Goal: Task Accomplishment & Management: Manage account settings

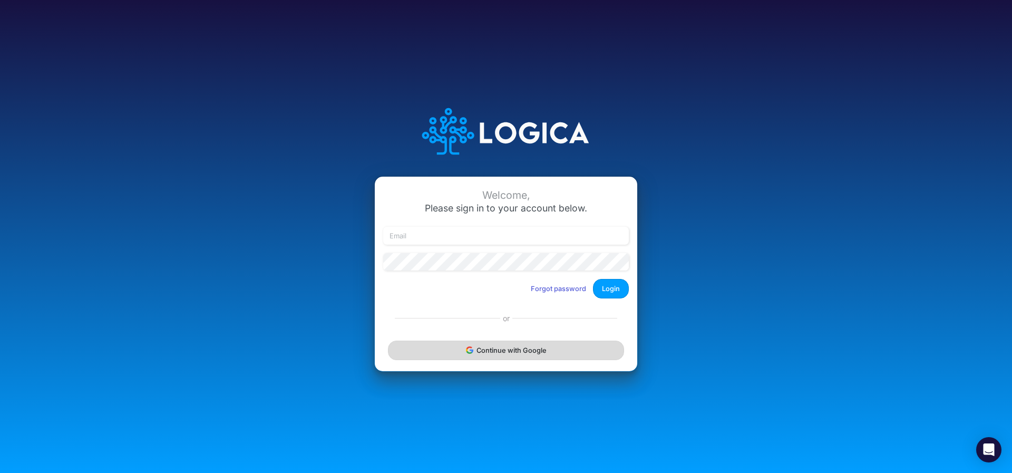
click at [452, 352] on button "Continue with Google" at bounding box center [506, 351] width 236 height 20
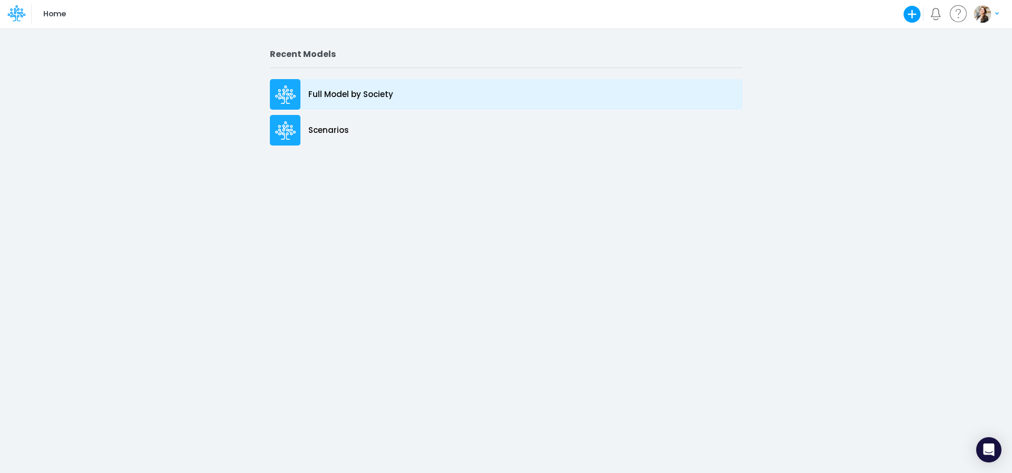
click at [340, 96] on p "Full Model by Society" at bounding box center [350, 95] width 85 height 12
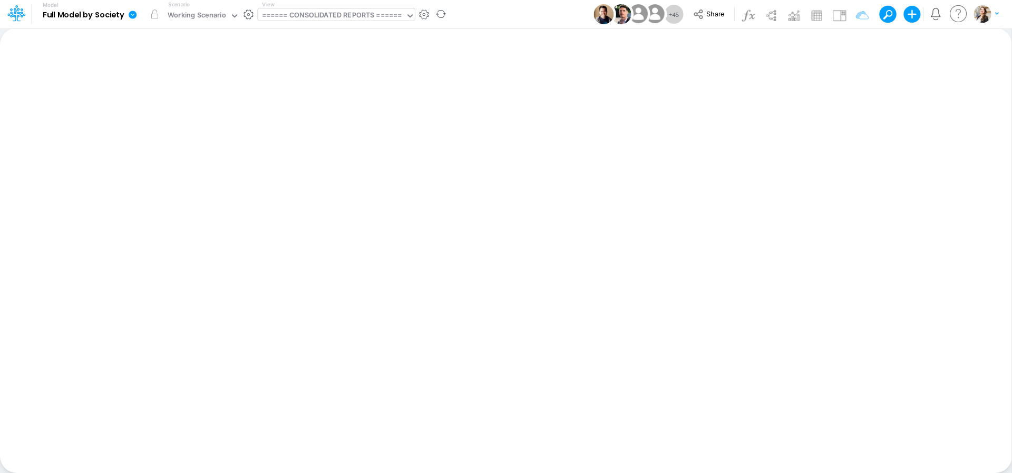
click at [313, 18] on div "====== CONSOLIDATED REPORTS ======" at bounding box center [332, 16] width 140 height 12
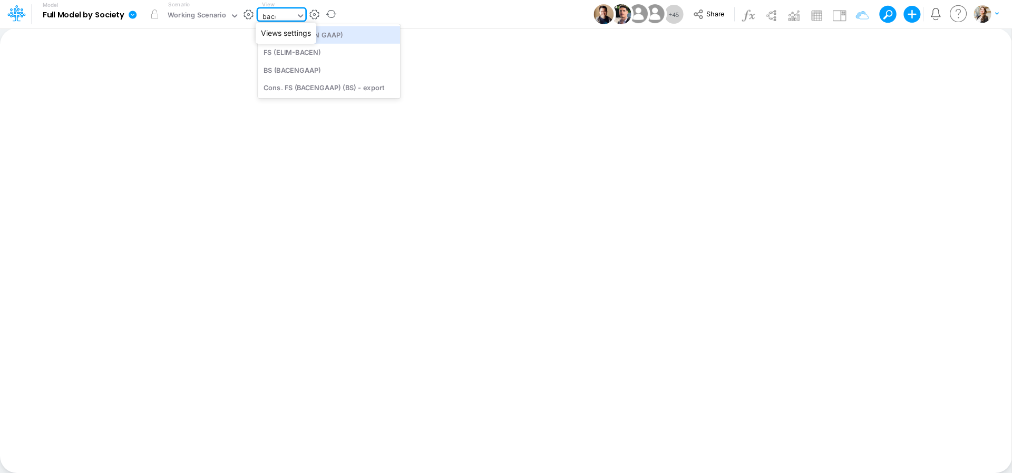
type input "bacen"
click at [312, 72] on div "BS (BACENGAAP)" at bounding box center [329, 69] width 142 height 17
type input "BS (USGAAP) - Detailed"
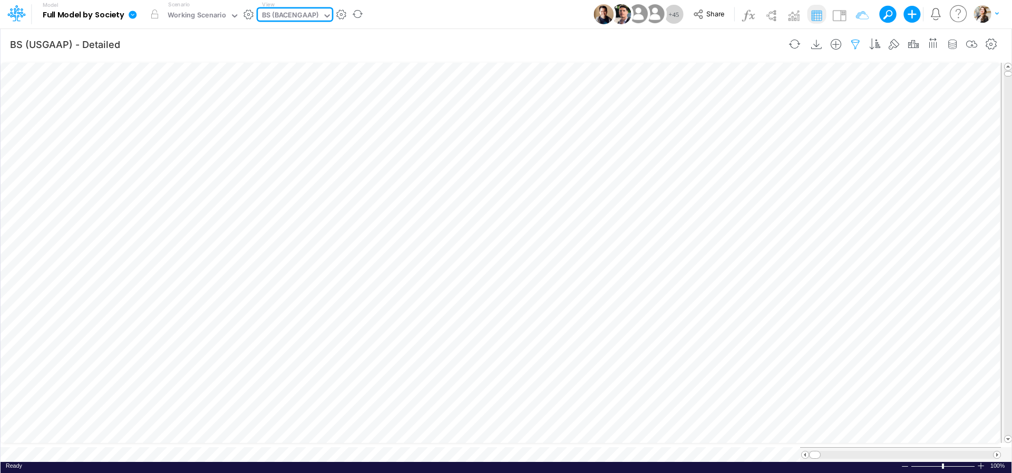
click at [858, 45] on icon "button" at bounding box center [856, 44] width 16 height 11
select select "tableSearchOR"
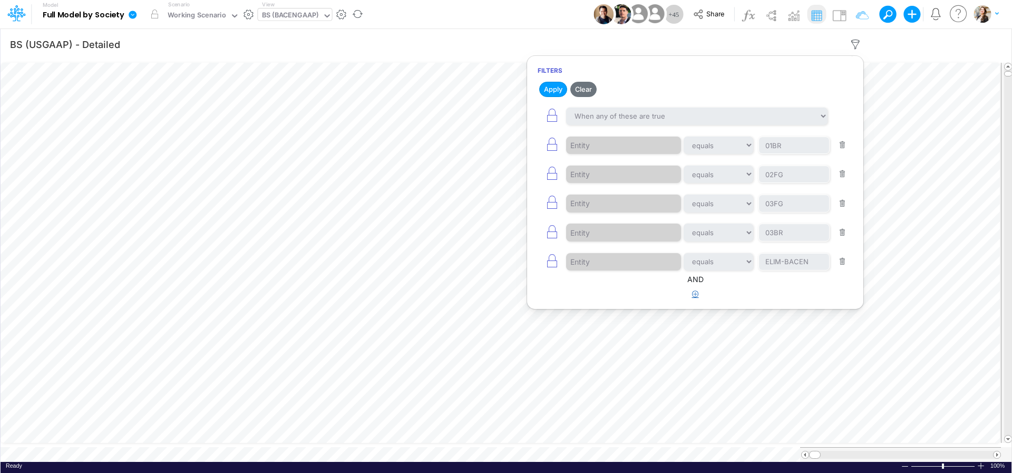
click at [693, 297] on icon "button" at bounding box center [695, 294] width 7 height 7
select select "tableSearchOR"
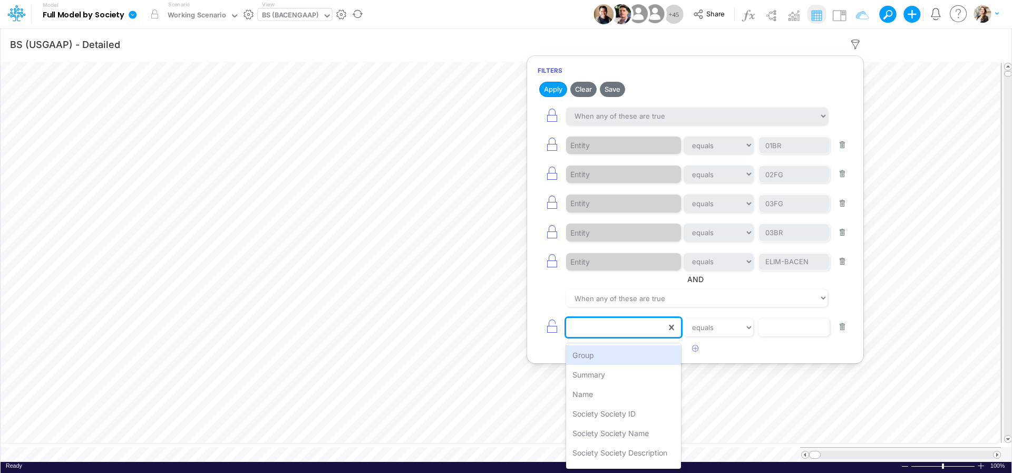
click at [634, 333] on div at bounding box center [616, 328] width 100 height 18
click at [607, 398] on div "Name" at bounding box center [623, 394] width 115 height 20
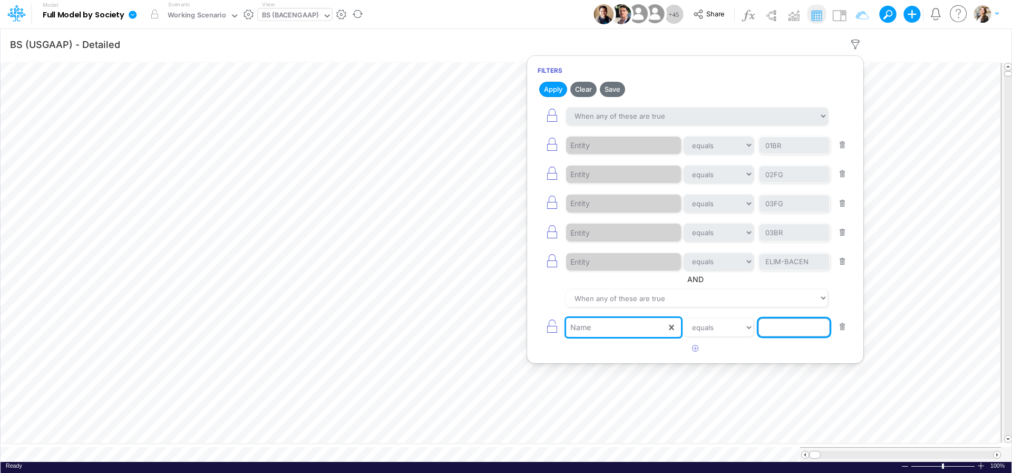
click at [784, 332] on input "text" at bounding box center [794, 328] width 71 height 18
type input "Cash & Banks"
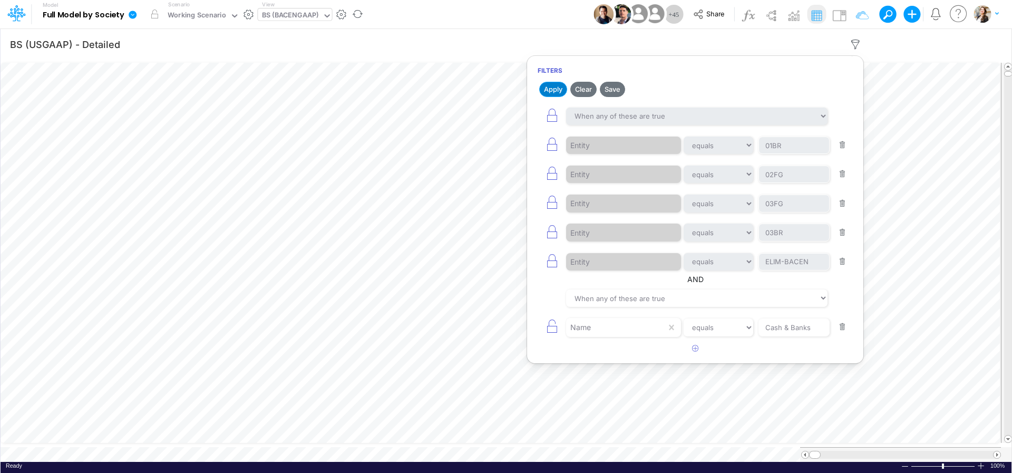
click at [551, 94] on button "Apply" at bounding box center [553, 89] width 28 height 15
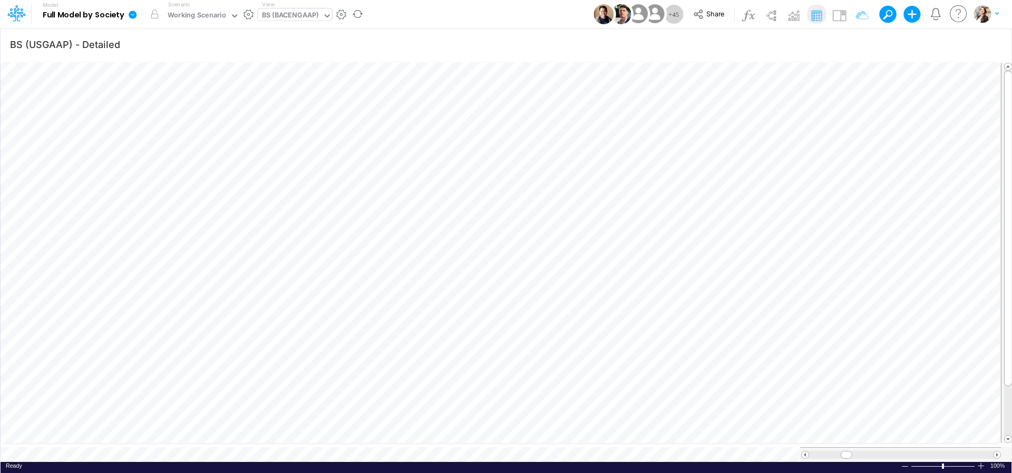
scroll to position [4, 34]
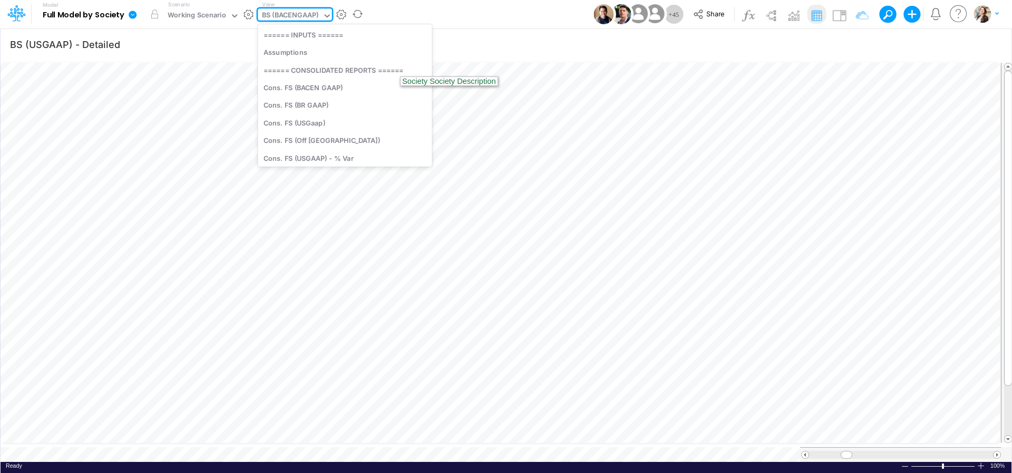
click at [299, 13] on div "BS (BACENGAAP)" at bounding box center [290, 16] width 57 height 12
type input "usg"
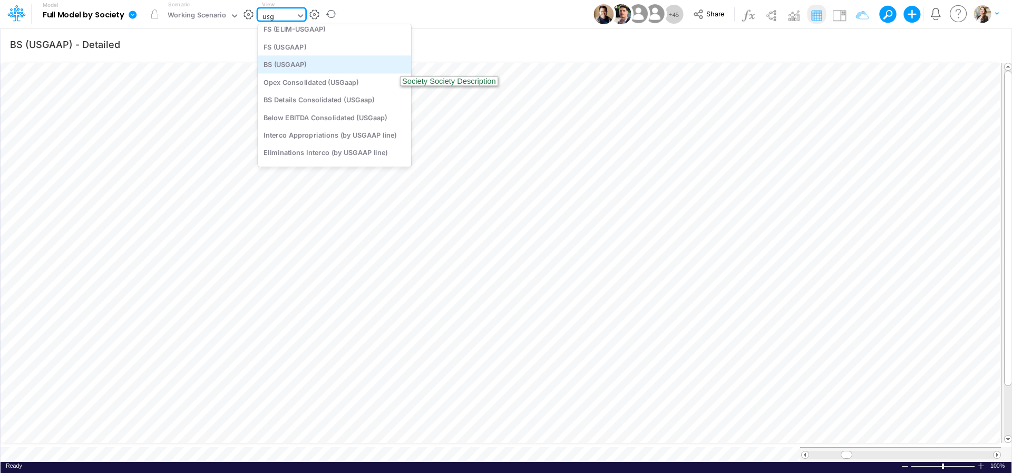
click at [282, 66] on div "BS (USGAAP)" at bounding box center [334, 64] width 153 height 17
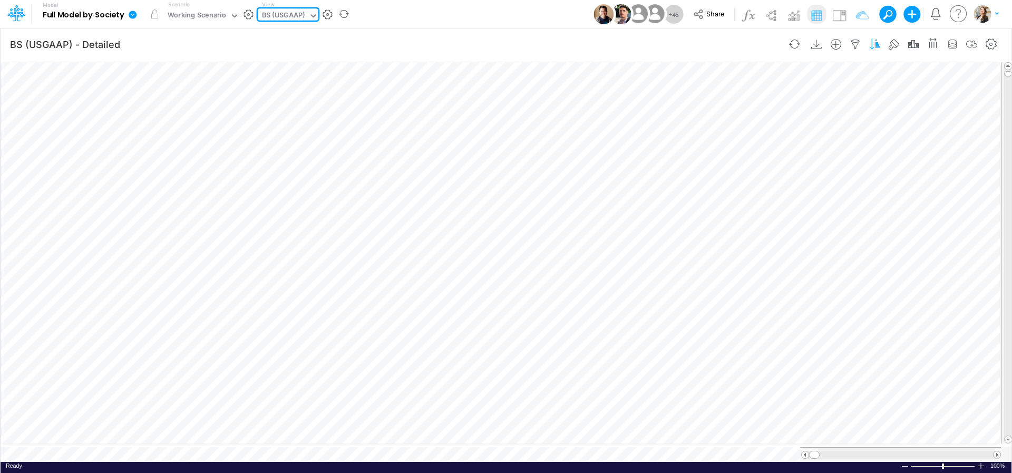
click at [884, 42] on button "button" at bounding box center [876, 44] width 20 height 21
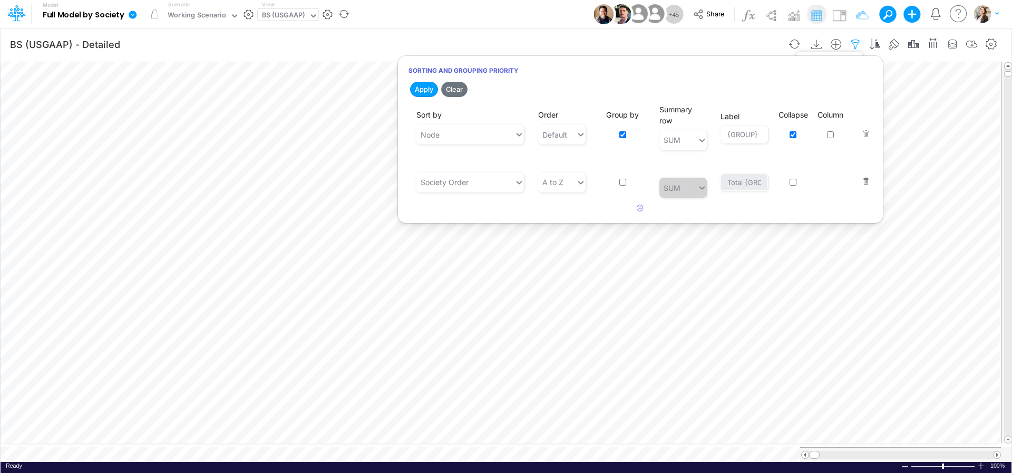
click at [855, 43] on icon "button" at bounding box center [856, 44] width 16 height 11
select select "tableSearchOR"
select select "notEqual"
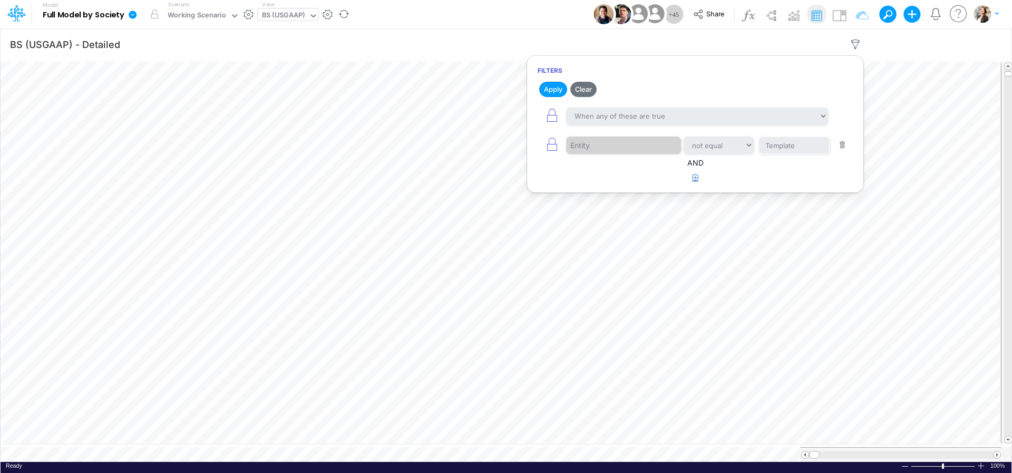
click at [698, 178] on icon "button" at bounding box center [695, 177] width 7 height 7
click at [623, 211] on div at bounding box center [616, 211] width 100 height 18
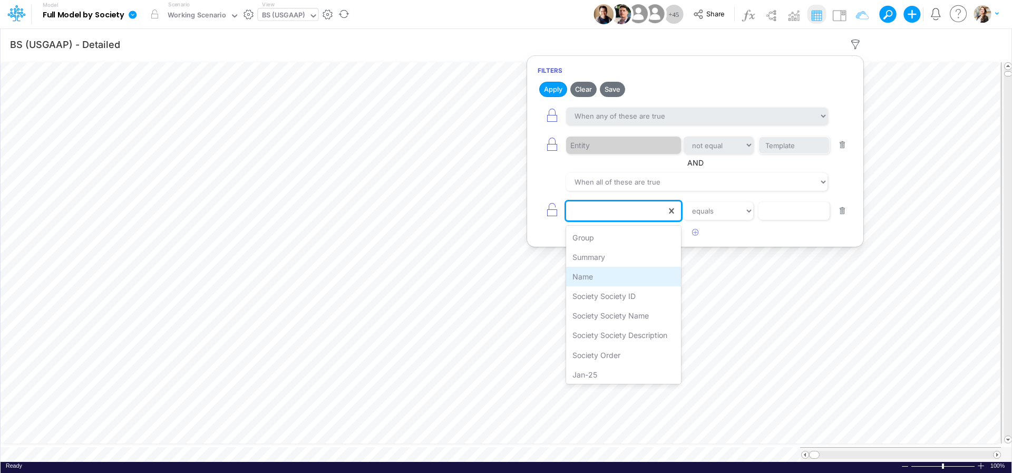
click at [635, 280] on div "Name" at bounding box center [623, 277] width 115 height 20
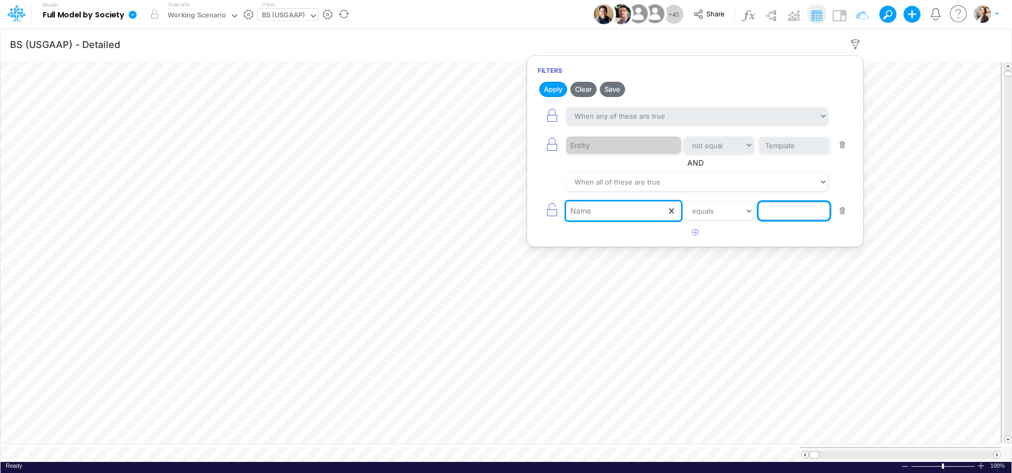
click at [769, 213] on input "text" at bounding box center [794, 211] width 71 height 18
type input "Cash & Banks"
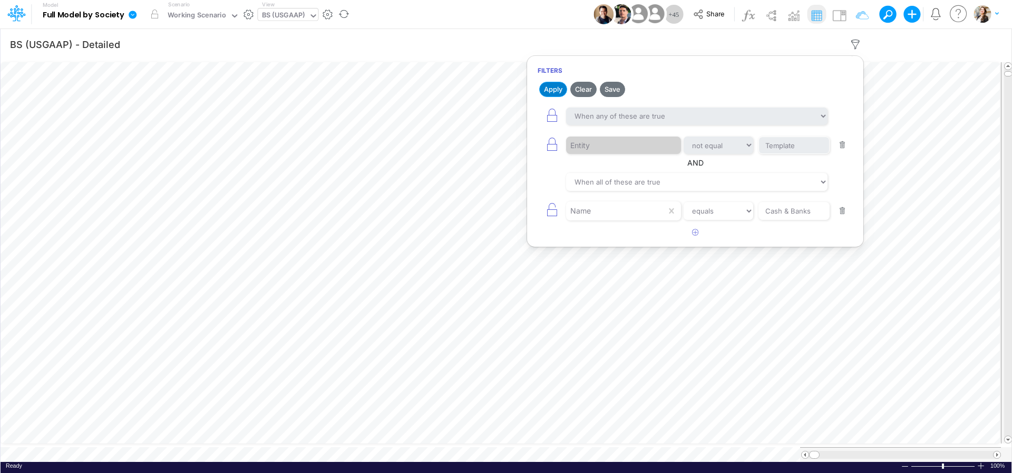
click at [550, 88] on button "Apply" at bounding box center [553, 89] width 28 height 15
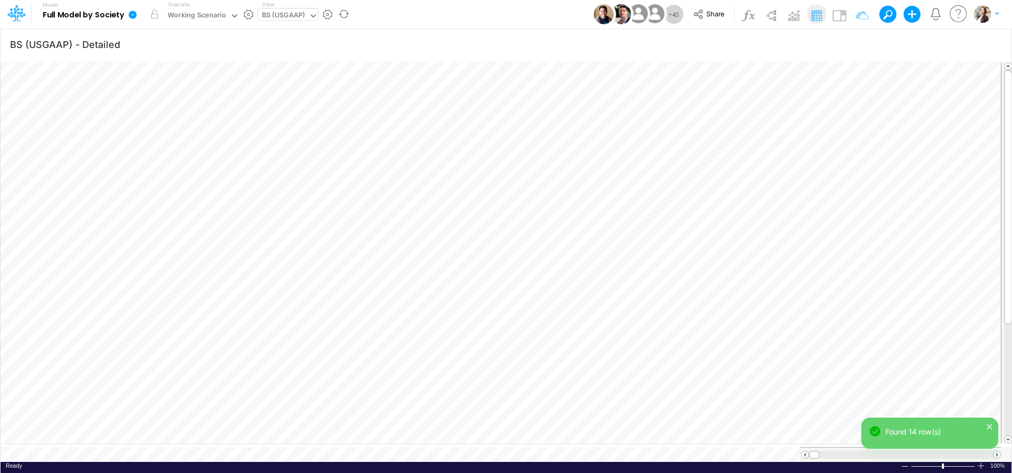
scroll to position [4, 34]
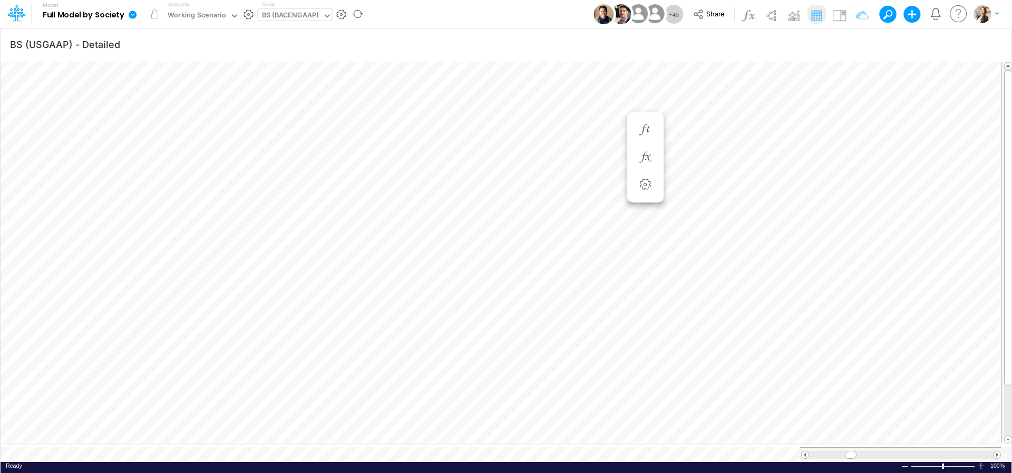
click at [282, 12] on div "BS (BACENGAAP)" at bounding box center [290, 16] width 57 height 12
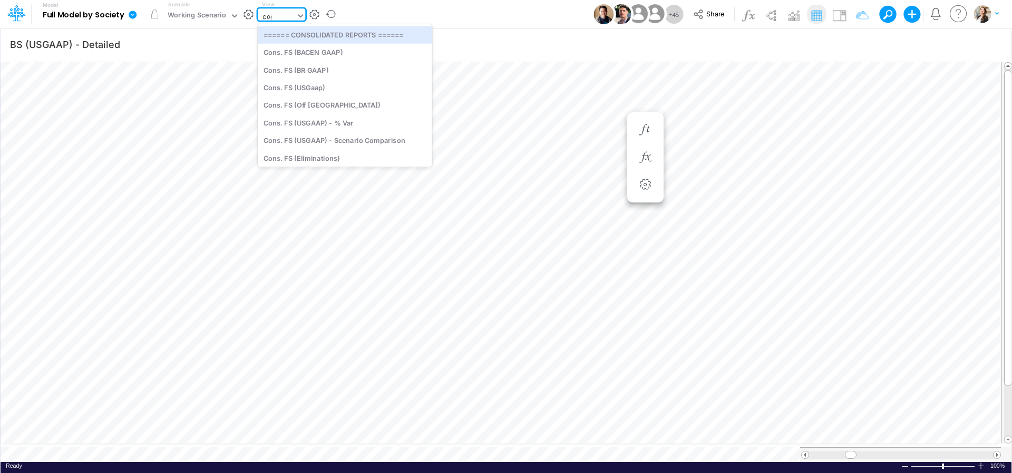
type input "cogs"
click at [278, 34] on div "COGS (01BR)" at bounding box center [329, 34] width 142 height 17
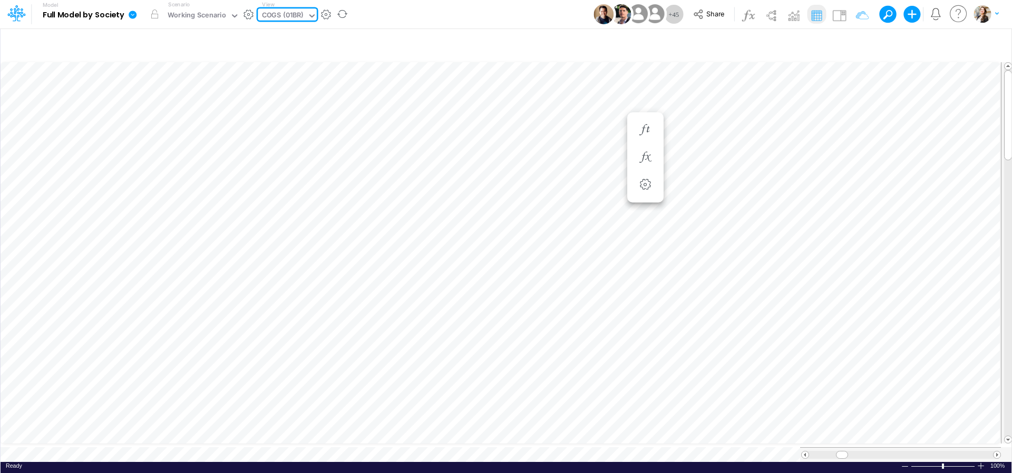
click at [285, 14] on div "COGS (01BR)" at bounding box center [283, 16] width 42 height 12
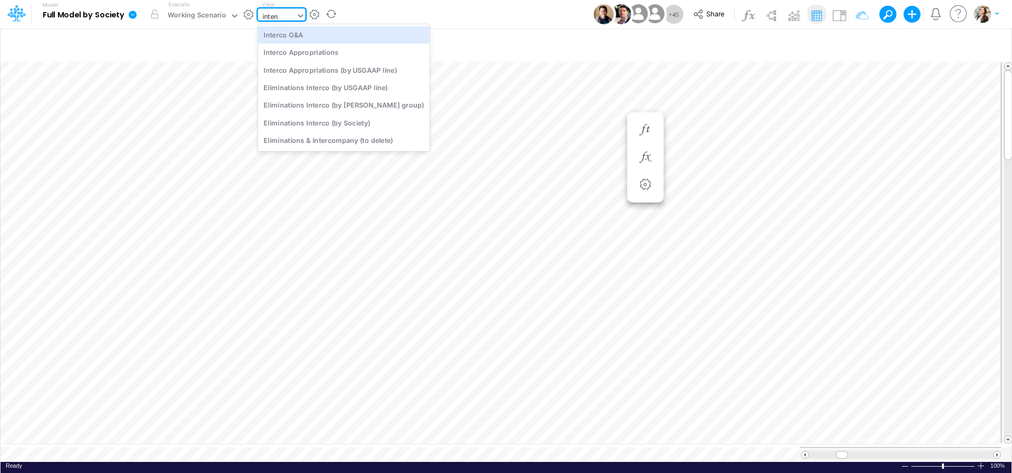
type input "interco"
click at [287, 36] on div "Interco G&A" at bounding box center [344, 34] width 172 height 17
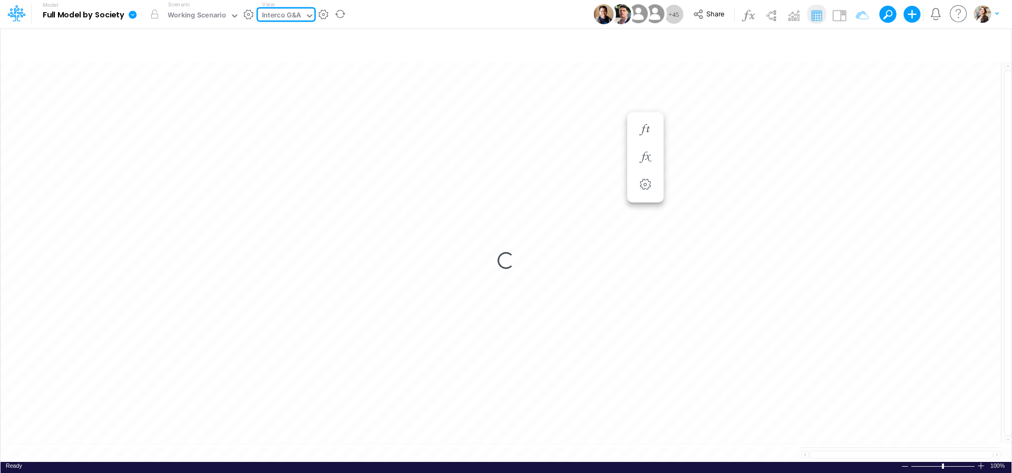
type input "Intercos G&A"
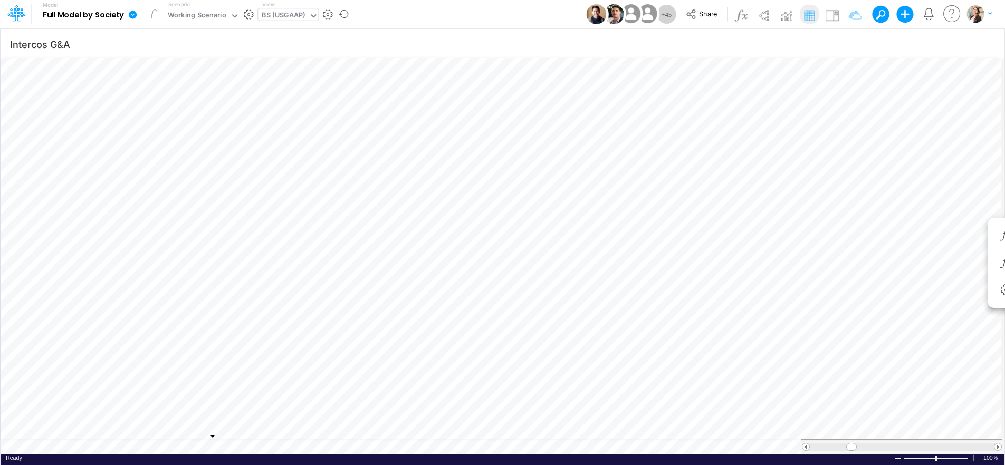
type input "BS (USGAAP) - Detailed"
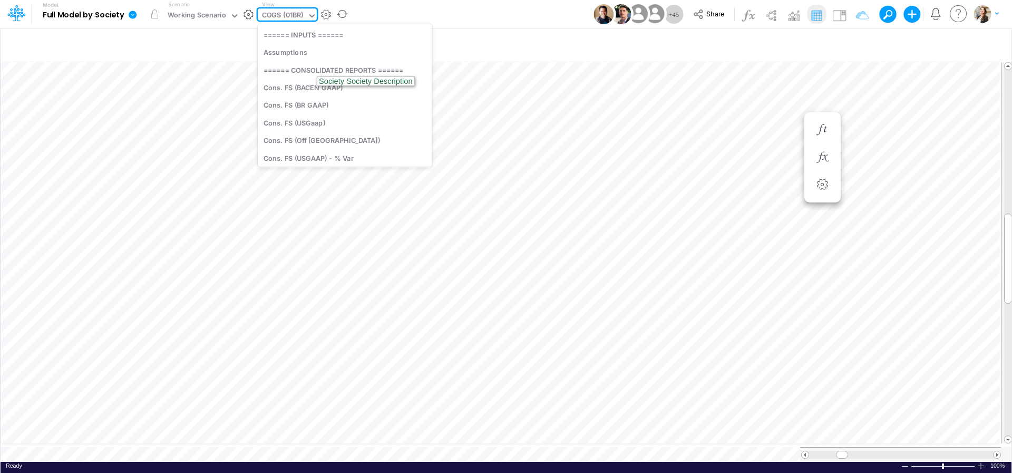
click at [293, 18] on div "COGS (01BR)" at bounding box center [283, 16] width 42 height 12
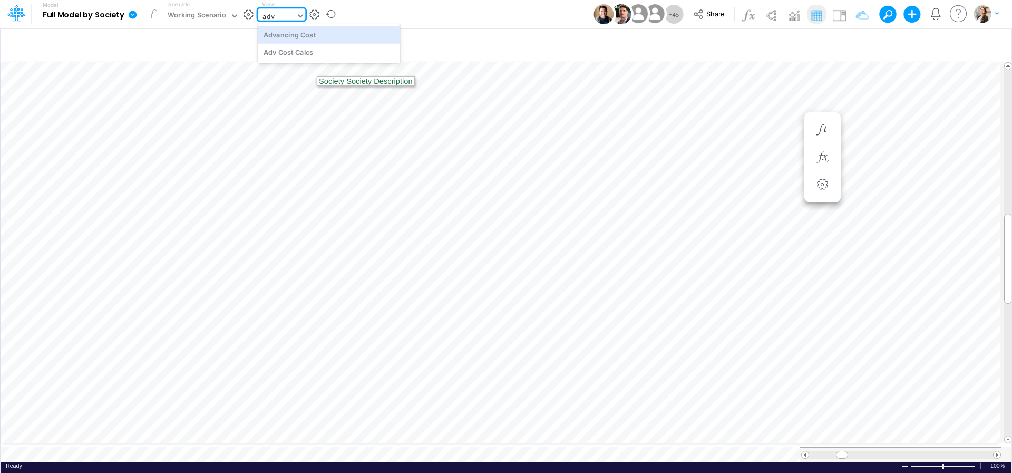
type input "adva"
click at [297, 41] on div "Advancing Cost" at bounding box center [329, 34] width 142 height 17
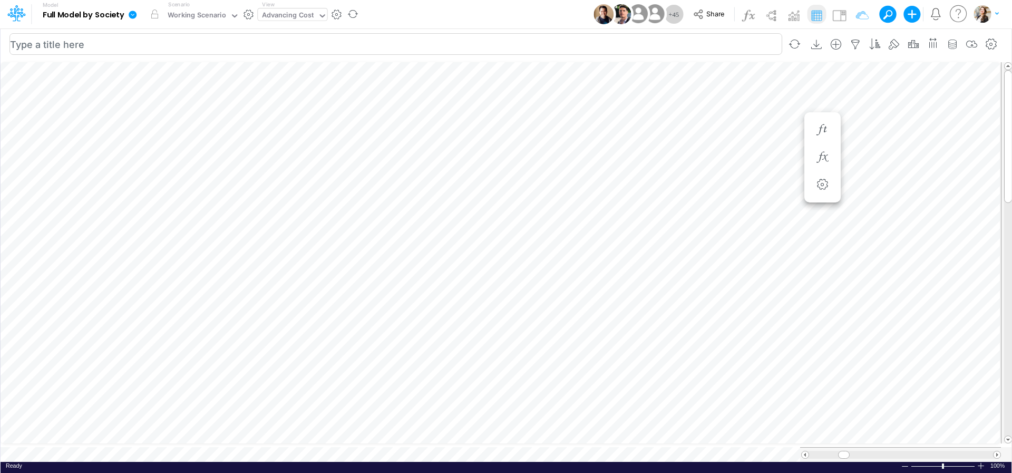
scroll to position [4, 2]
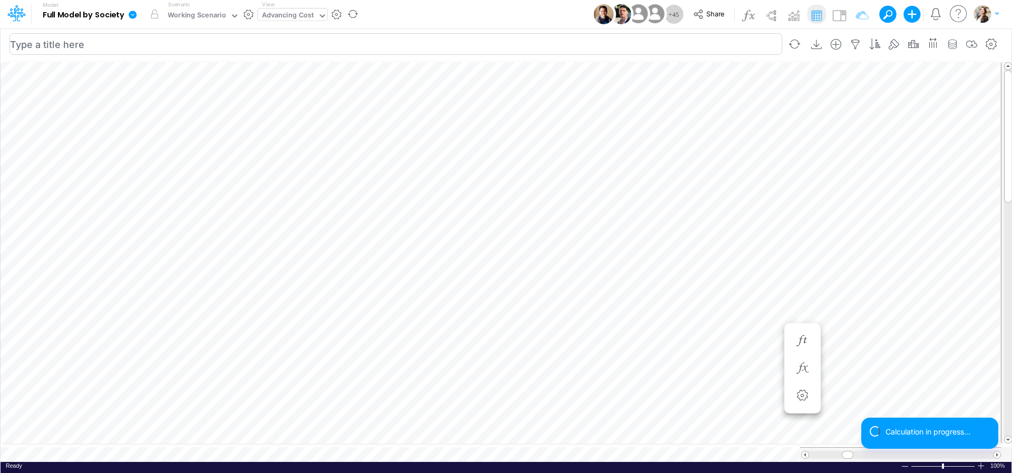
scroll to position [4, 9]
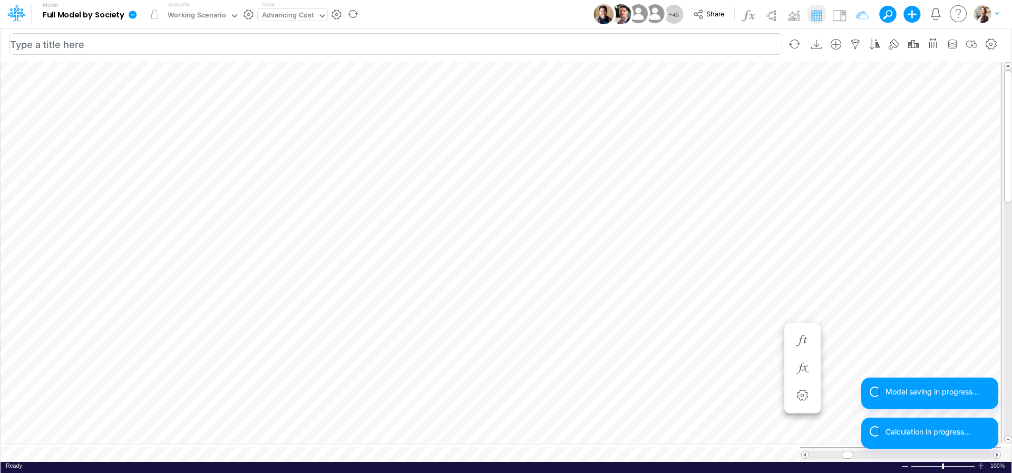
type input "BS (USGAAP) - Detailed"
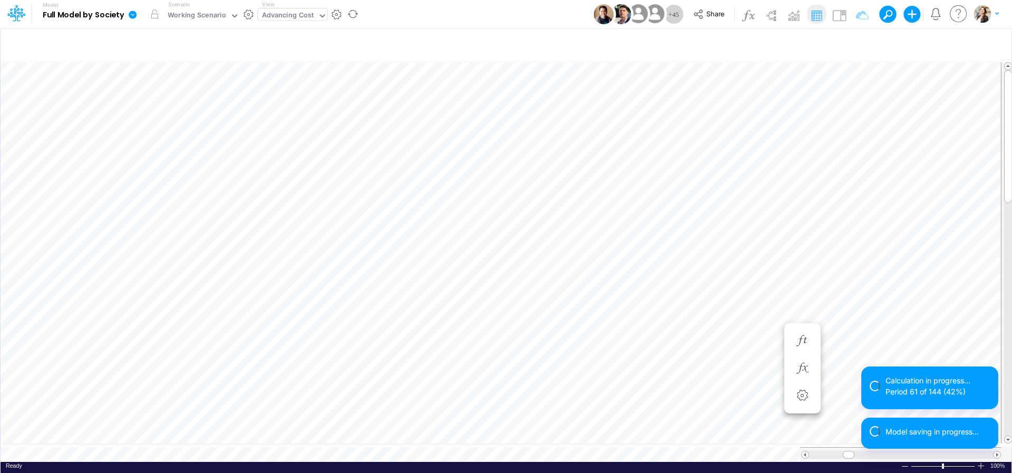
scroll to position [8, 7]
type input "BS (USGAAP) - Detailed"
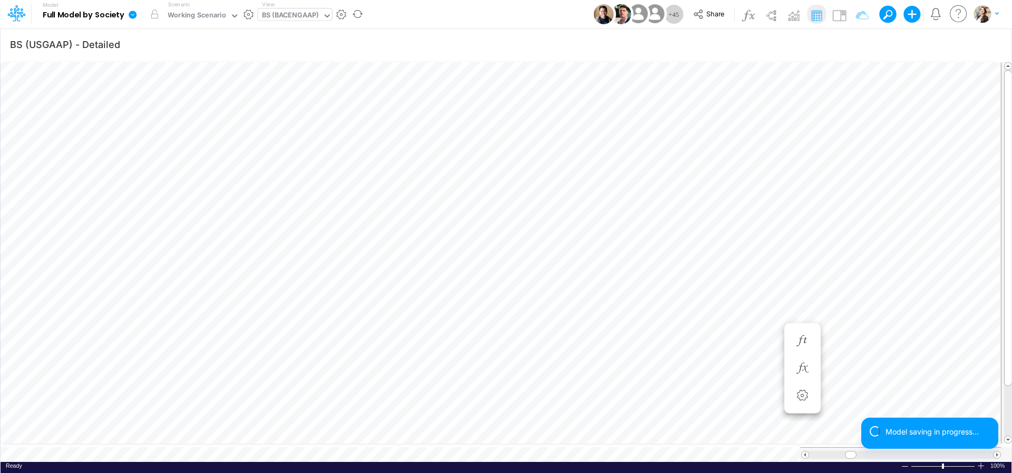
scroll to position [4, 32]
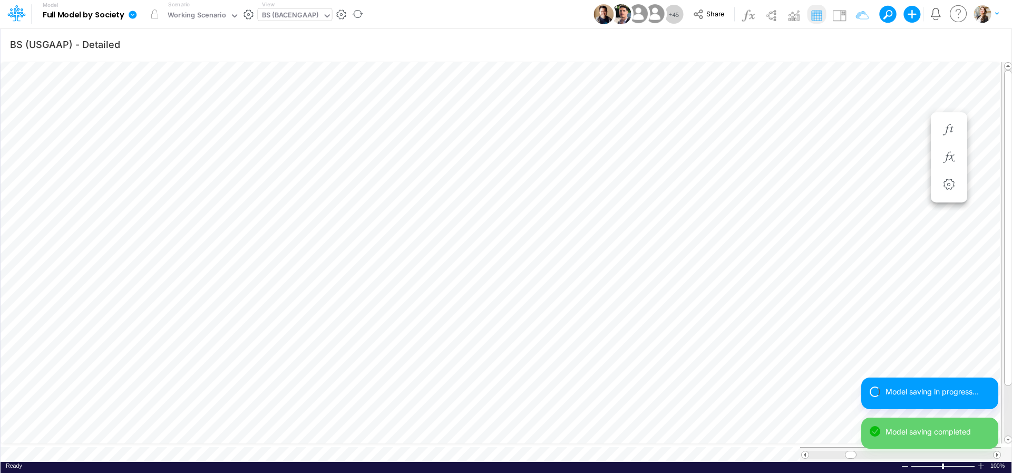
scroll to position [4, 32]
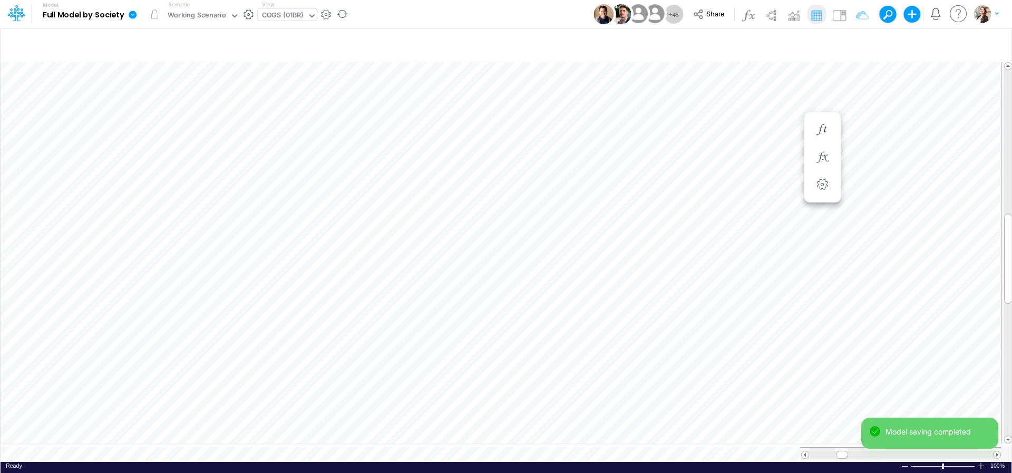
scroll to position [4, 2]
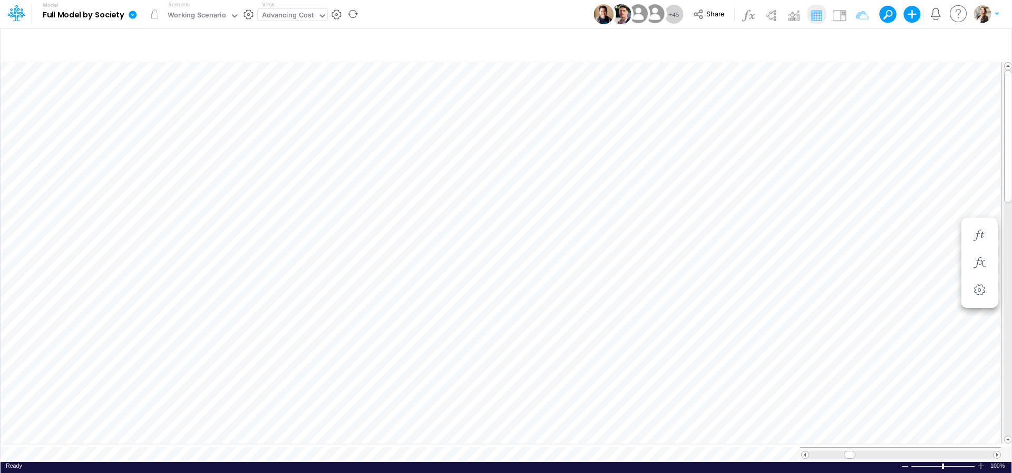
scroll to position [8, 7]
click at [130, 16] on icon at bounding box center [133, 15] width 8 height 8
click at [176, 103] on button "View model info" at bounding box center [185, 109] width 113 height 16
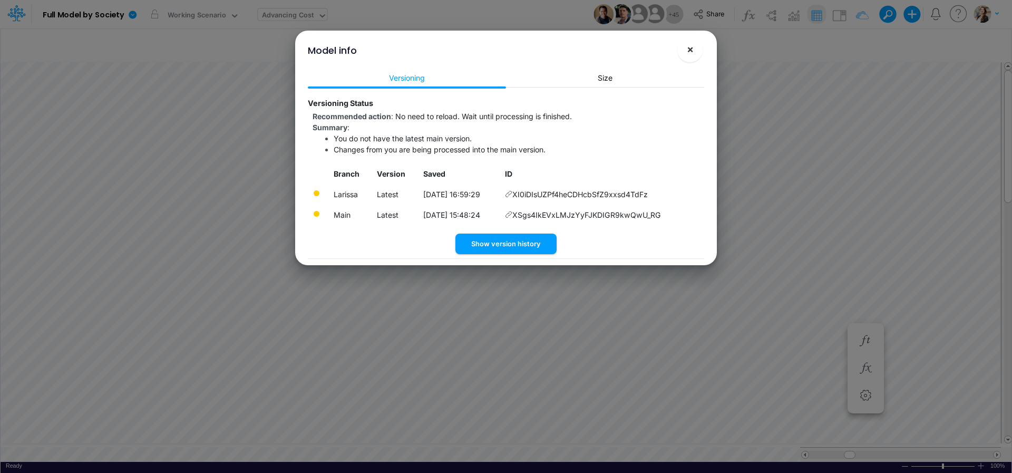
click at [693, 57] on button "×" at bounding box center [690, 49] width 25 height 25
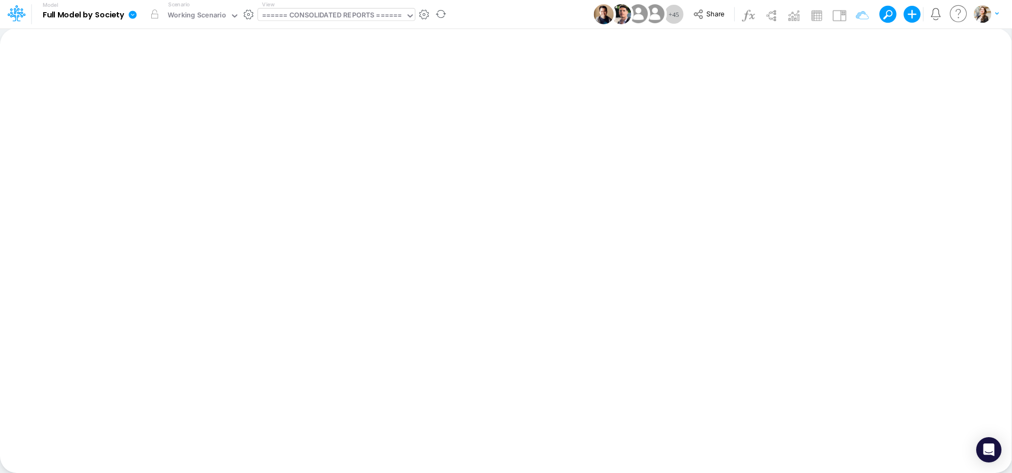
click at [335, 19] on div "====== CONSOLIDATED REPORTS ======" at bounding box center [332, 16] width 140 height 12
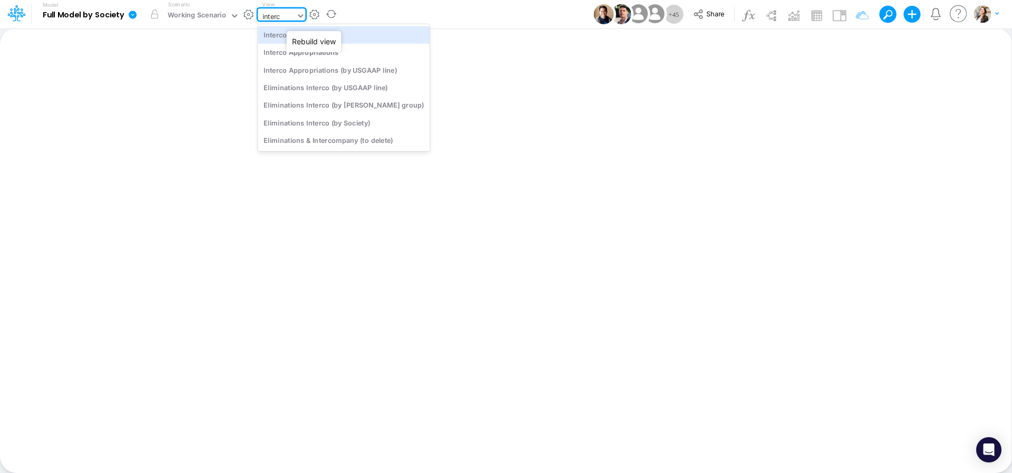
type input "interco"
click at [307, 34] on div "Interco G&A" at bounding box center [344, 34] width 172 height 17
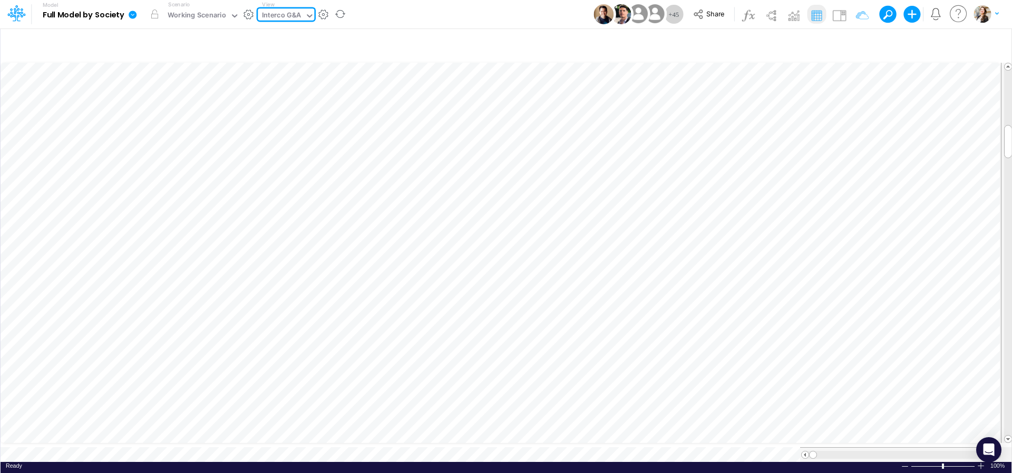
click at [279, 15] on div "Interco G&A" at bounding box center [282, 16] width 40 height 12
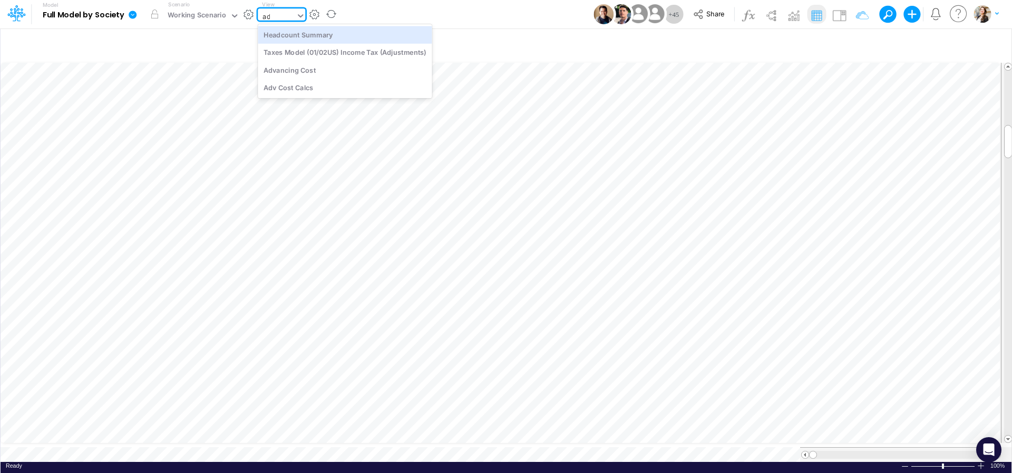
type input "adv"
click at [292, 37] on div "Advancing Cost" at bounding box center [329, 34] width 142 height 17
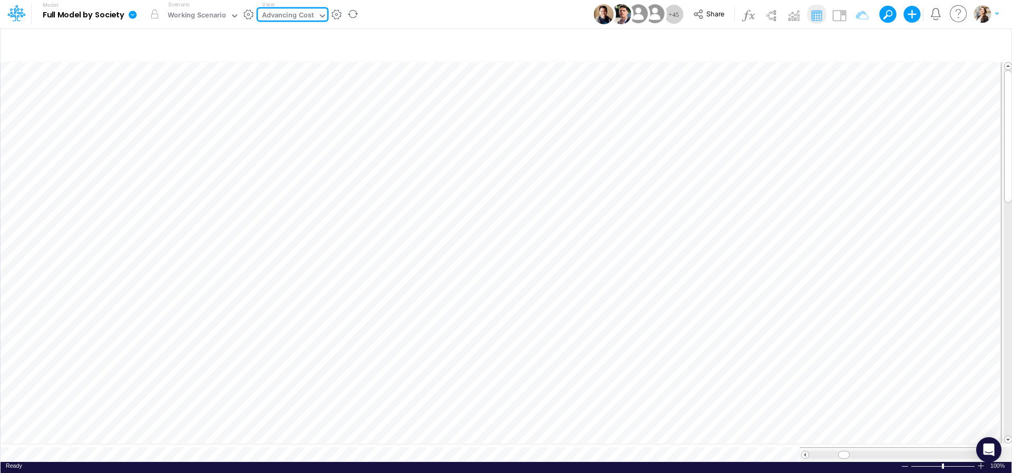
click at [287, 16] on div "Advancing Cost" at bounding box center [288, 16] width 52 height 12
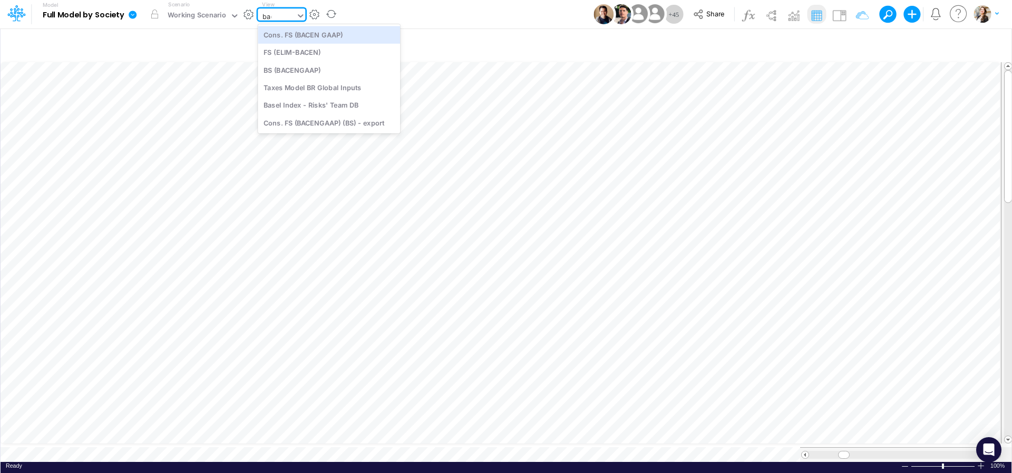
type input "bacen"
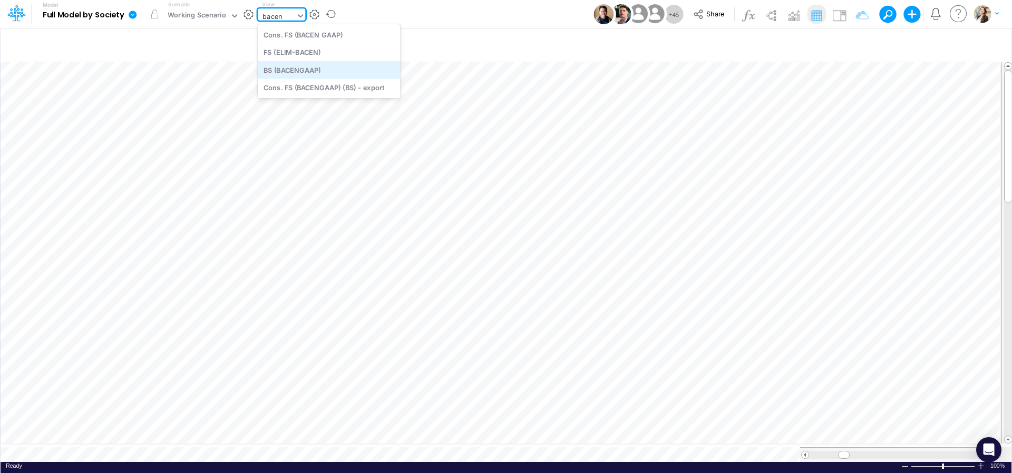
click at [292, 66] on div "BS (BACENGAAP)" at bounding box center [329, 69] width 142 height 17
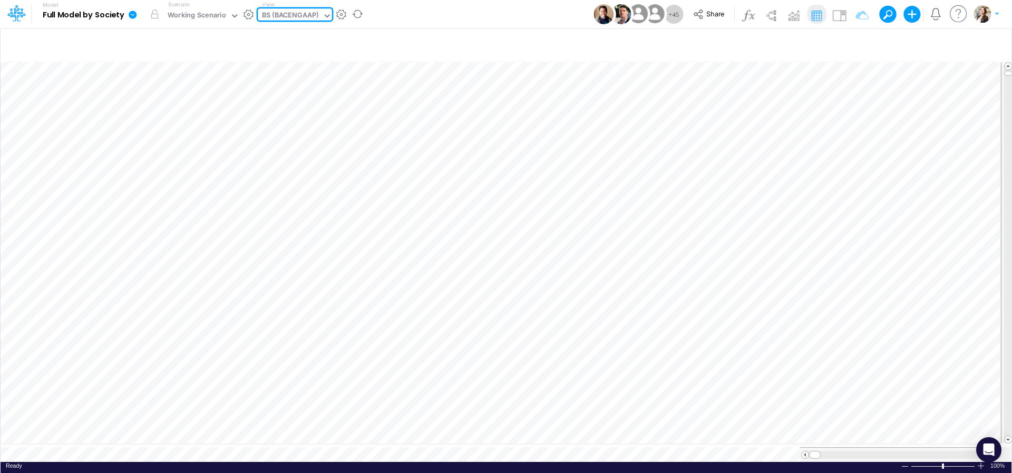
drag, startPoint x: 134, startPoint y: 12, endPoint x: 136, endPoint y: 21, distance: 9.0
click at [134, 12] on icon at bounding box center [133, 15] width 8 height 8
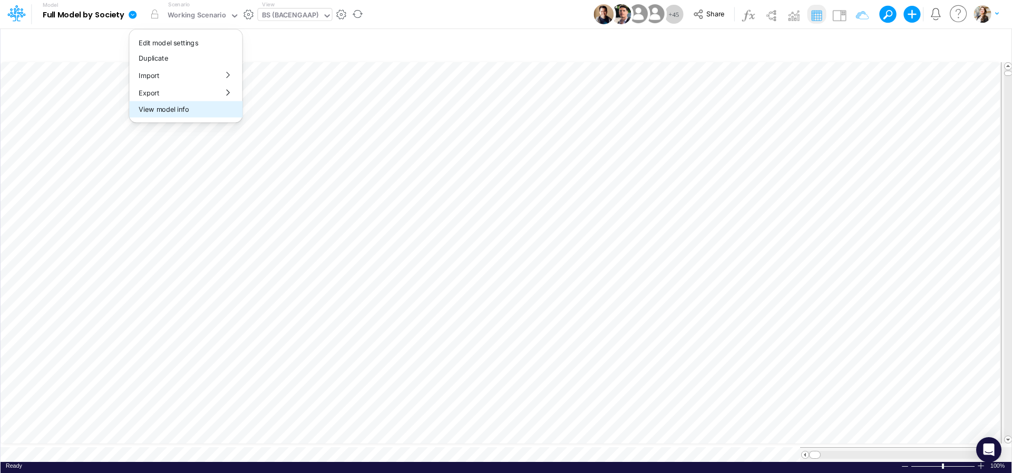
click at [178, 110] on button "View model info" at bounding box center [185, 109] width 113 height 16
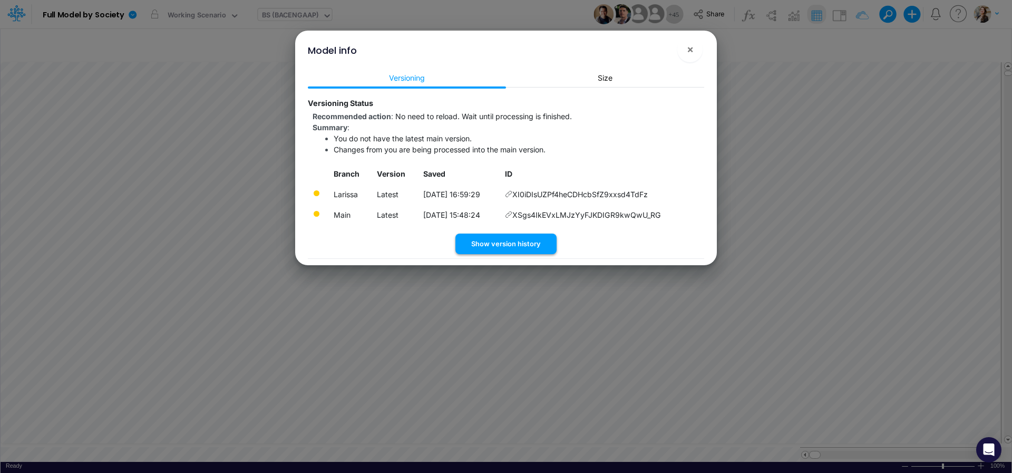
click at [479, 250] on button "Show version history" at bounding box center [506, 244] width 101 height 21
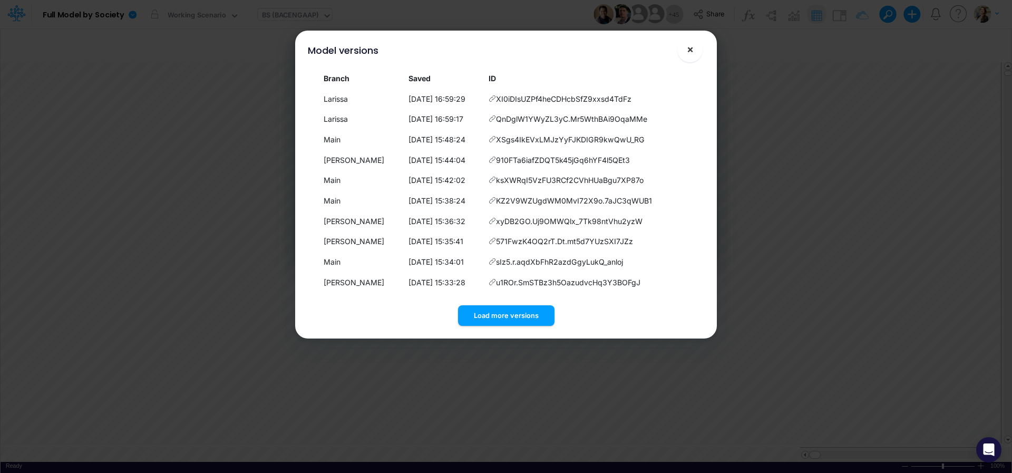
click at [693, 53] on span "×" at bounding box center [690, 49] width 7 height 13
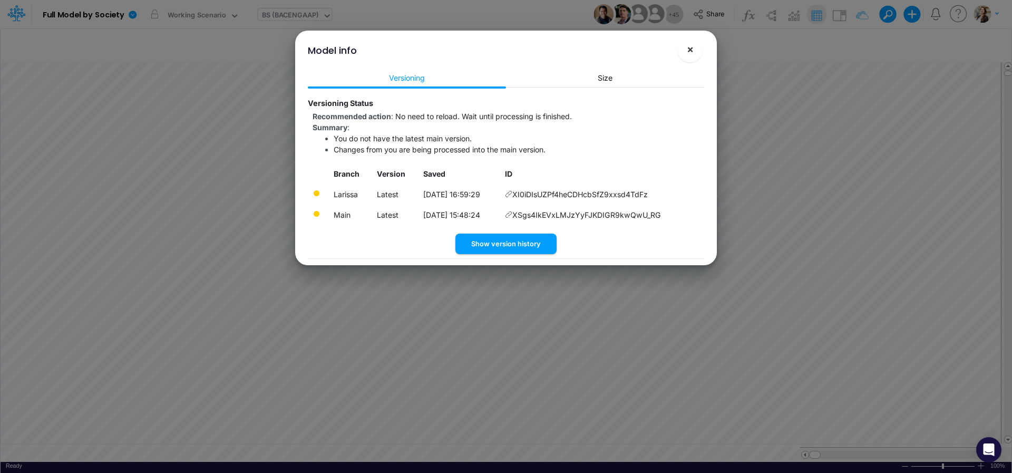
click at [691, 53] on span "×" at bounding box center [690, 49] width 7 height 13
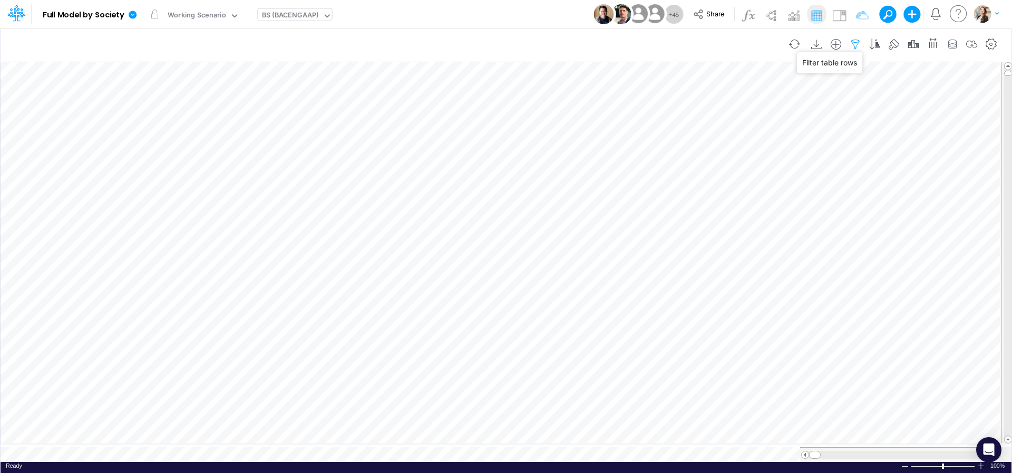
click at [855, 45] on icon "button" at bounding box center [856, 44] width 16 height 11
select select "tableSearchOR"
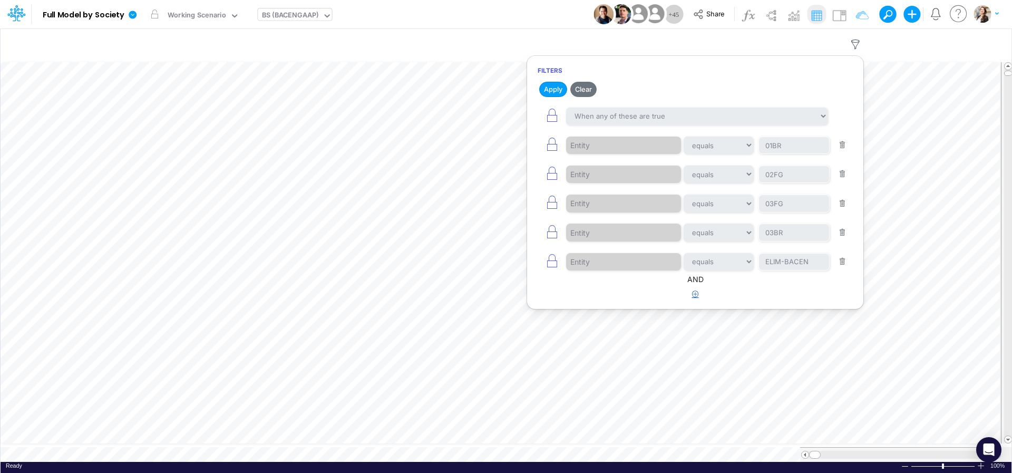
click at [698, 295] on icon "button" at bounding box center [695, 294] width 7 height 7
select select "tableSearchOR"
click at [641, 332] on div at bounding box center [616, 328] width 100 height 18
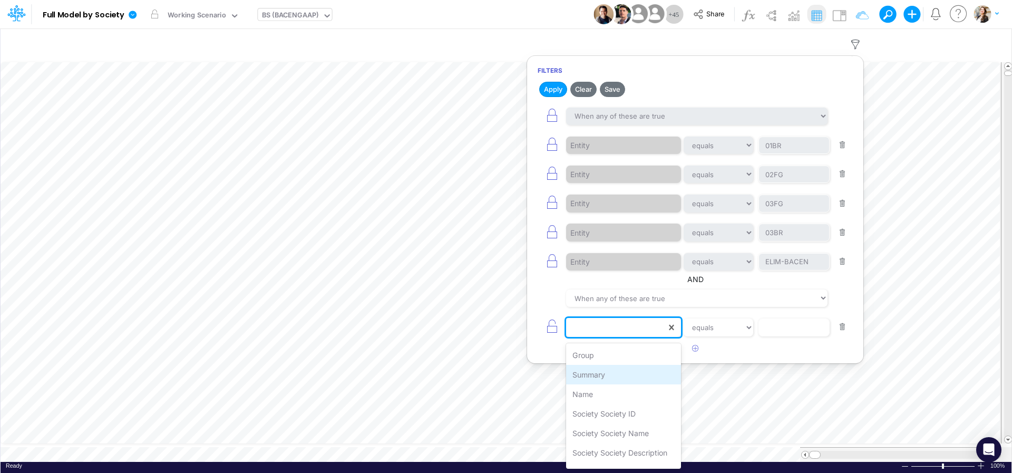
click at [645, 384] on div "Summary" at bounding box center [623, 375] width 115 height 20
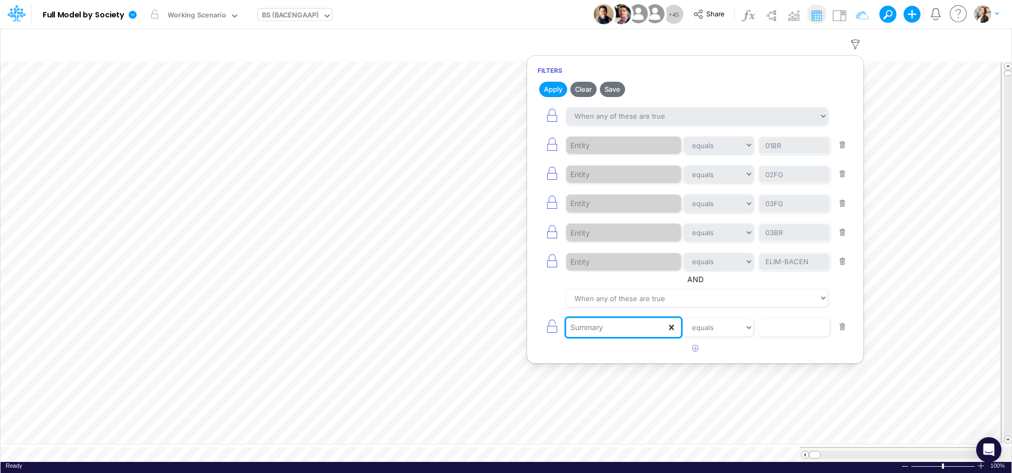
click at [671, 333] on icon at bounding box center [672, 327] width 11 height 11
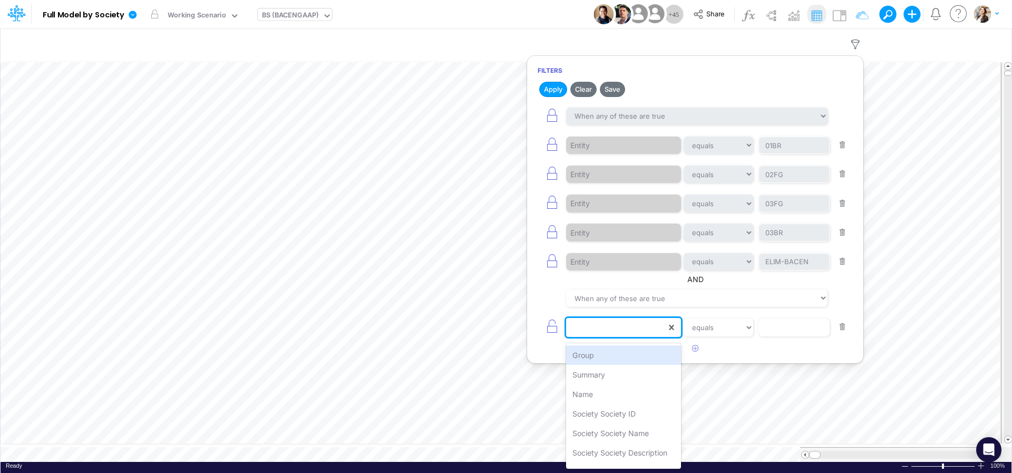
click at [628, 332] on div at bounding box center [616, 328] width 100 height 18
click at [615, 398] on div "Name" at bounding box center [623, 394] width 115 height 20
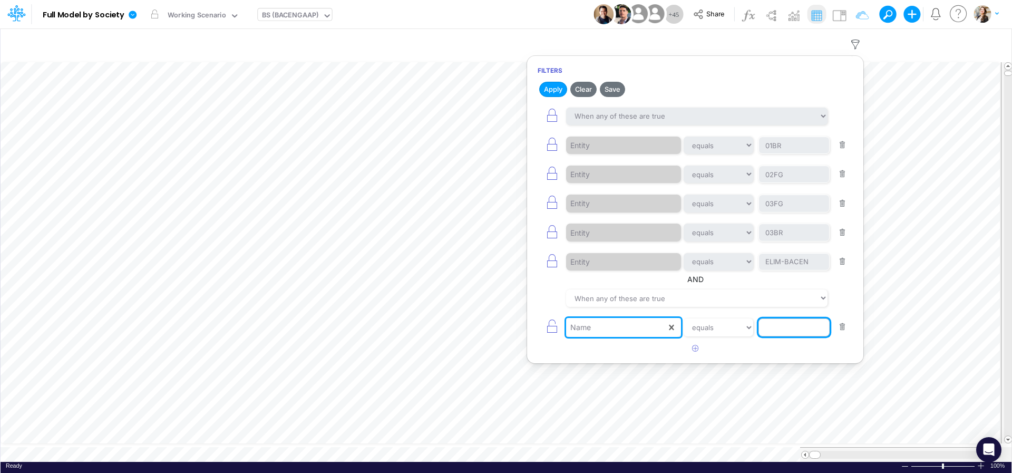
click at [773, 333] on input "text" at bounding box center [794, 328] width 71 height 18
type input "Cash & Banks"
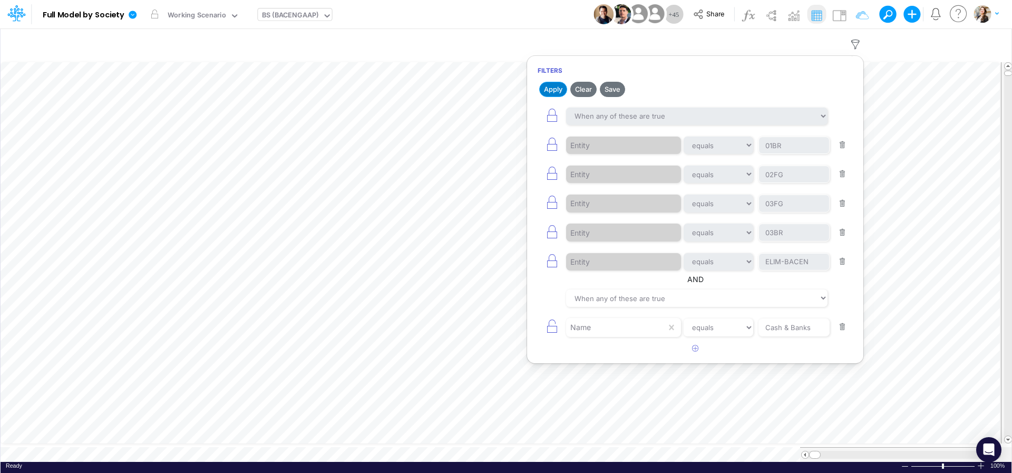
click at [559, 92] on button "Apply" at bounding box center [553, 89] width 28 height 15
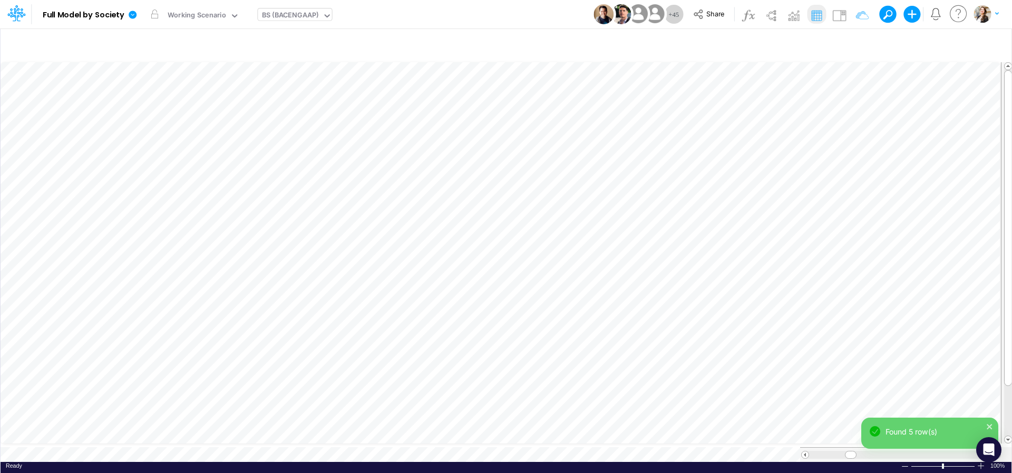
scroll to position [4, 34]
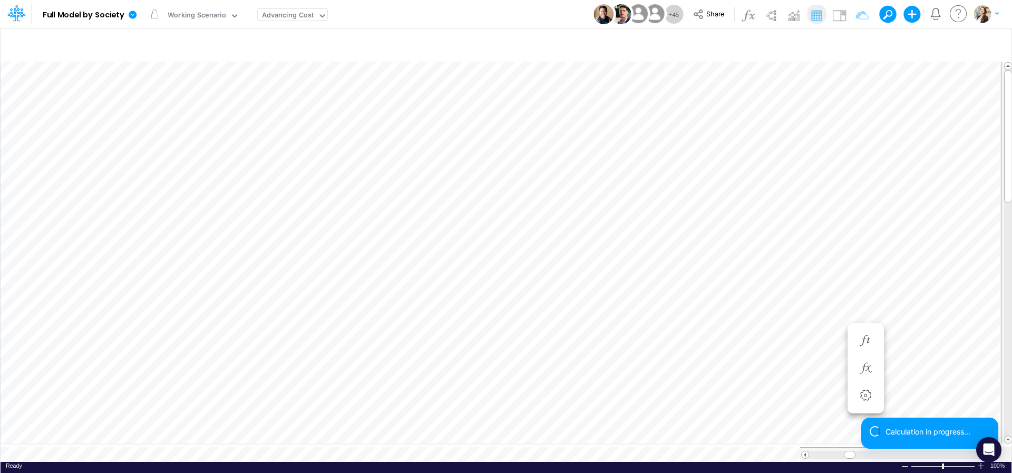
scroll to position [4, 2]
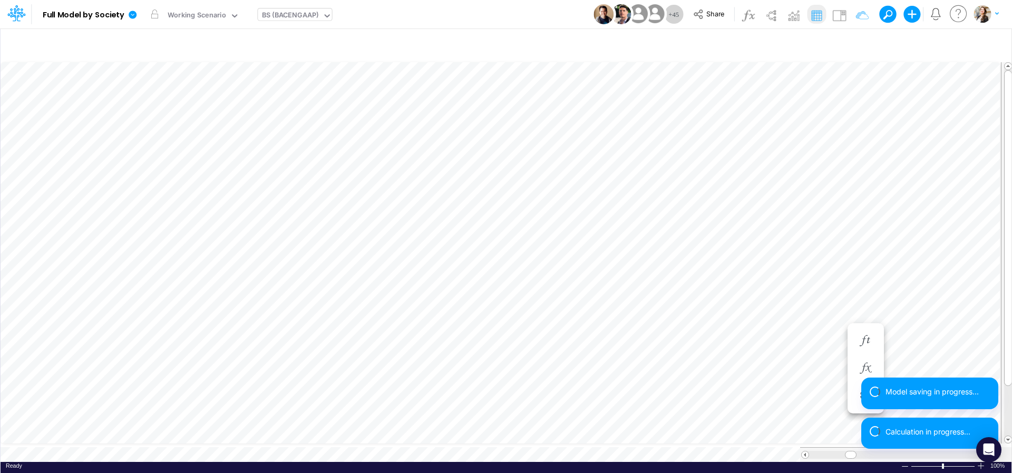
scroll to position [4, 34]
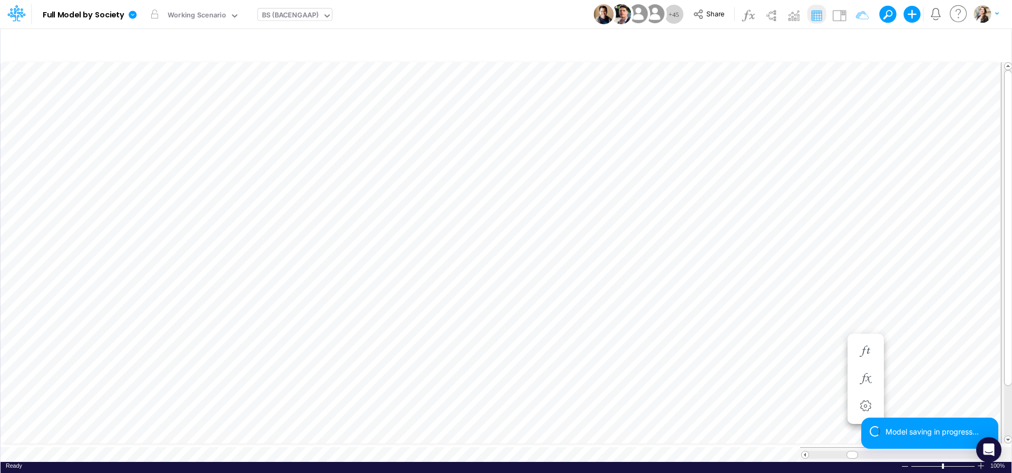
scroll to position [4, 34]
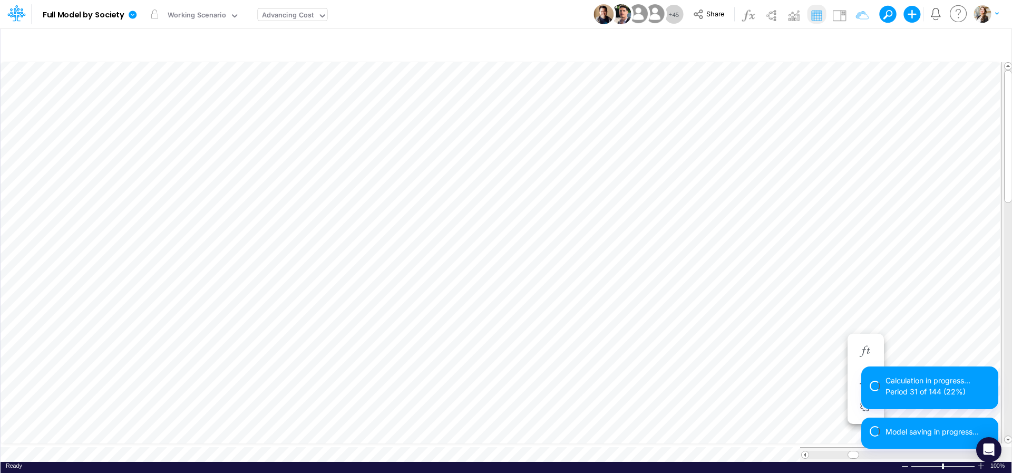
scroll to position [8, 7]
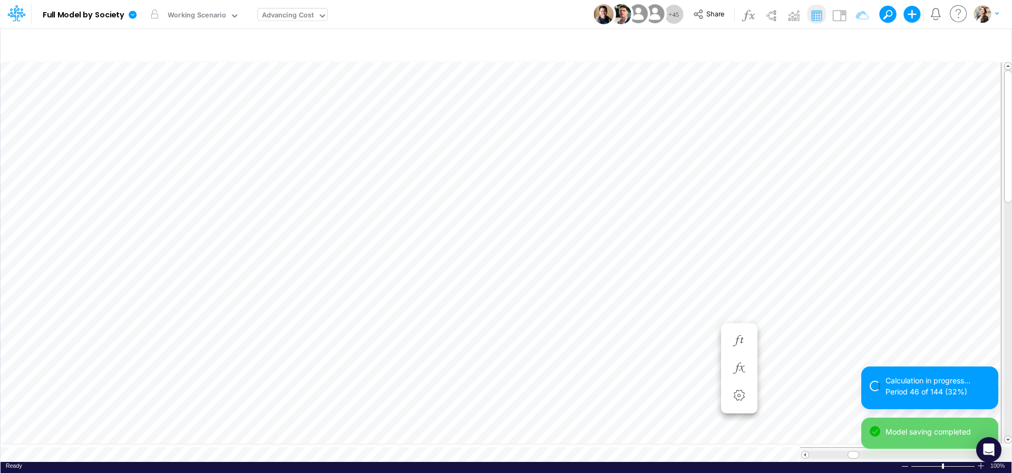
scroll to position [8, 7]
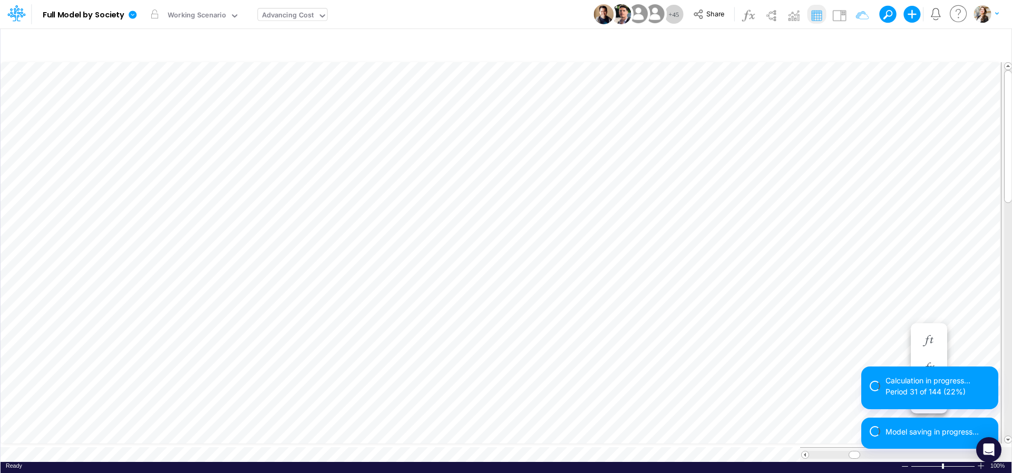
scroll to position [8, 7]
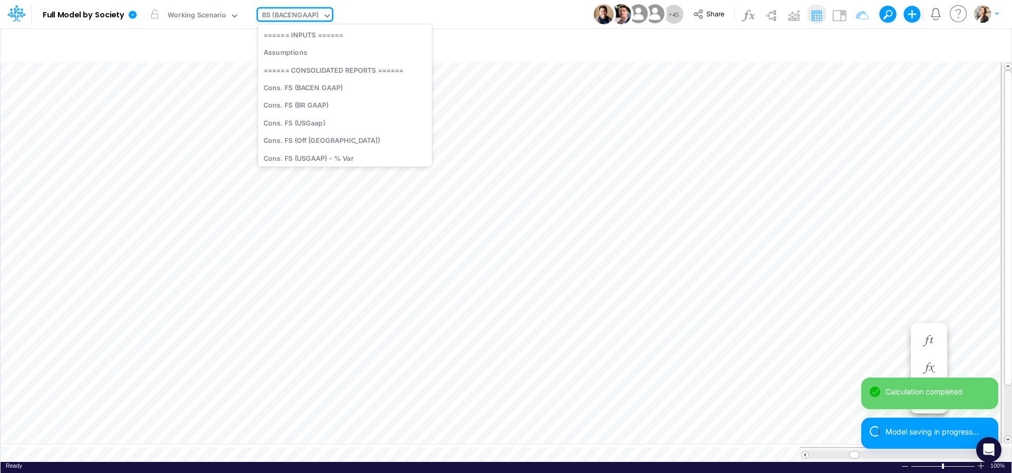
click at [302, 15] on div "BS (BACENGAAP)" at bounding box center [290, 16] width 57 height 12
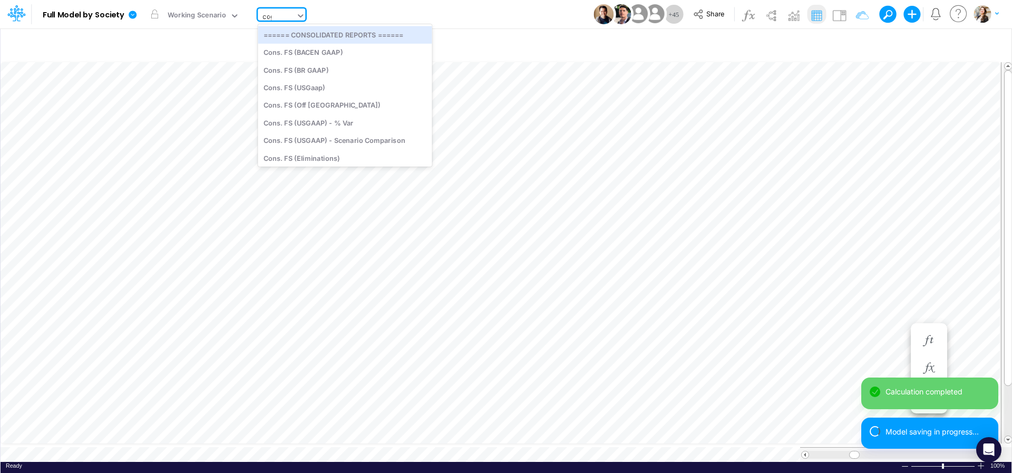
type input "cogs"
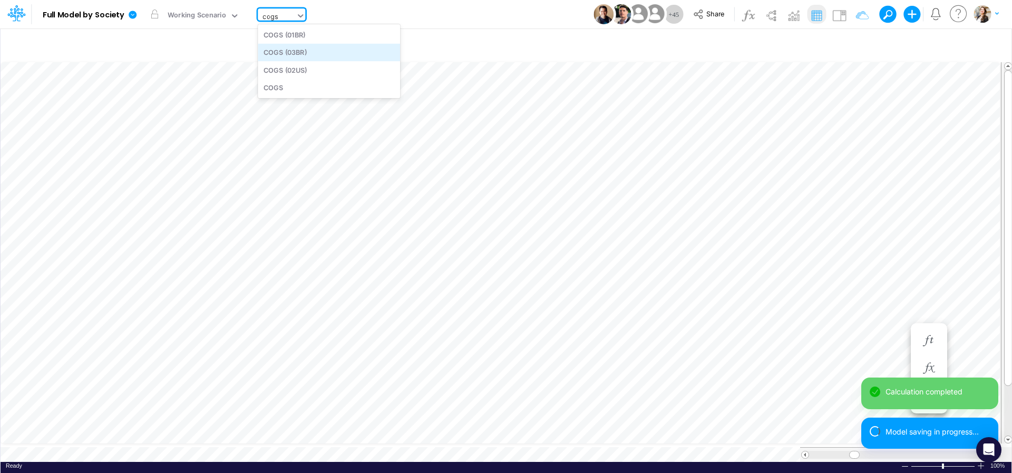
click at [312, 53] on div "COGS (03BR)" at bounding box center [329, 52] width 142 height 17
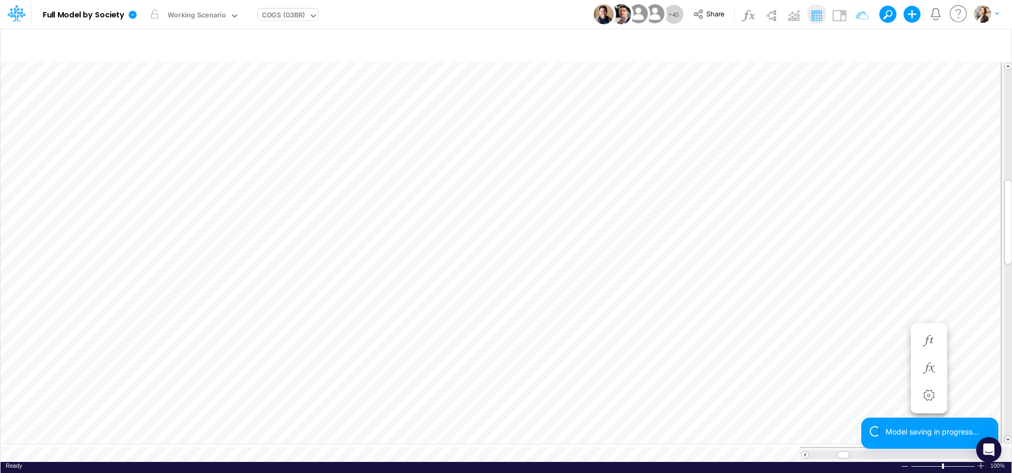
scroll to position [4, 14]
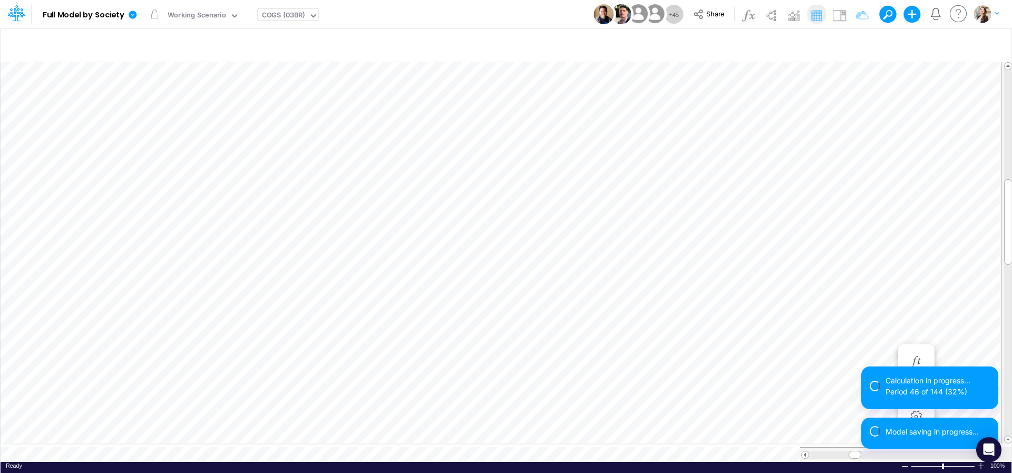
scroll to position [4, 6]
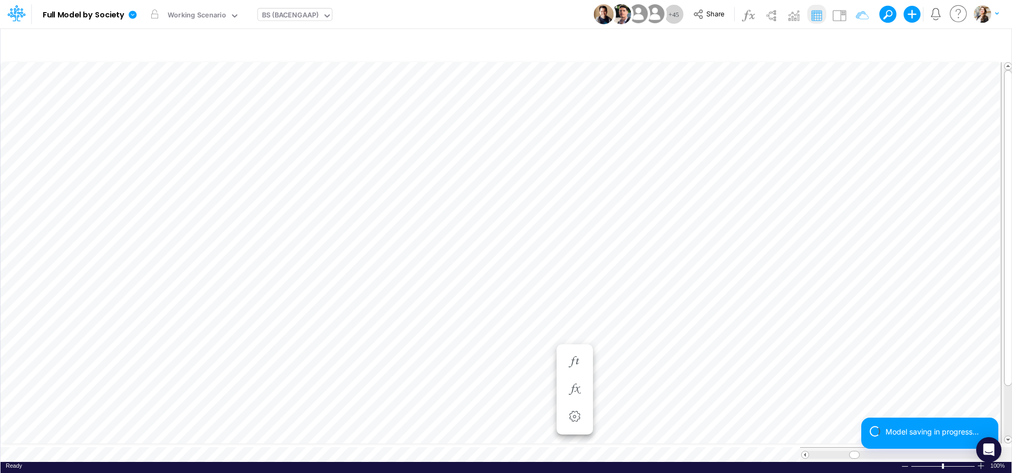
scroll to position [4, 32]
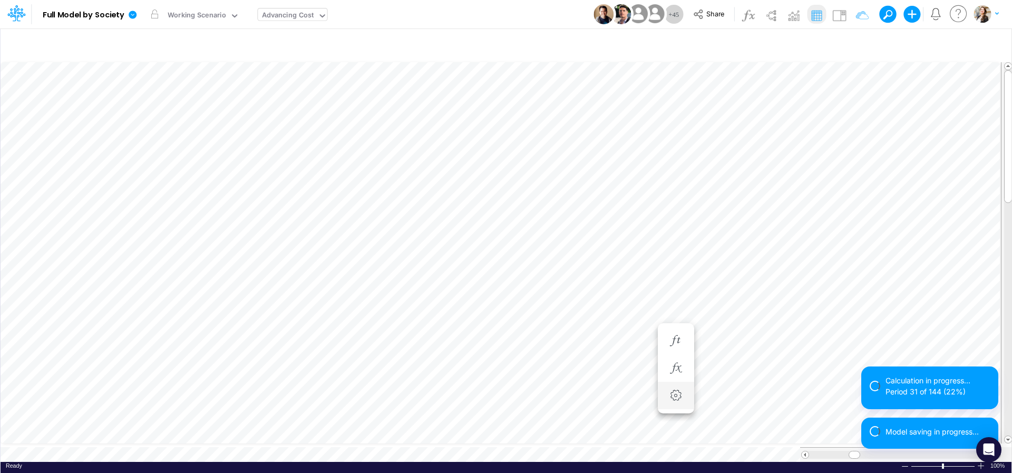
scroll to position [8, 7]
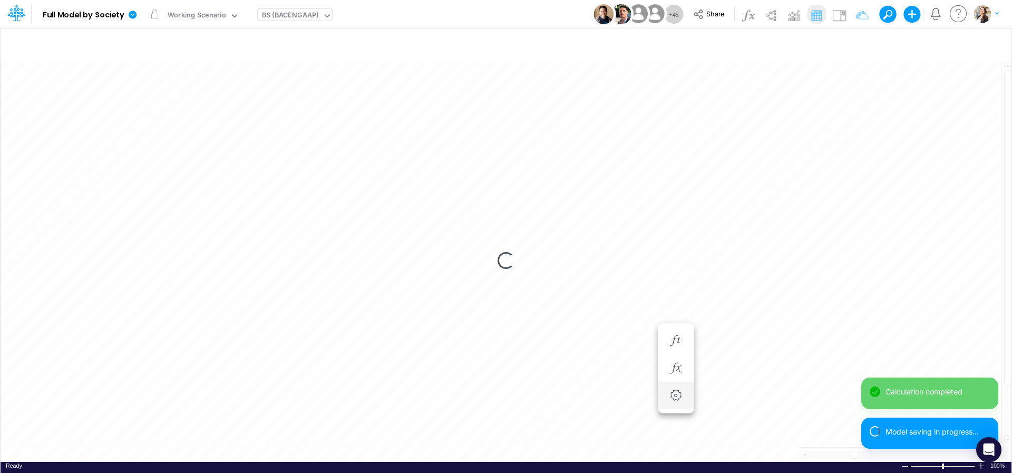
scroll to position [4, 32]
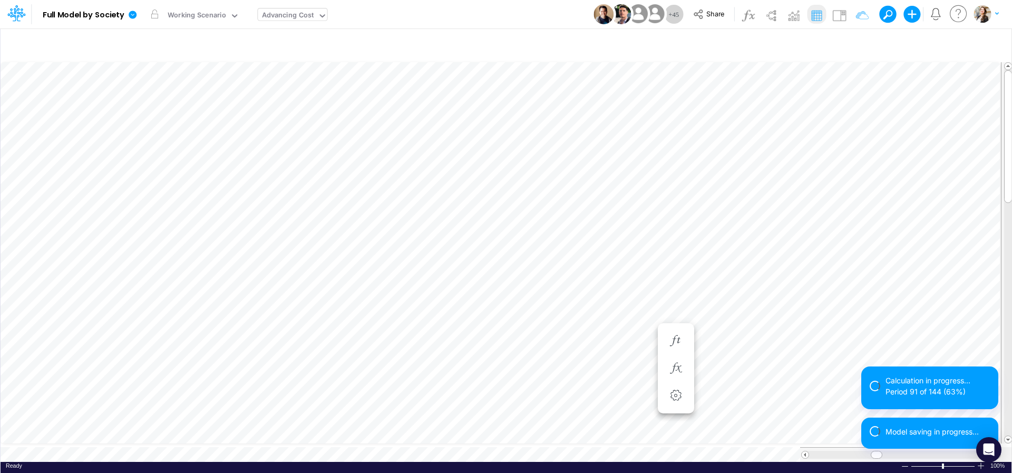
scroll to position [8, 7]
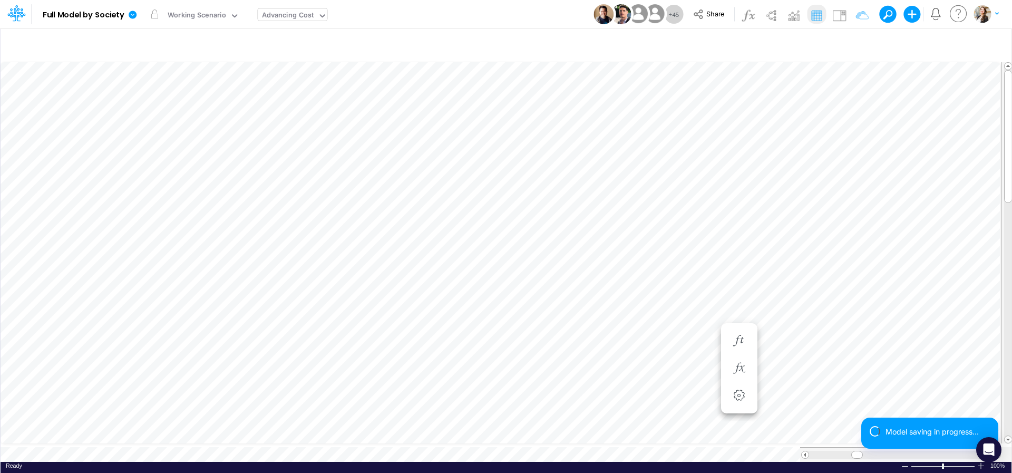
scroll to position [8, 7]
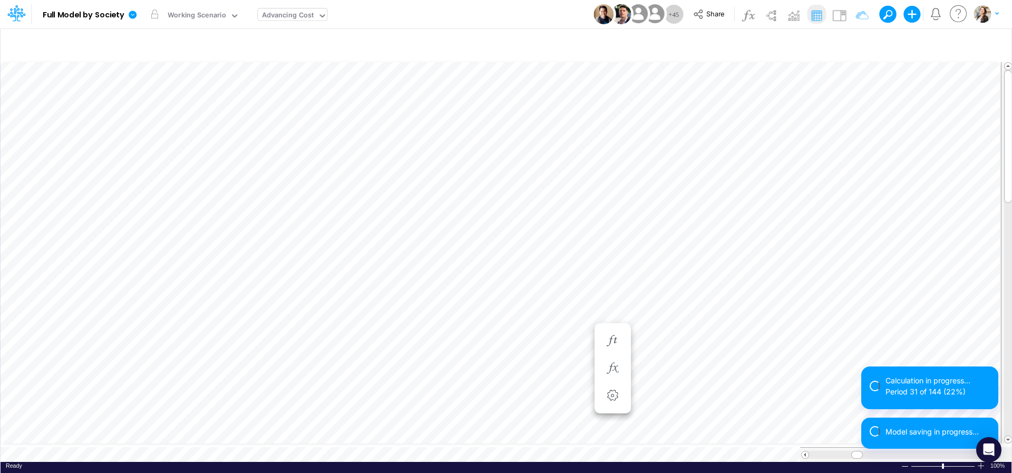
scroll to position [8, 7]
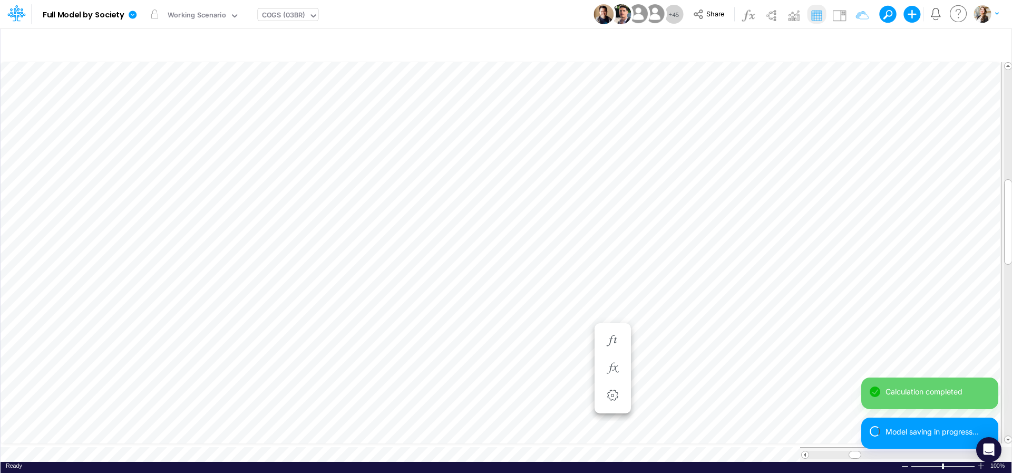
scroll to position [4, 14]
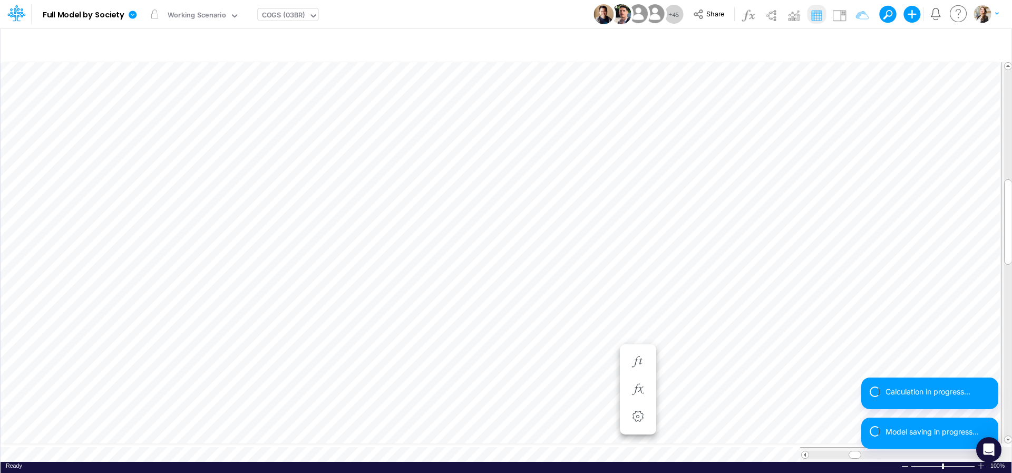
scroll to position [4, 2]
click at [293, 462] on div "Ready 100% Sum: null Max: null Min: null Numerical Count: null Count: null Aver…" at bounding box center [506, 468] width 1011 height 13
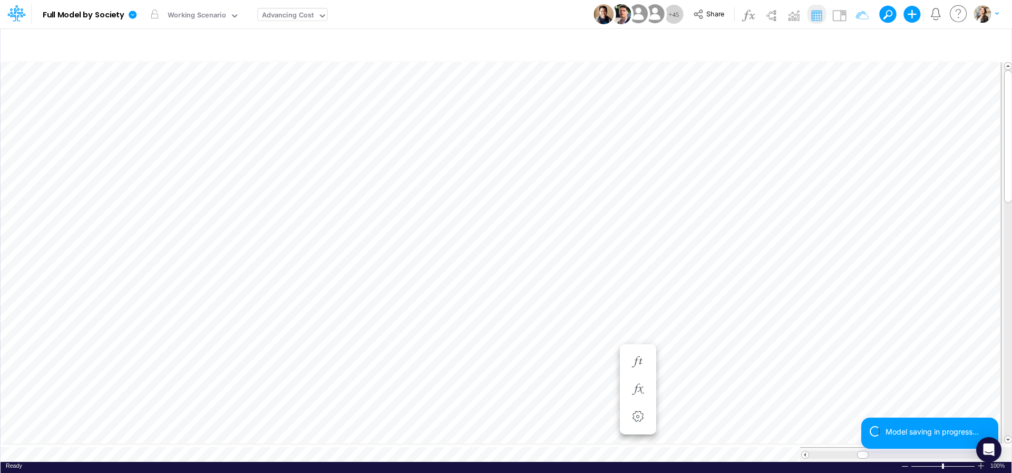
scroll to position [8, 7]
click at [395, 439] on div "Close" at bounding box center [411, 437] width 45 height 13
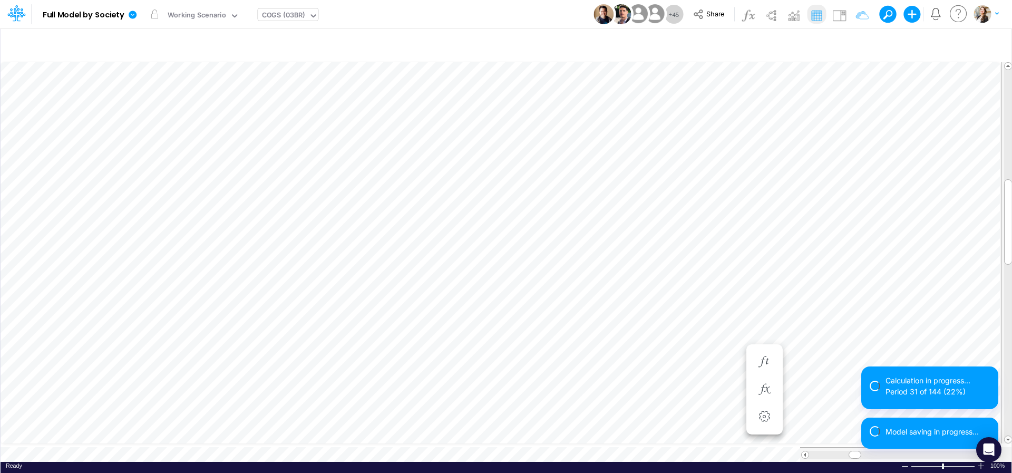
scroll to position [4, 16]
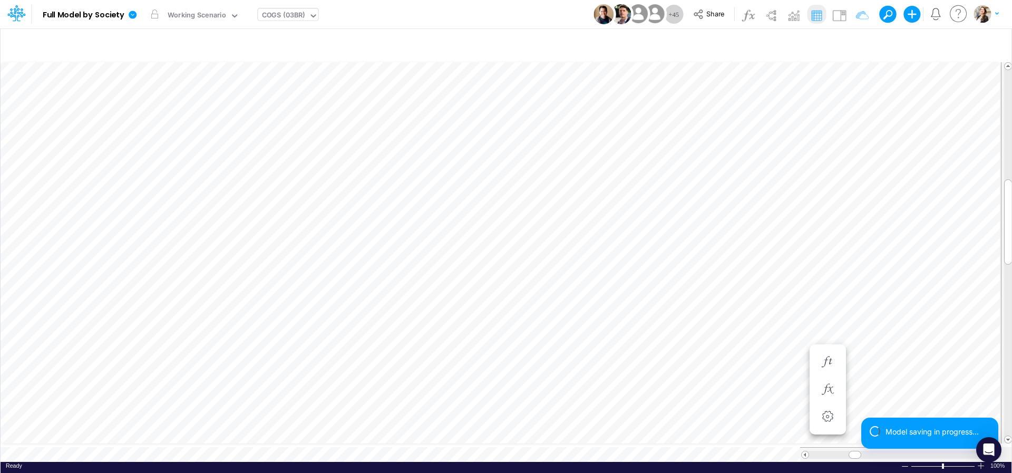
scroll to position [4, 2]
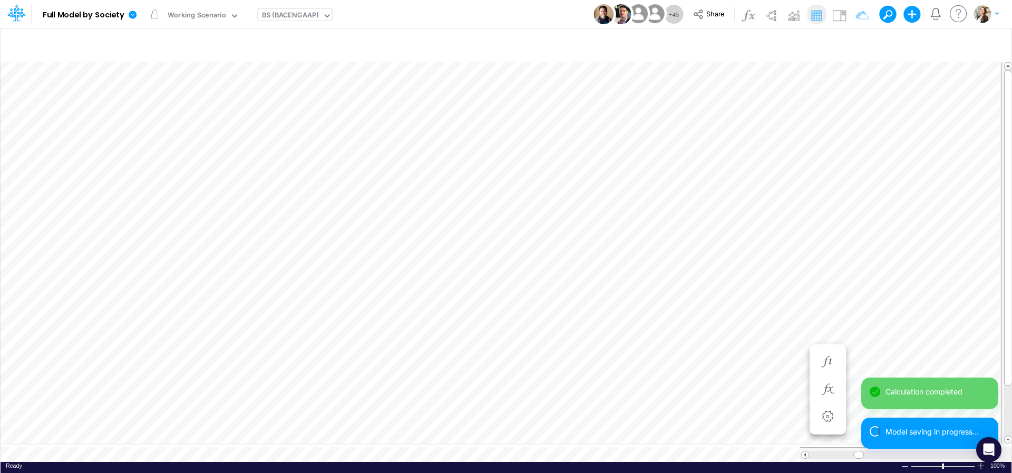
scroll to position [4, 32]
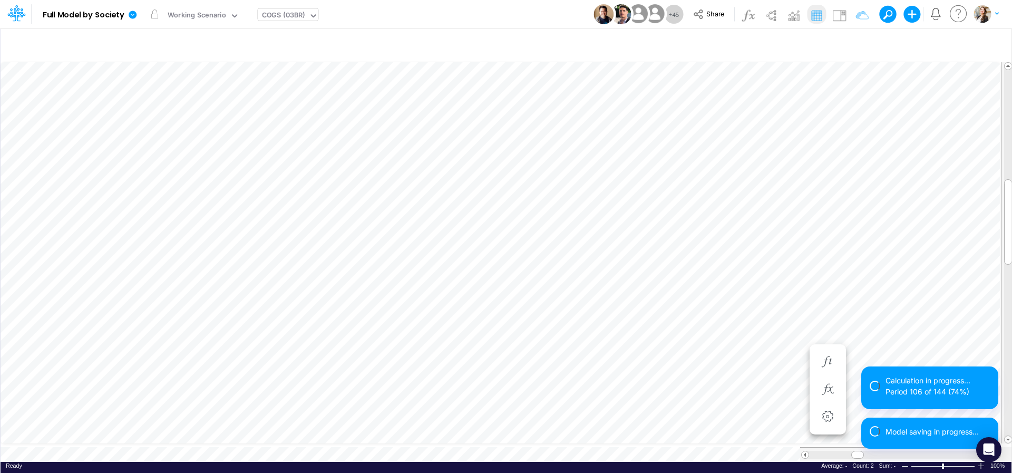
scroll to position [4, 14]
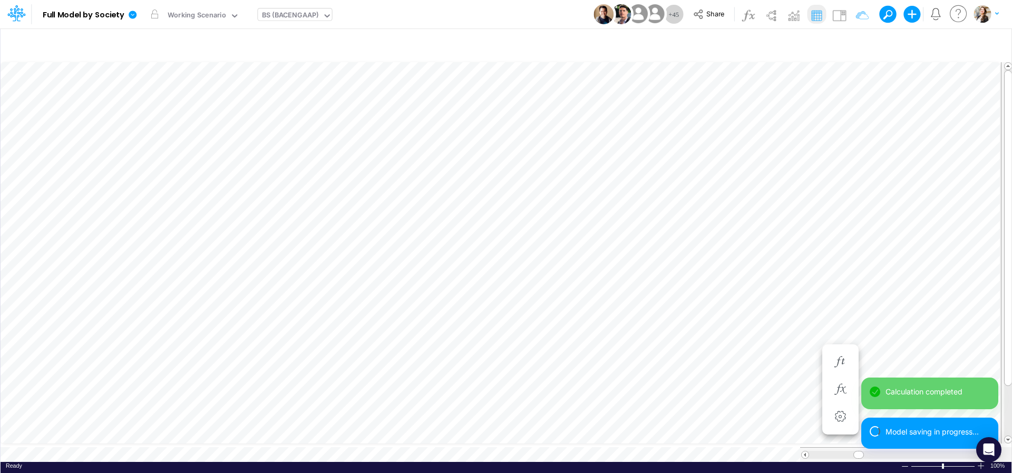
scroll to position [4, 32]
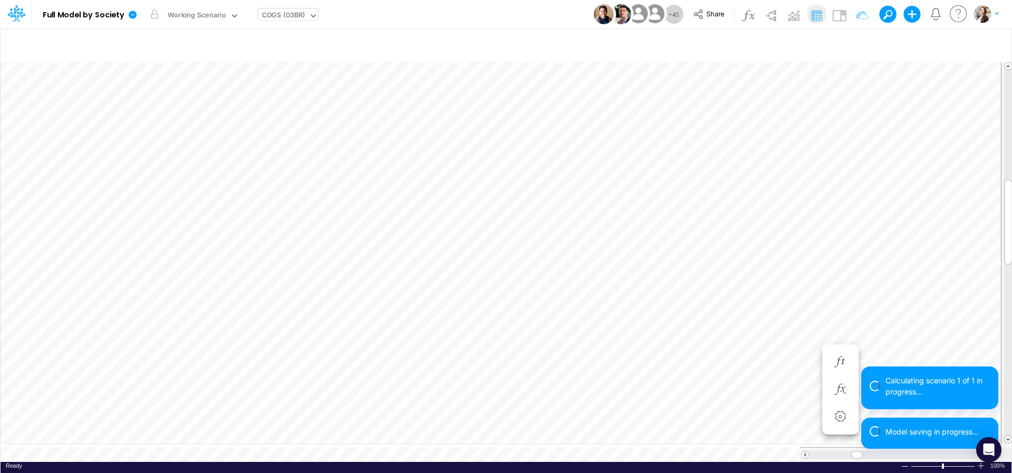
scroll to position [4, 14]
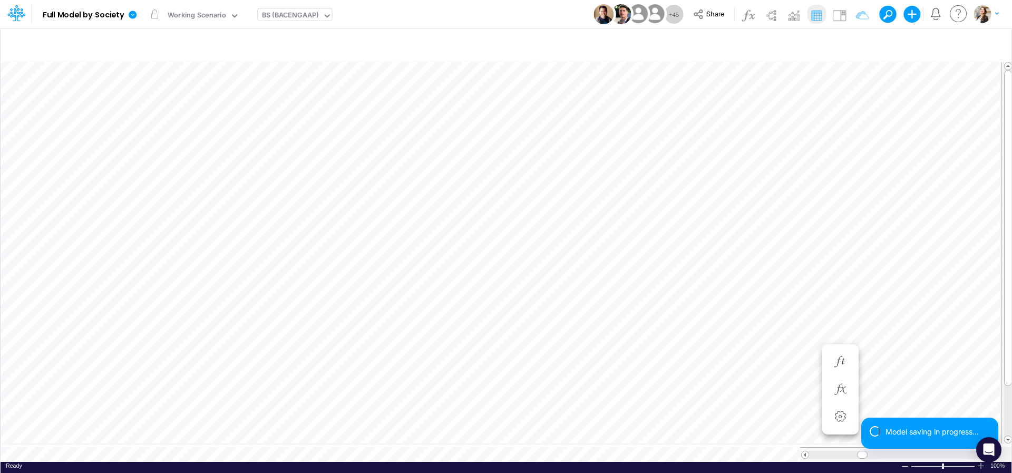
scroll to position [4, 26]
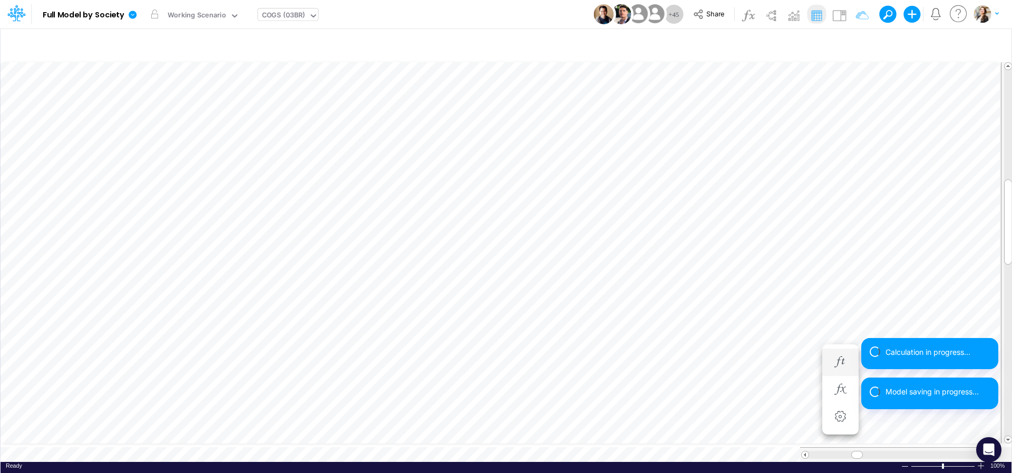
scroll to position [4, 14]
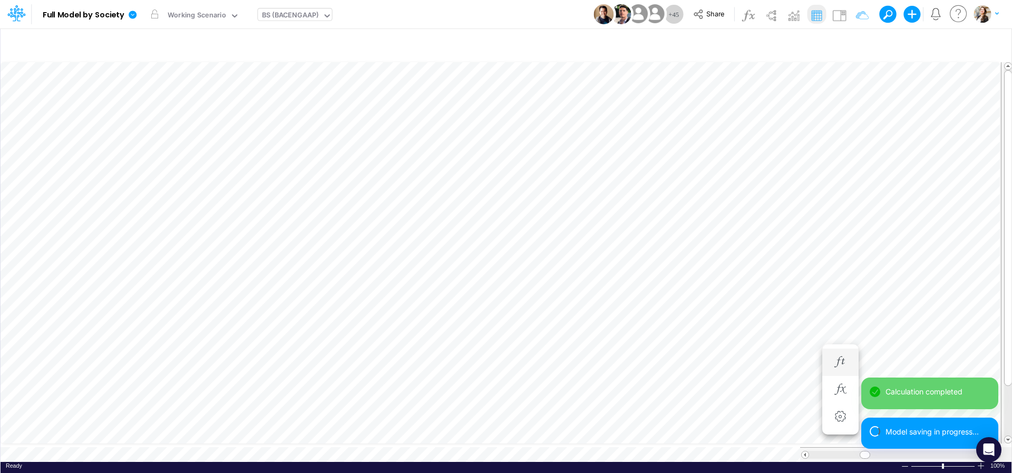
scroll to position [4, 32]
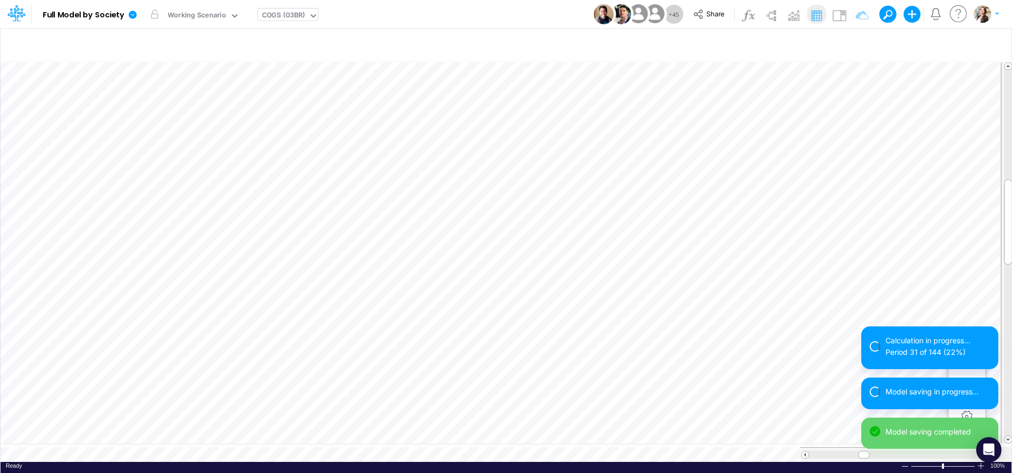
scroll to position [4, 14]
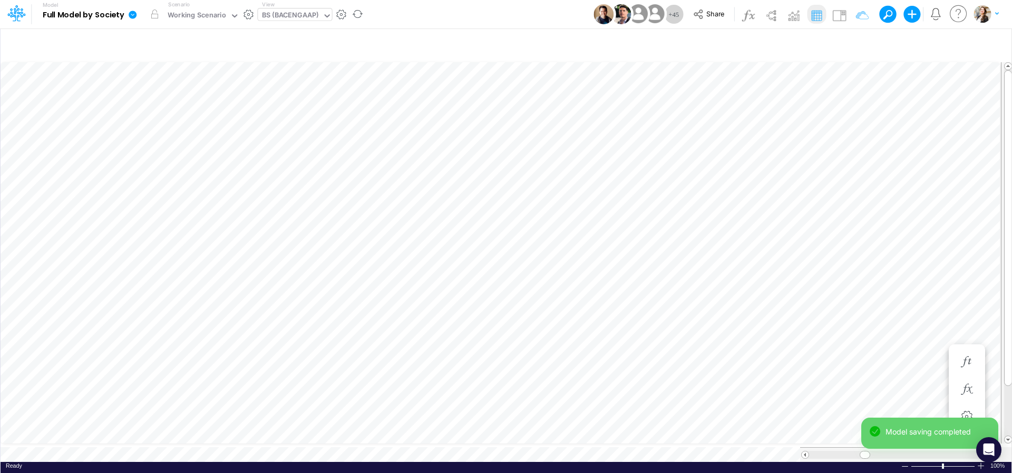
click at [131, 16] on icon at bounding box center [133, 15] width 8 height 8
click at [152, 109] on button "View model info" at bounding box center [185, 109] width 113 height 16
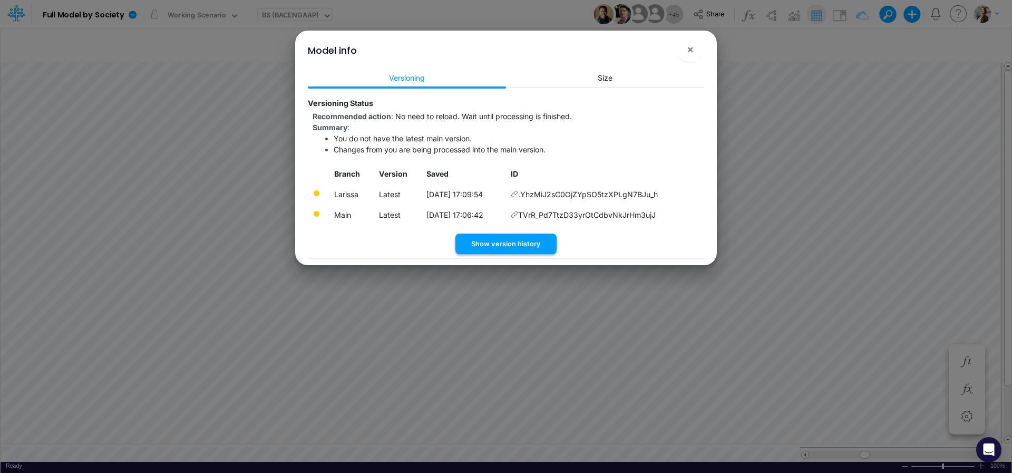
click at [480, 247] on button "Show version history" at bounding box center [506, 244] width 101 height 21
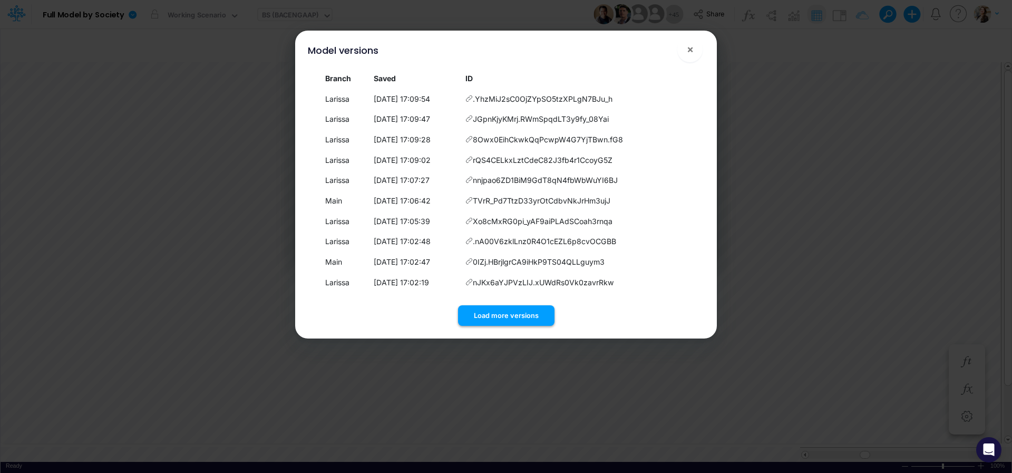
click at [487, 311] on button "Load more versions" at bounding box center [506, 315] width 96 height 21
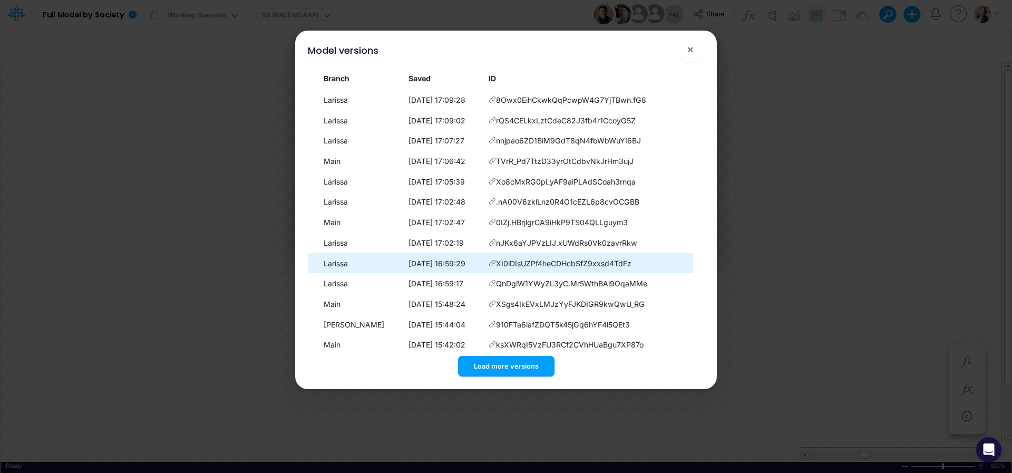
scroll to position [47, 0]
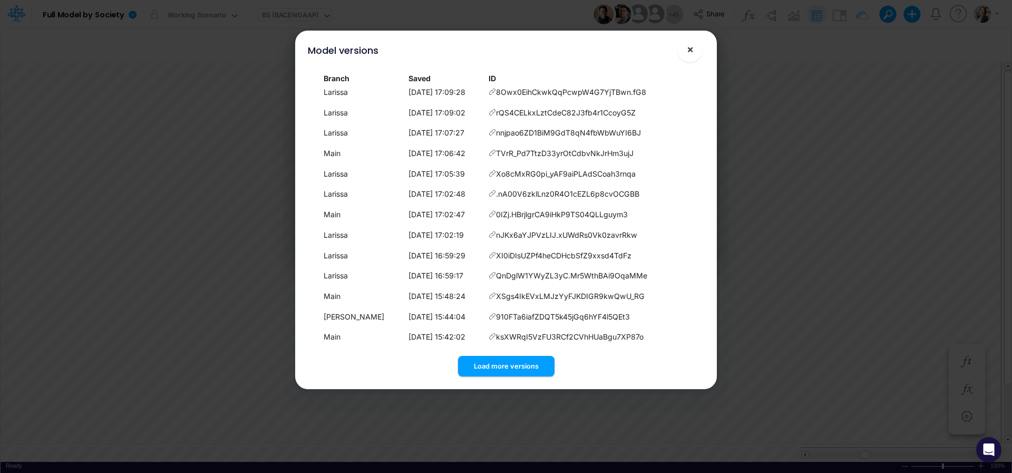
click at [689, 54] on span "×" at bounding box center [690, 49] width 7 height 13
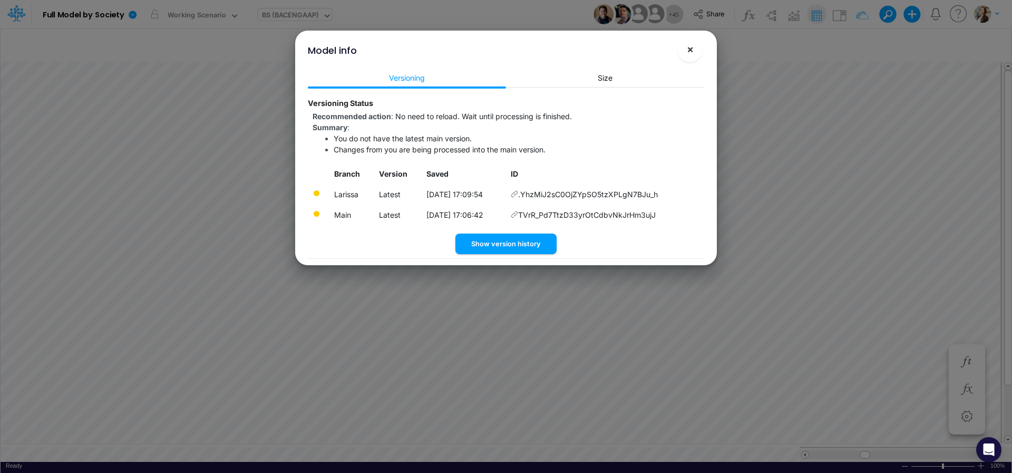
click at [687, 52] on span "×" at bounding box center [690, 49] width 7 height 13
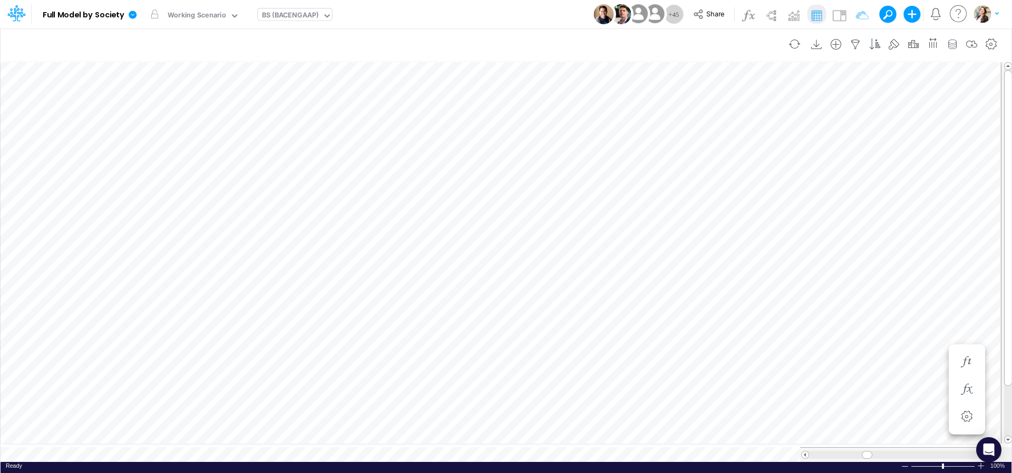
scroll to position [4, 28]
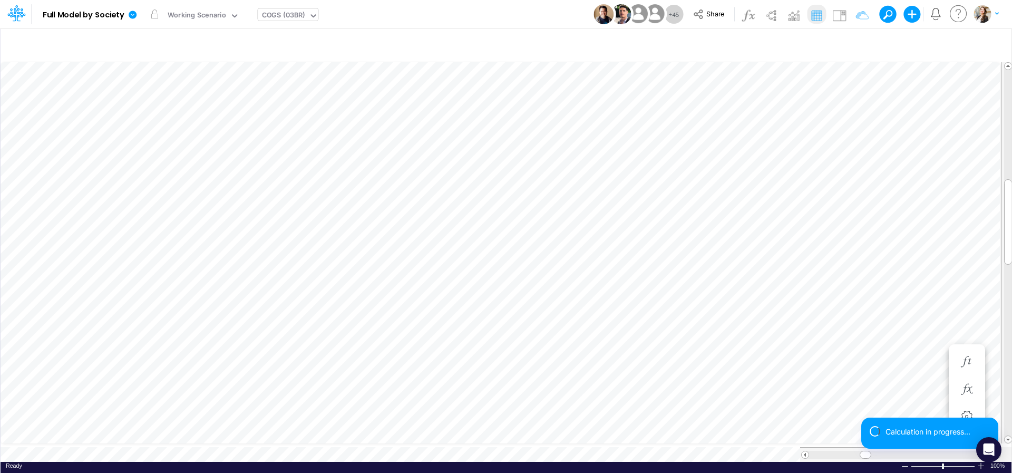
scroll to position [4, 16]
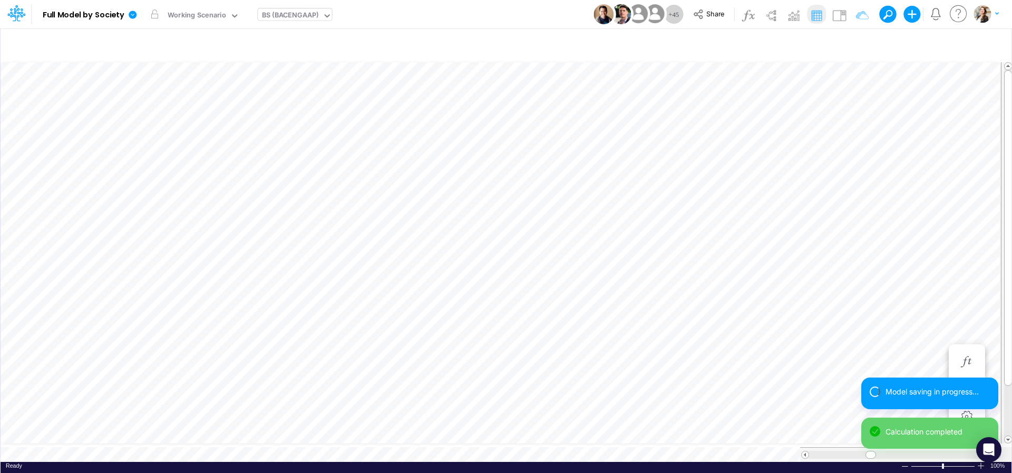
scroll to position [4, 34]
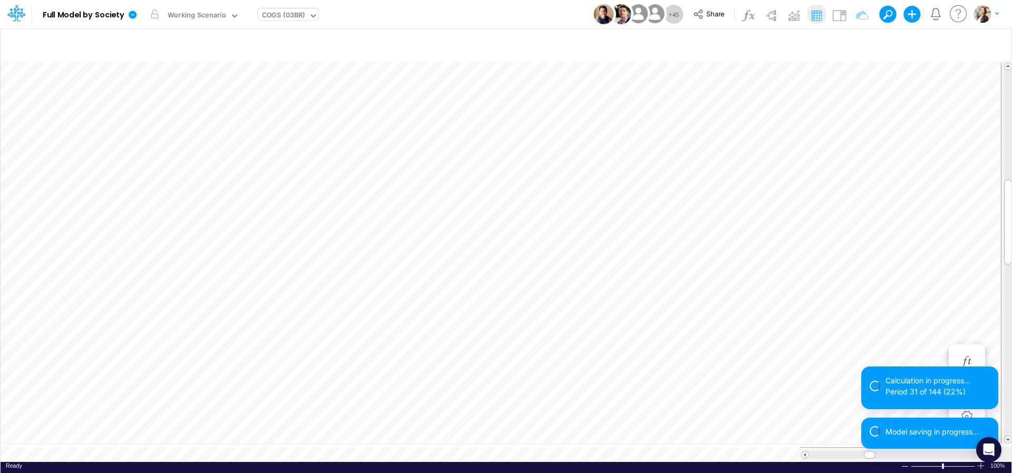
scroll to position [4, 14]
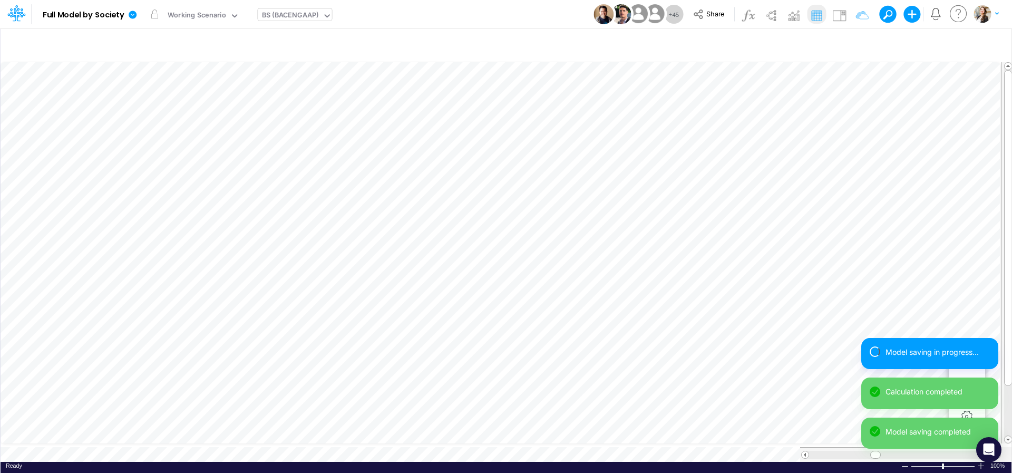
scroll to position [4, 32]
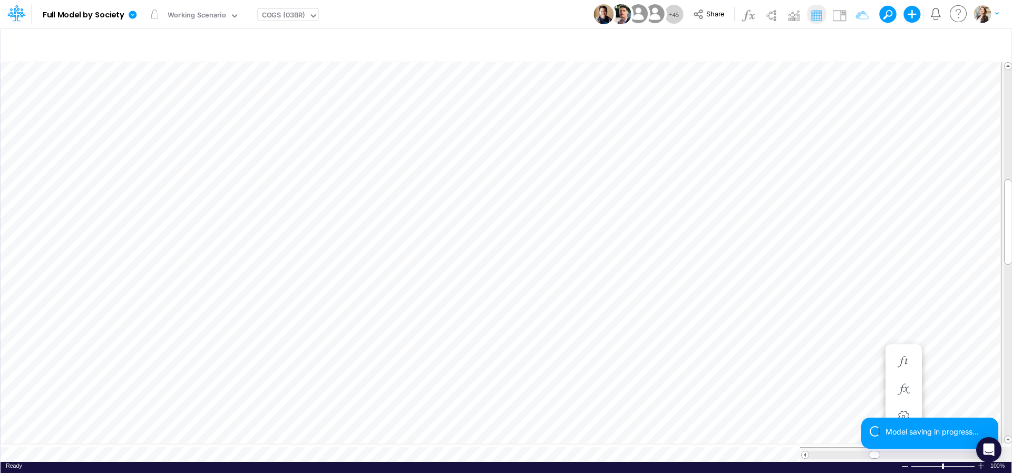
scroll to position [4, 14]
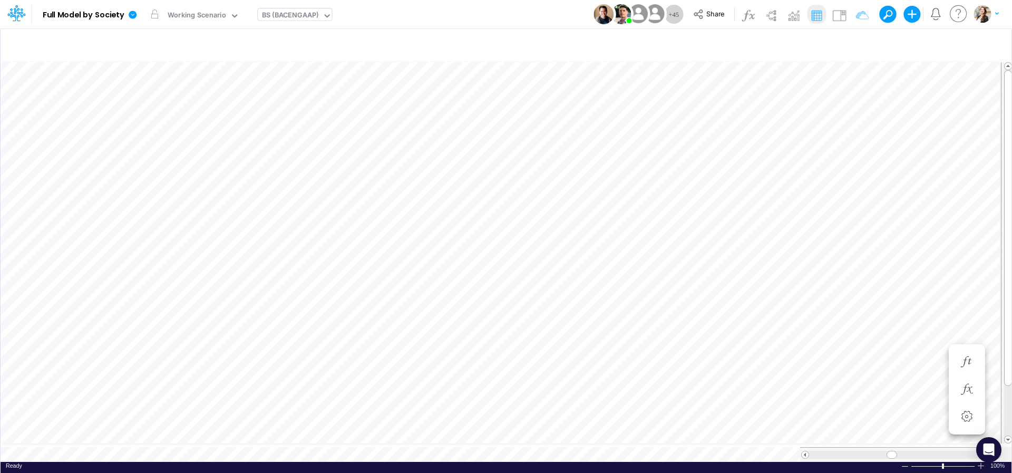
scroll to position [4, 34]
click at [131, 16] on icon at bounding box center [133, 15] width 8 height 8
click at [141, 114] on button "View model info" at bounding box center [185, 109] width 113 height 16
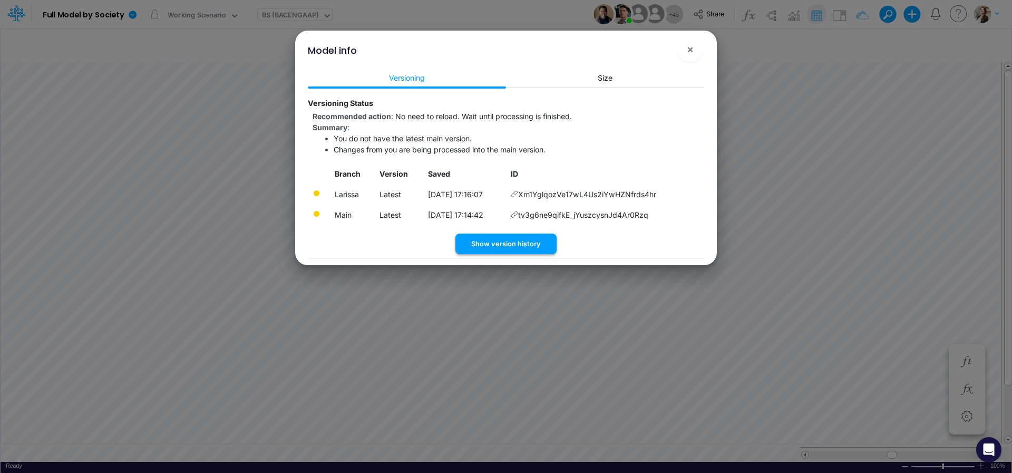
click at [547, 244] on button "Show version history" at bounding box center [506, 244] width 101 height 21
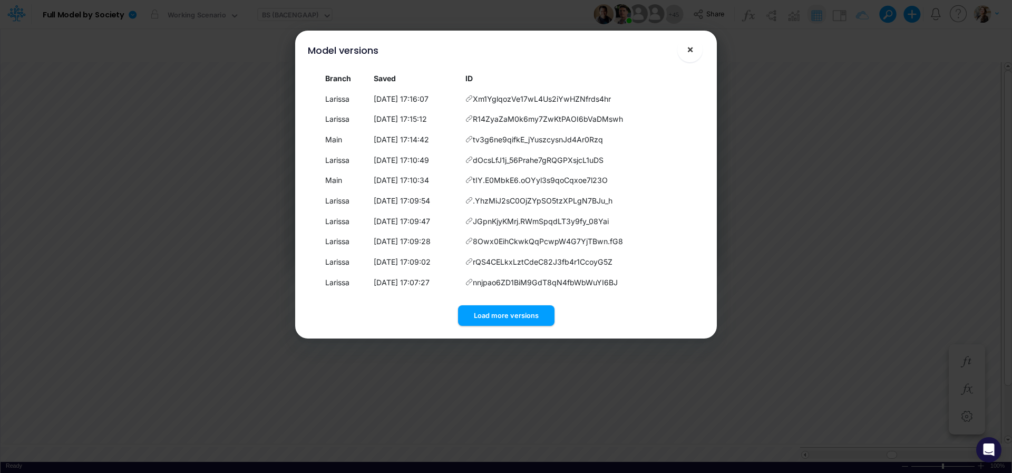
click at [688, 53] on span "×" at bounding box center [690, 49] width 7 height 13
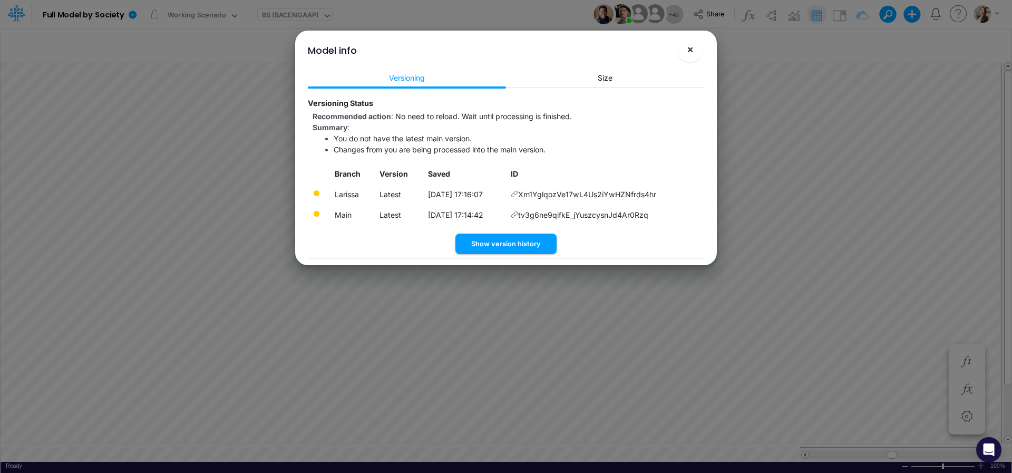
click at [693, 54] on span "×" at bounding box center [690, 49] width 7 height 13
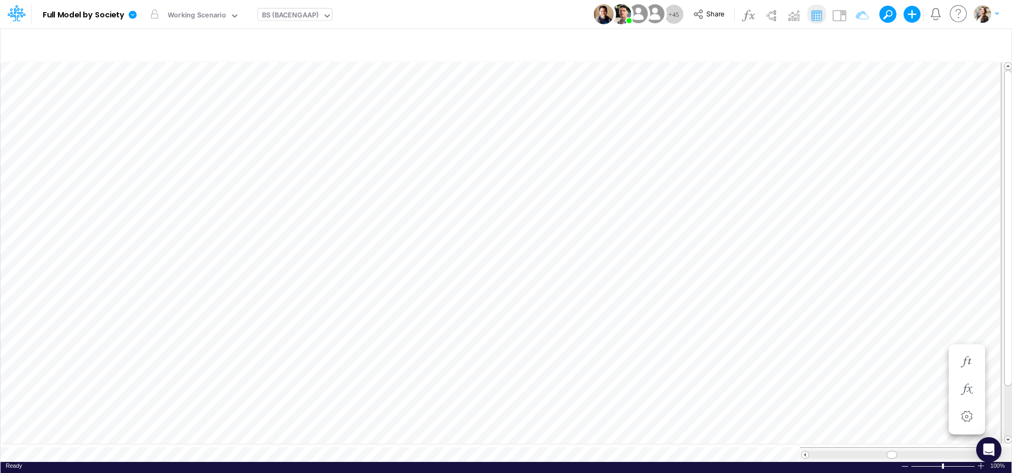
click at [283, 18] on div "BS (BACENGAAP)" at bounding box center [290, 16] width 57 height 12
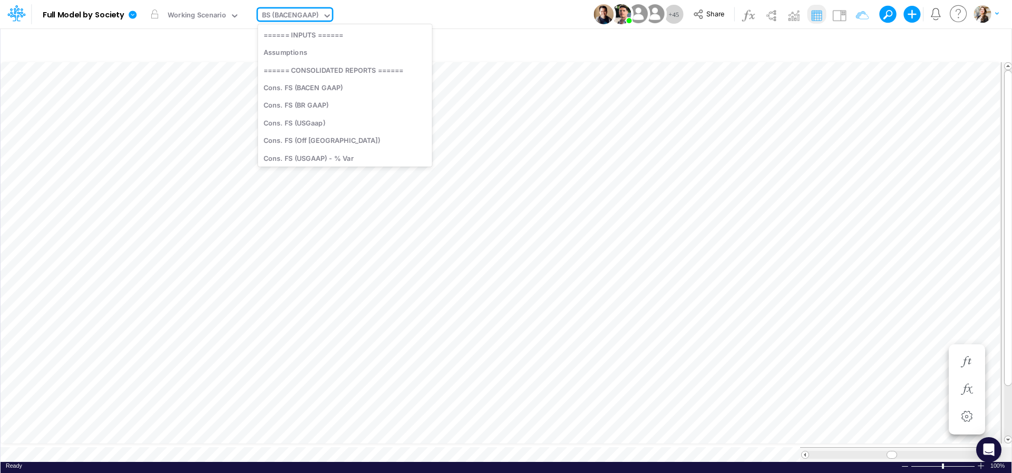
scroll to position [574, 0]
type input "usg"
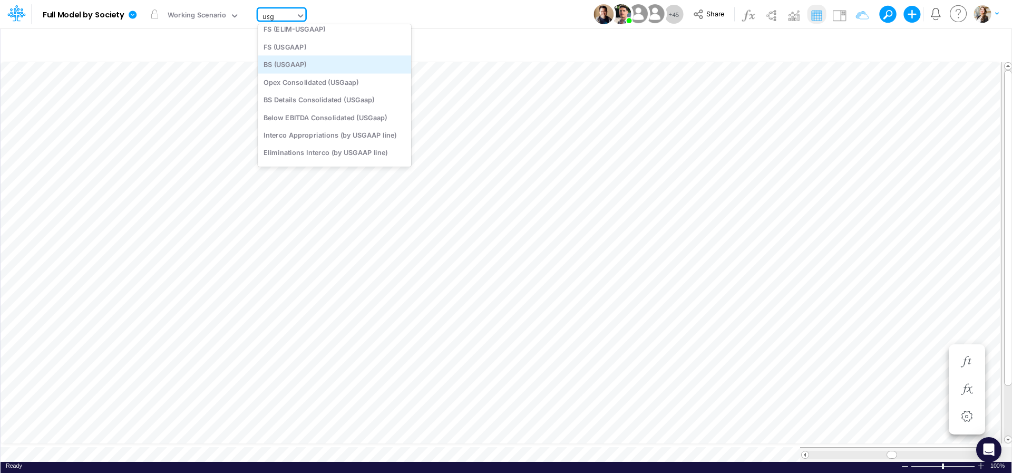
click at [286, 69] on div "BS (USGAAP)" at bounding box center [334, 64] width 153 height 17
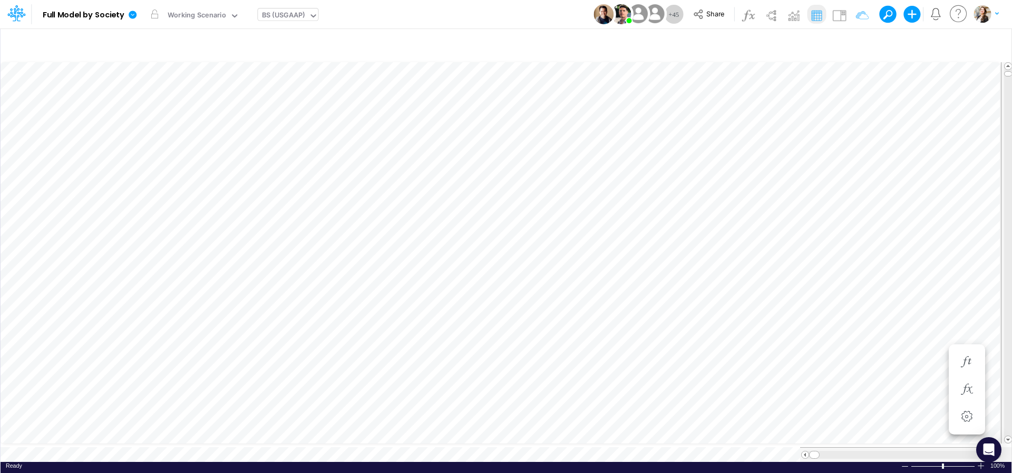
scroll to position [4, 32]
click at [857, 43] on icon "button" at bounding box center [856, 44] width 16 height 11
select select "tableSearchOR"
select select "notEqual"
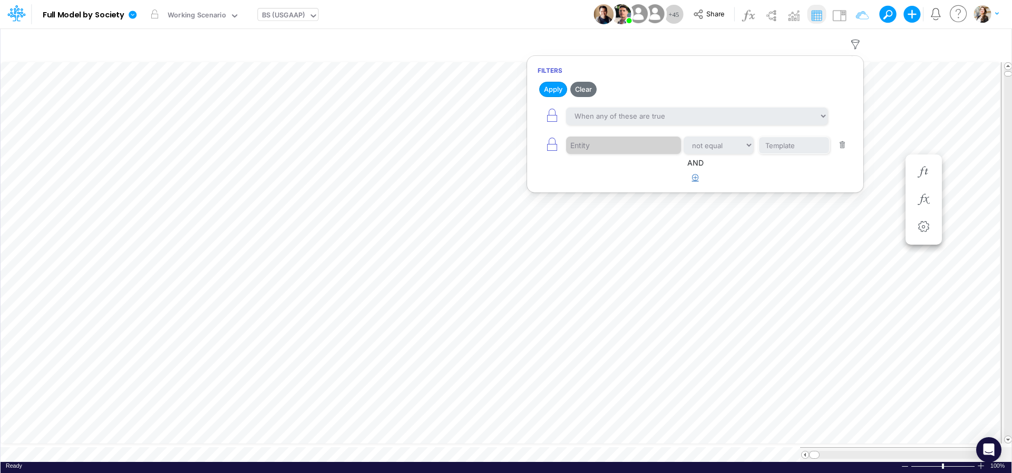
click at [697, 178] on icon "button" at bounding box center [695, 177] width 7 height 7
click at [608, 215] on div at bounding box center [616, 211] width 100 height 18
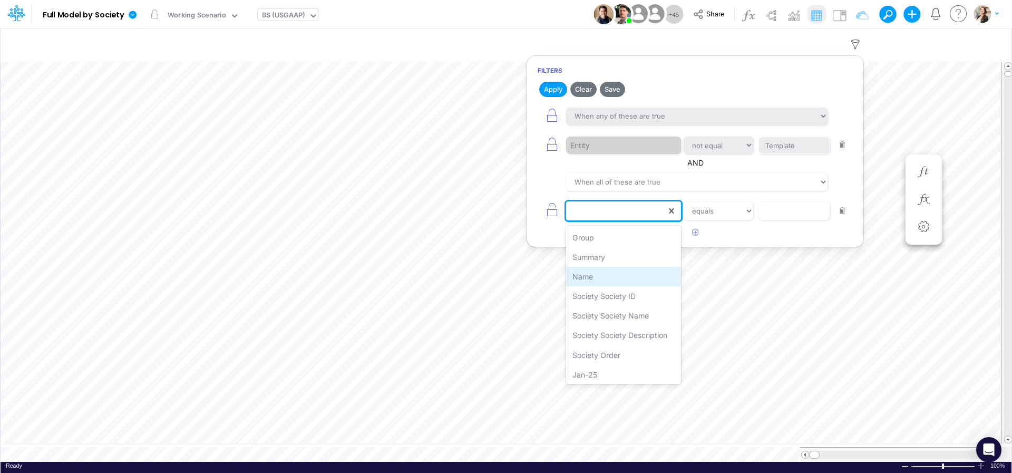
click at [619, 278] on div "Name" at bounding box center [623, 277] width 115 height 20
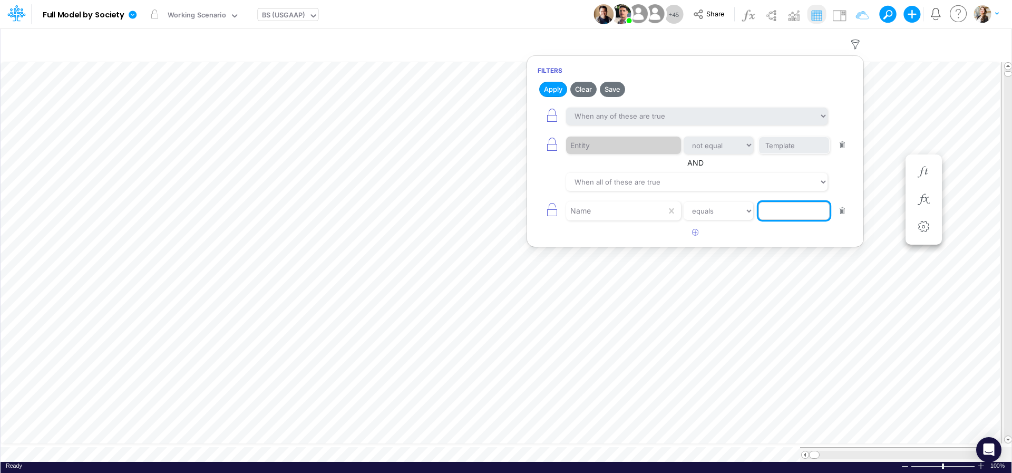
click at [781, 211] on input "text" at bounding box center [794, 211] width 71 height 18
type input "Cash & Banks"
click at [559, 86] on button "Apply" at bounding box center [553, 89] width 28 height 15
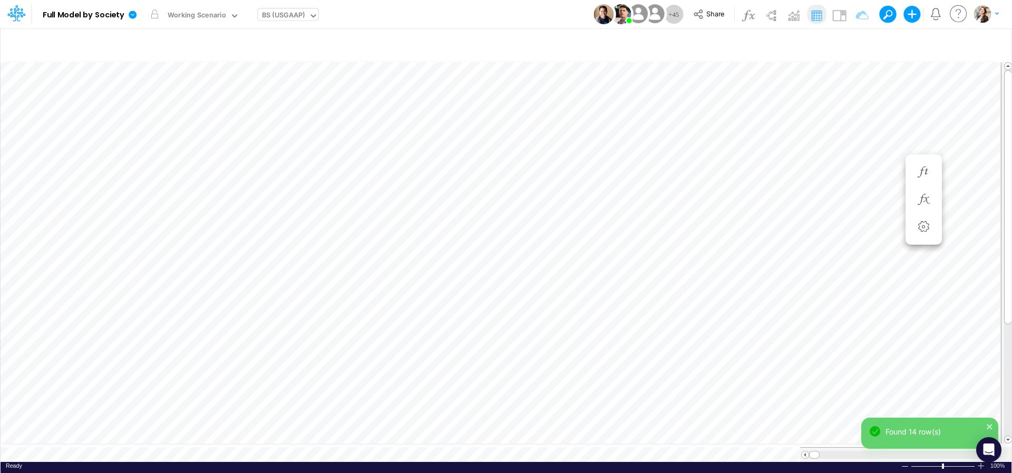
scroll to position [4, 32]
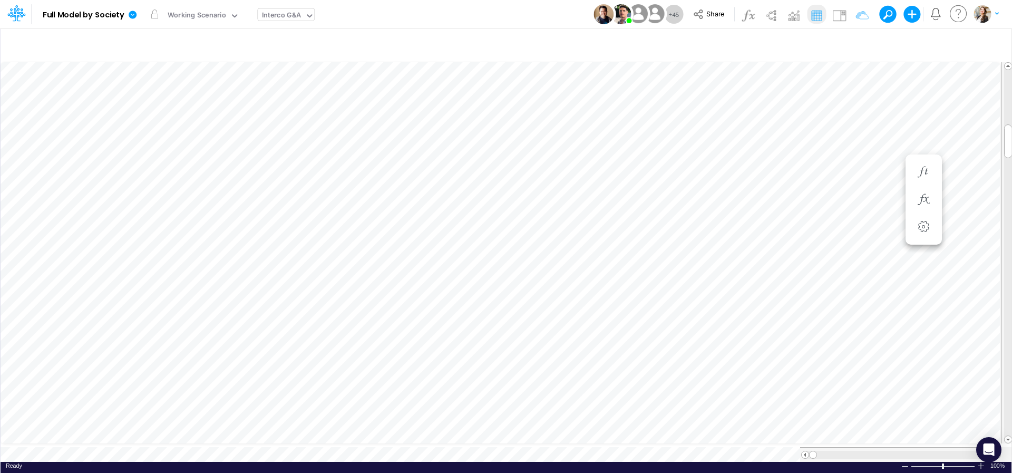
scroll to position [4, 16]
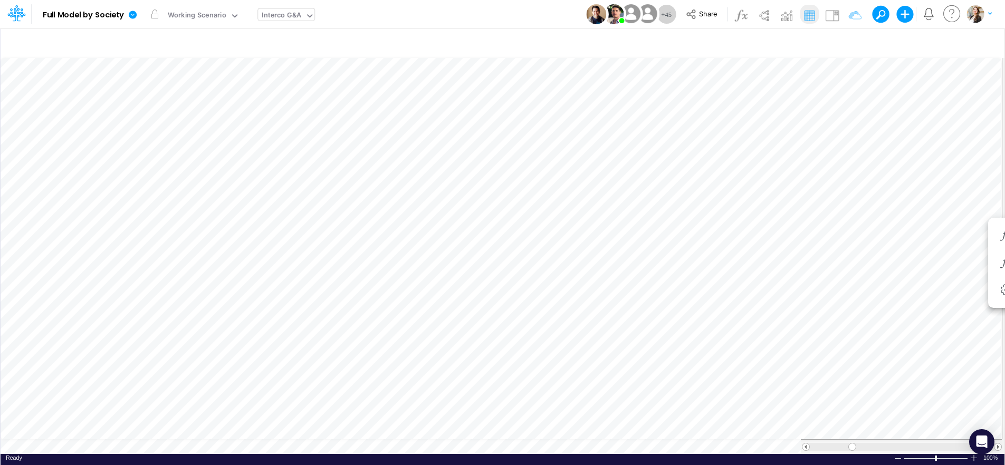
scroll to position [4, 2]
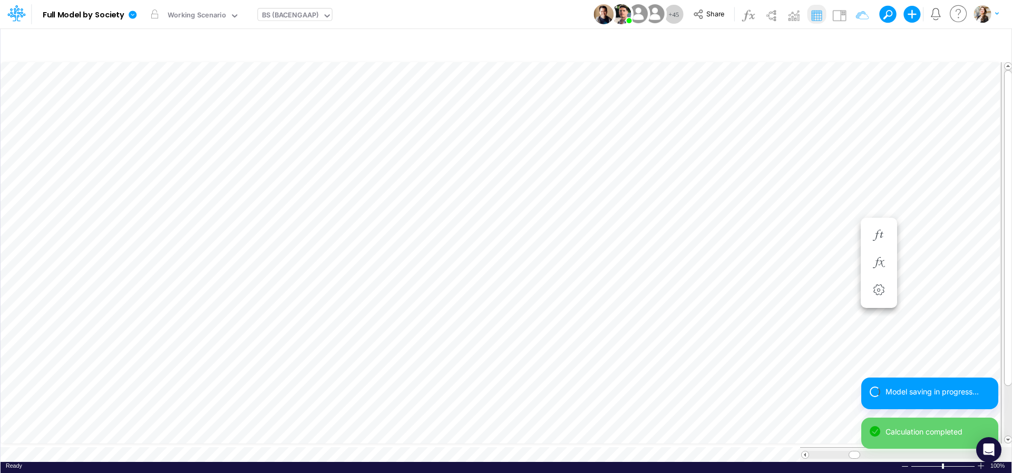
scroll to position [4, 33]
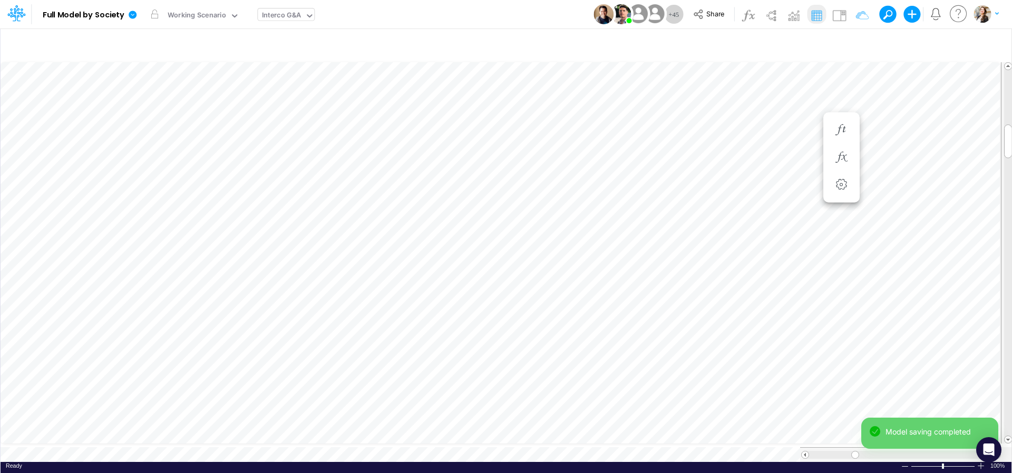
scroll to position [4, 14]
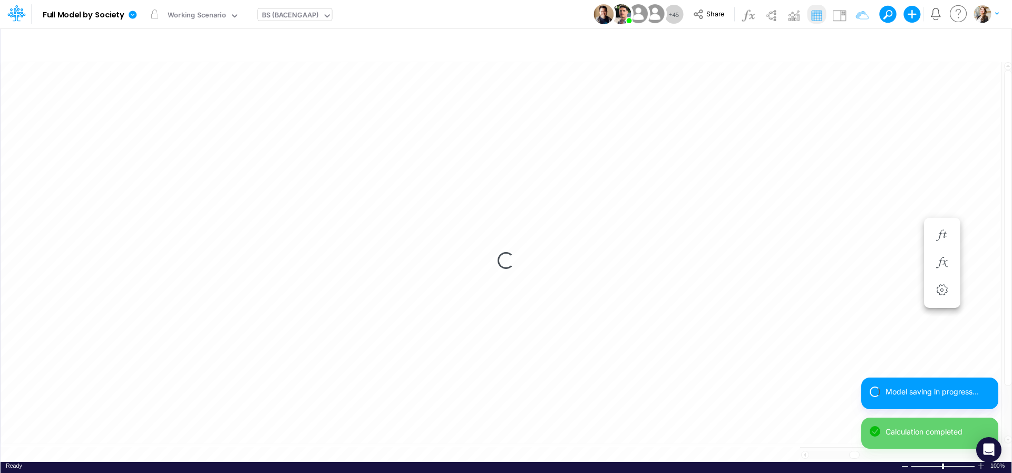
scroll to position [4, 33]
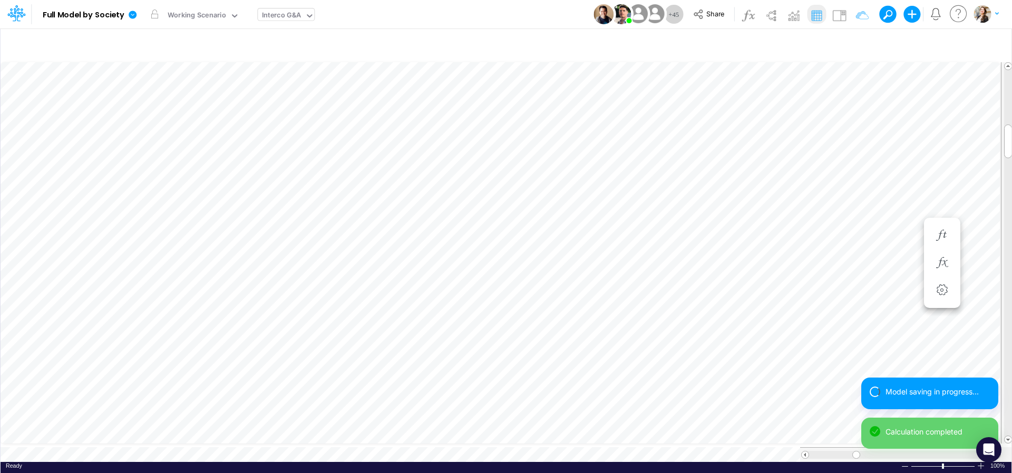
scroll to position [4, 15]
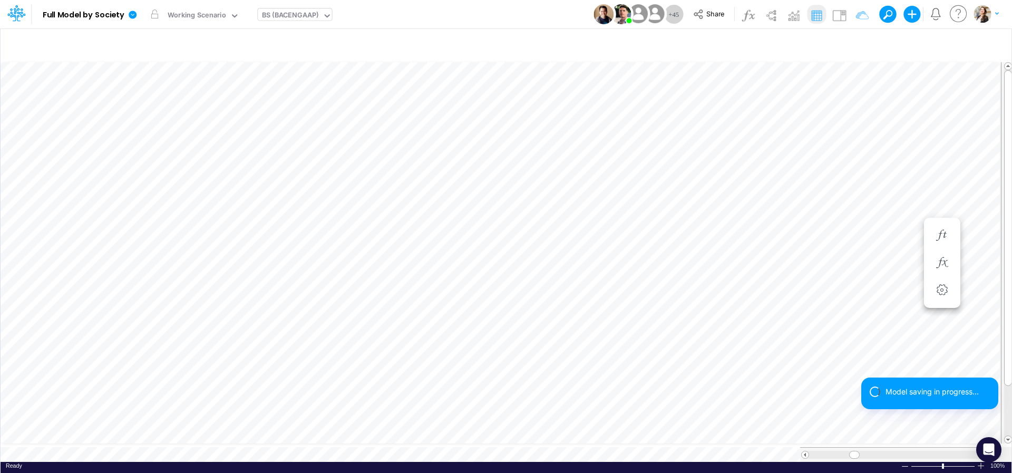
scroll to position [4, 34]
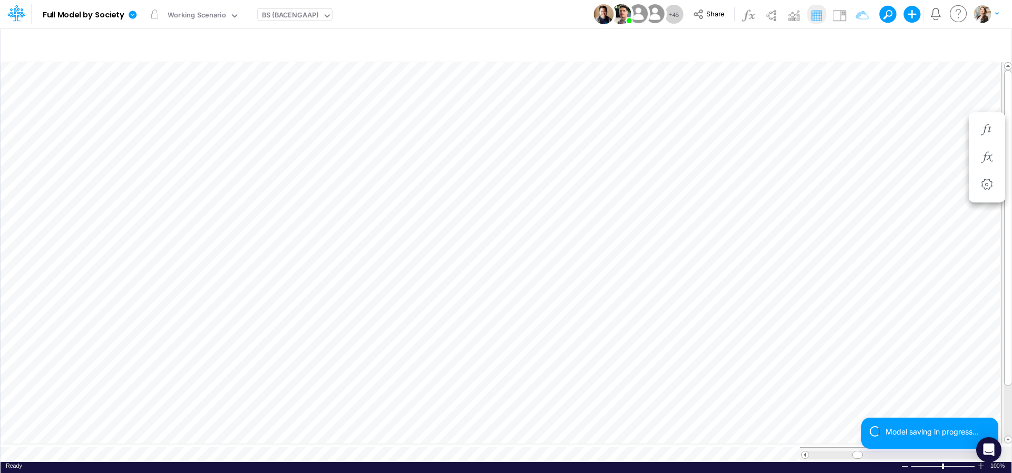
scroll to position [4, 34]
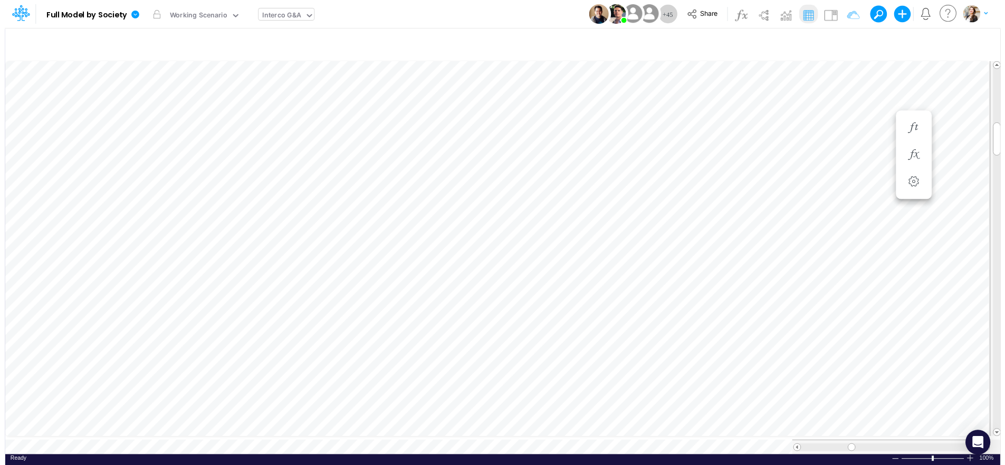
scroll to position [4, 2]
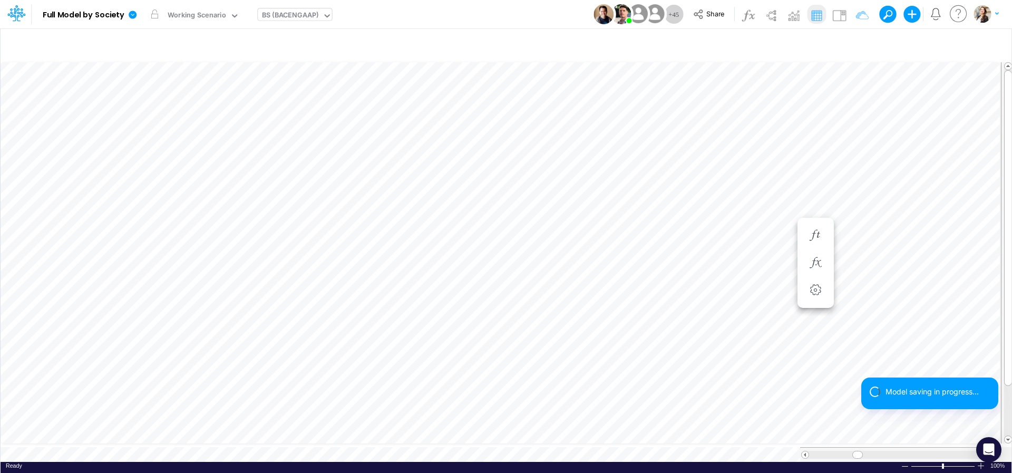
scroll to position [4, 33]
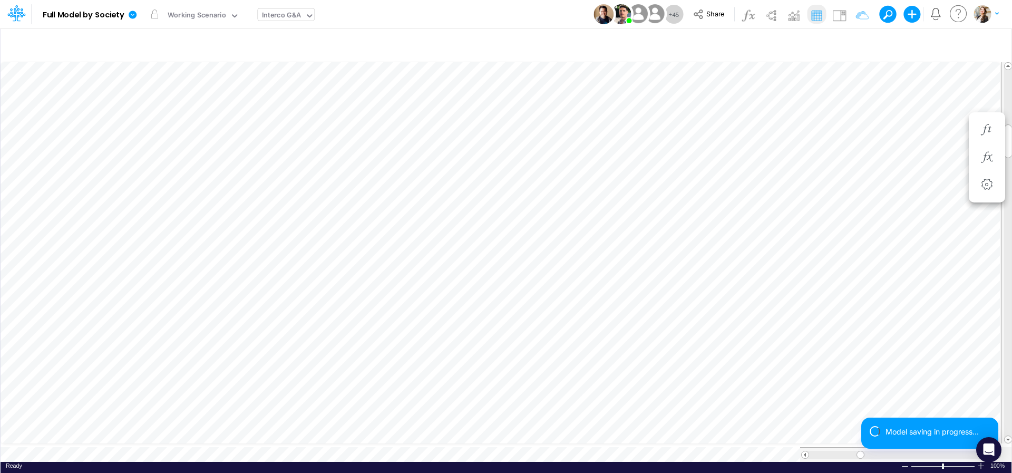
scroll to position [4, 14]
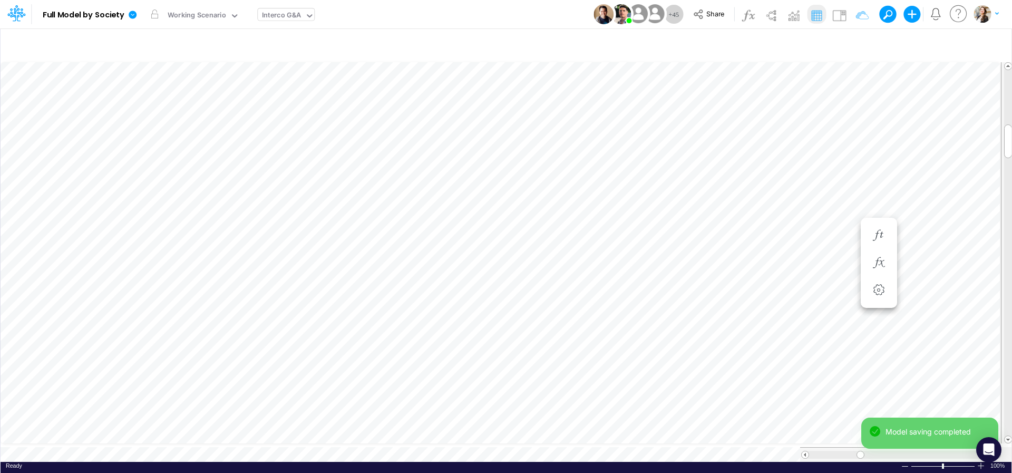
scroll to position [4, 2]
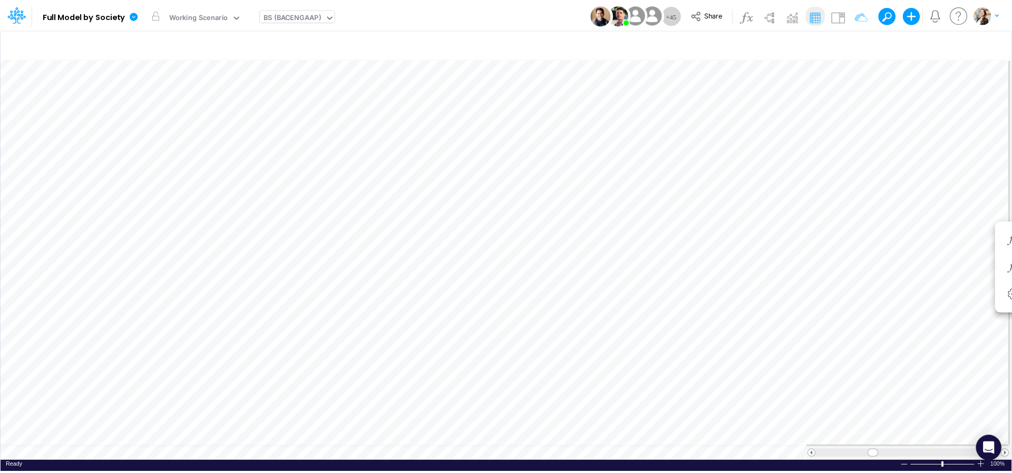
scroll to position [4, 32]
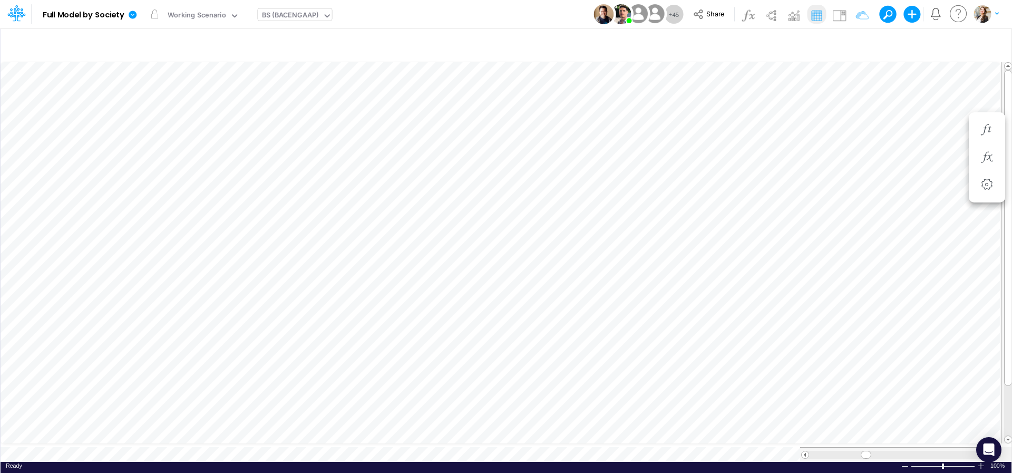
scroll to position [4, 32]
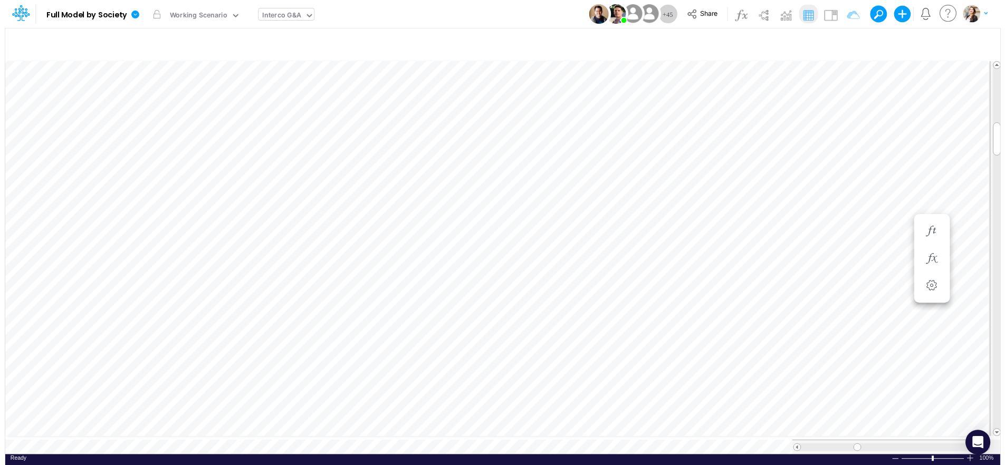
scroll to position [4, 2]
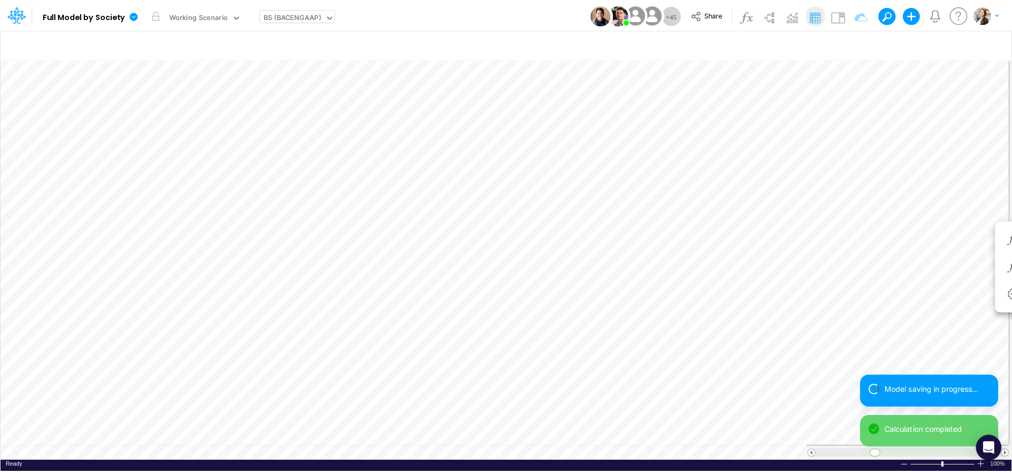
scroll to position [4, 34]
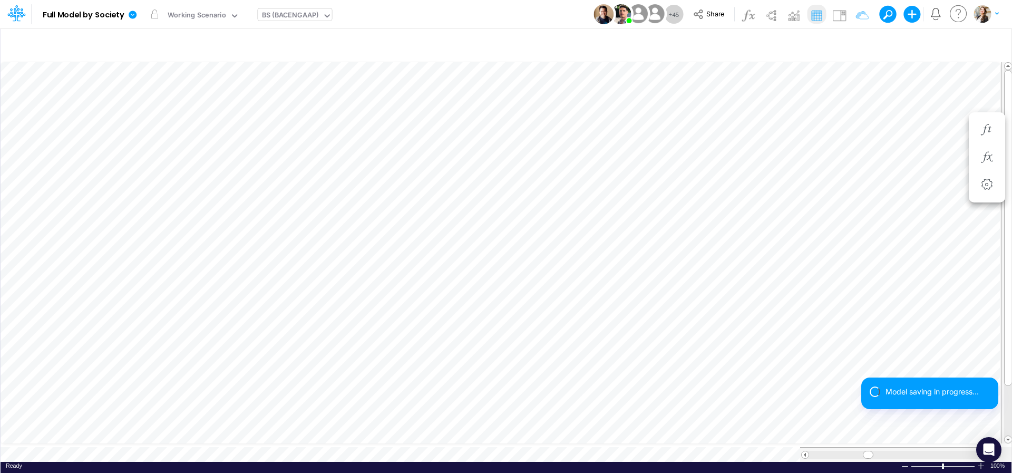
scroll to position [4, 32]
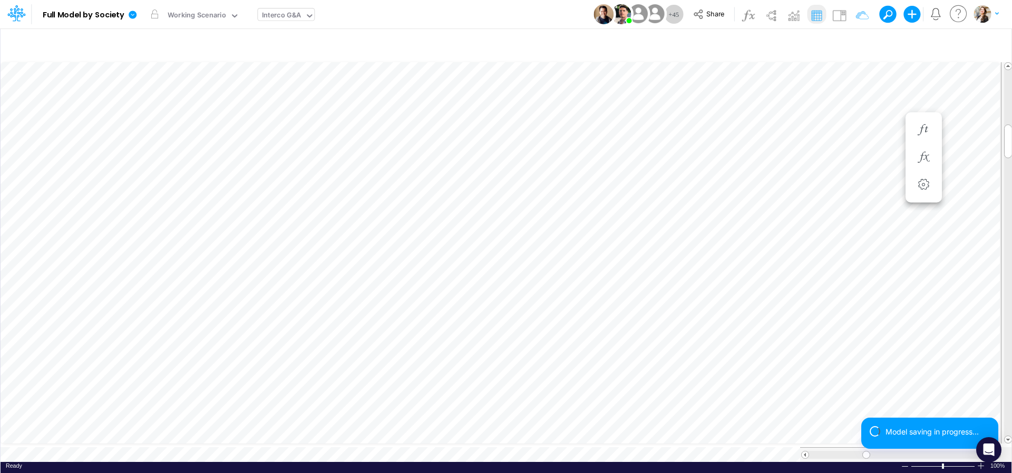
scroll to position [4, 2]
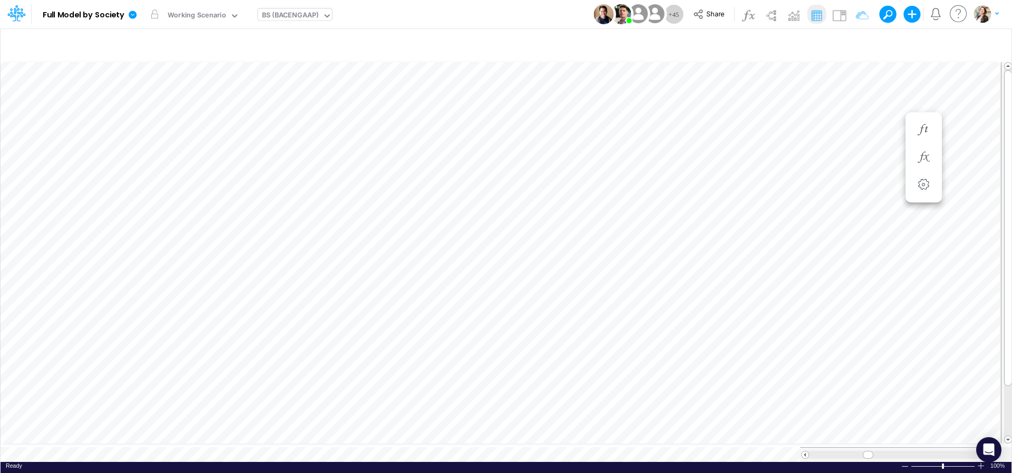
scroll to position [4, 32]
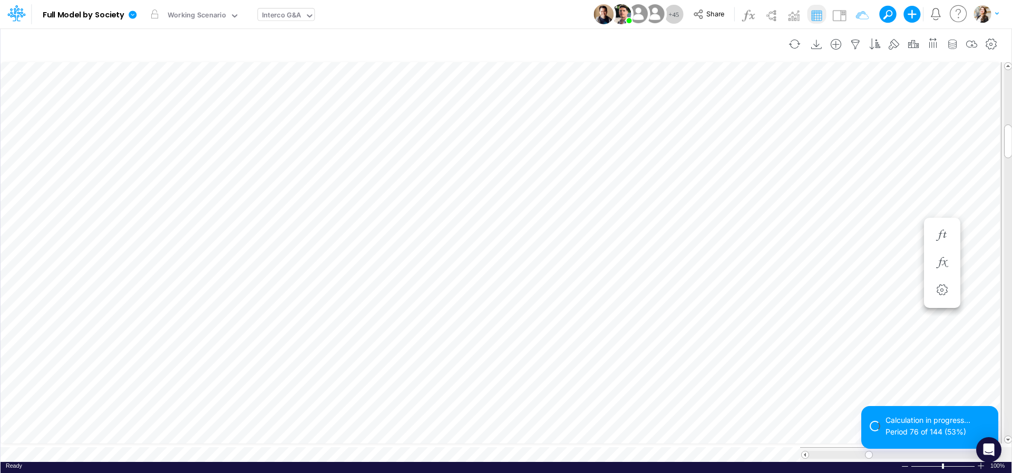
scroll to position [4, 14]
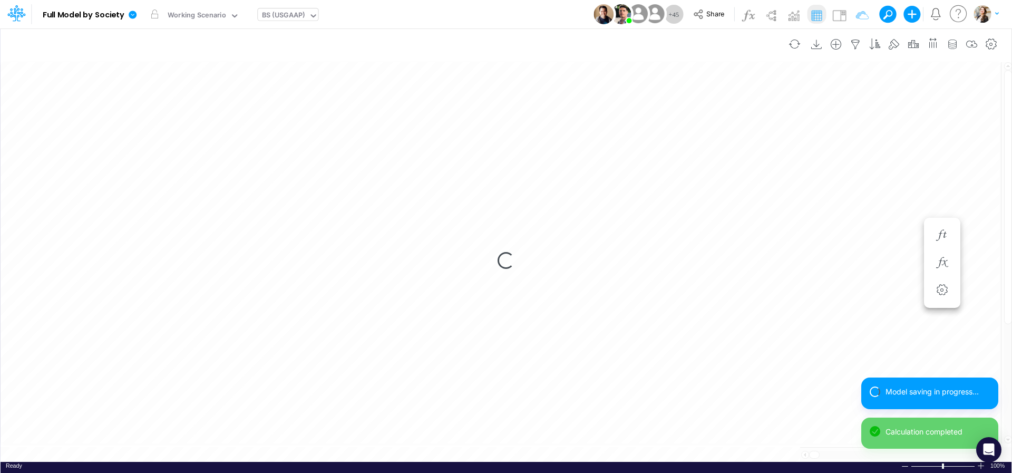
scroll to position [4, 32]
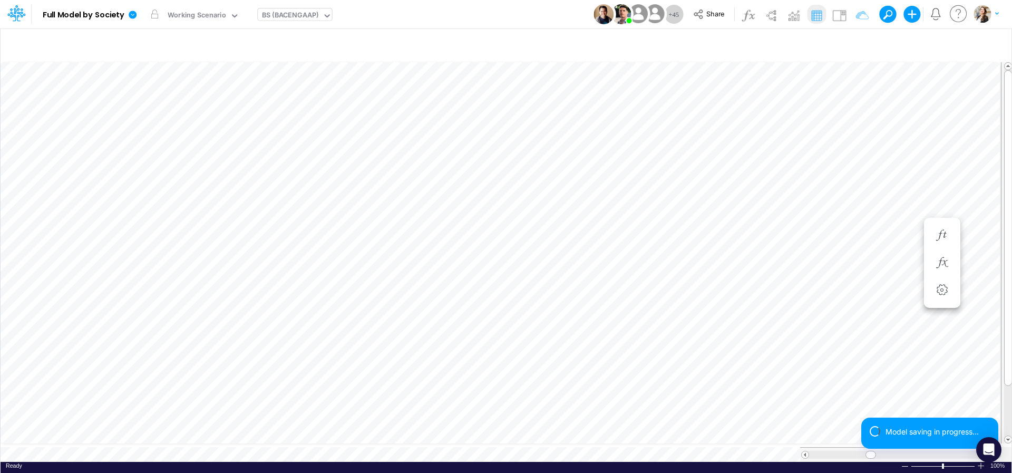
scroll to position [4, 33]
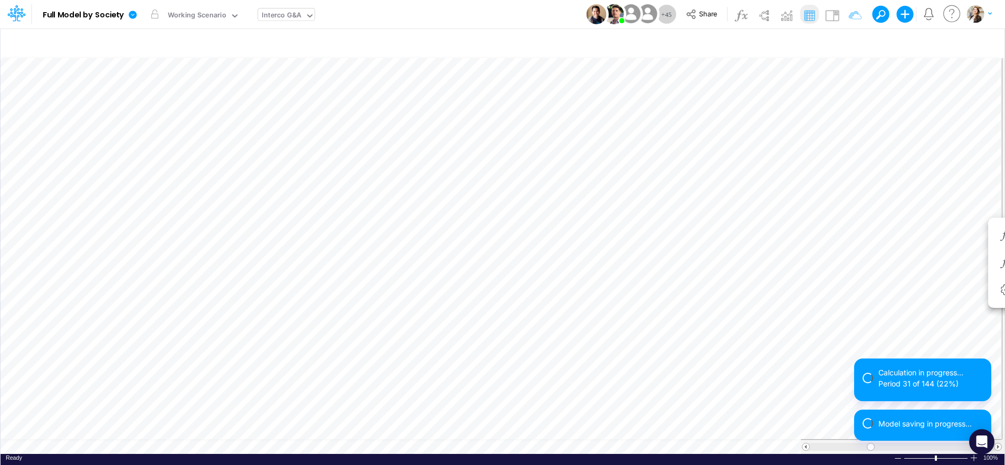
scroll to position [4, 15]
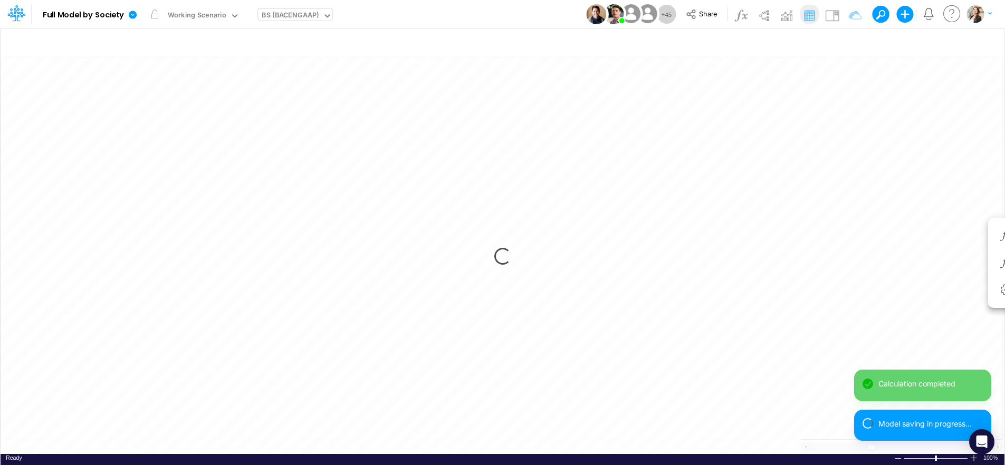
scroll to position [4, 33]
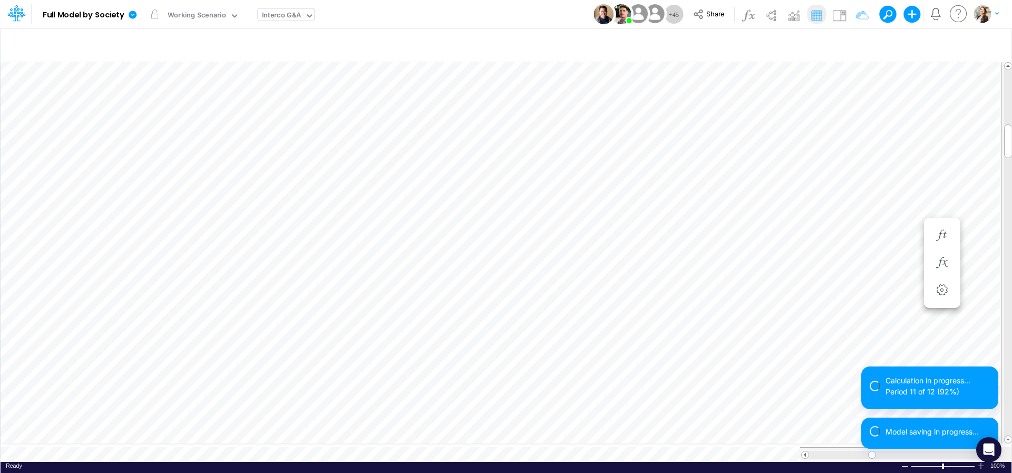
scroll to position [4, 15]
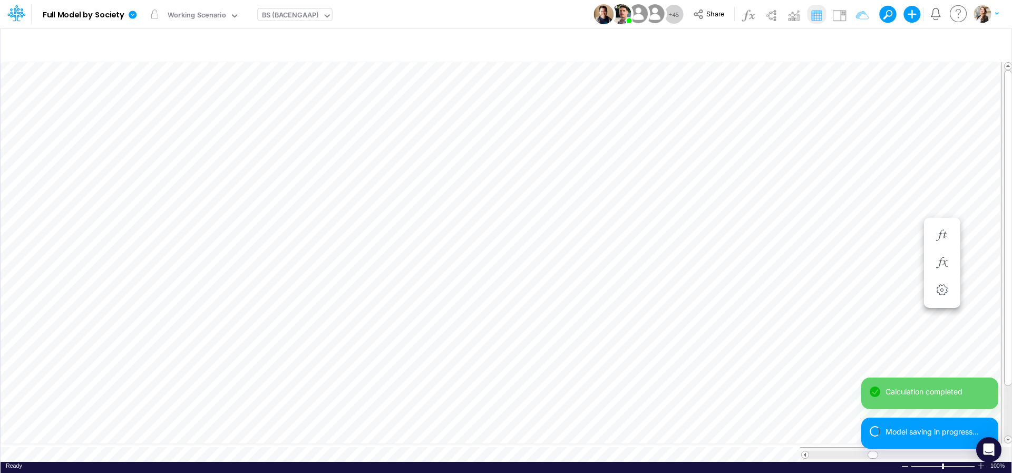
scroll to position [4, 34]
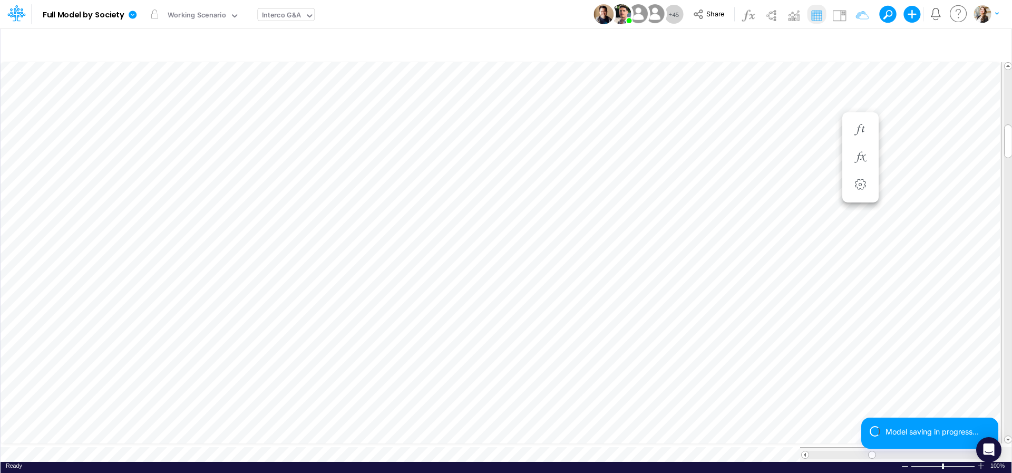
scroll to position [4, 2]
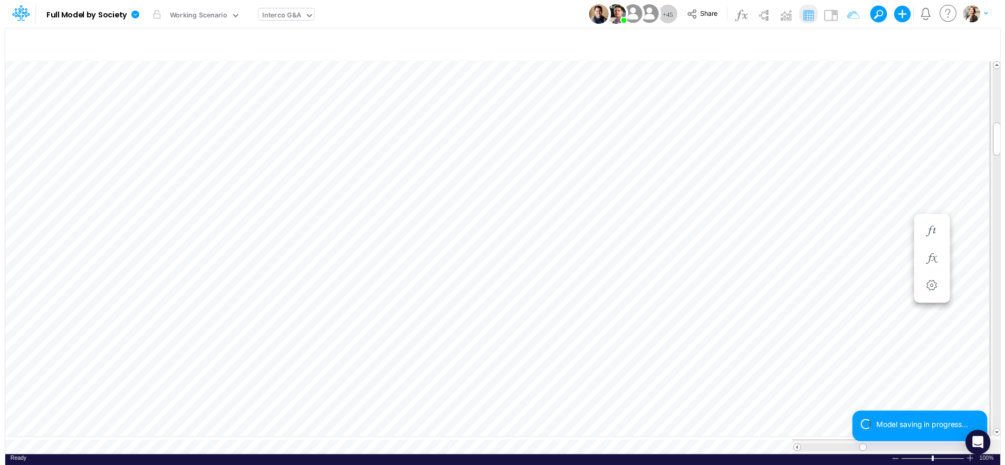
scroll to position [4, 15]
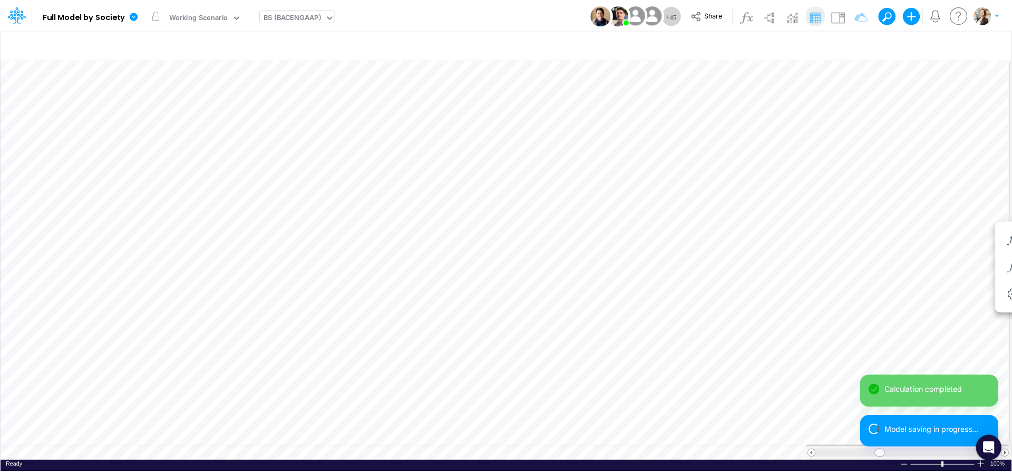
scroll to position [4, 33]
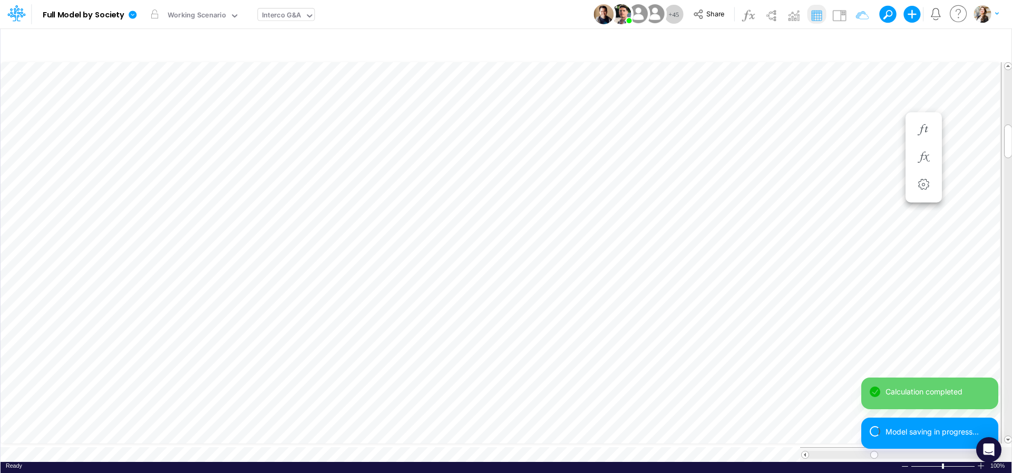
scroll to position [4, 2]
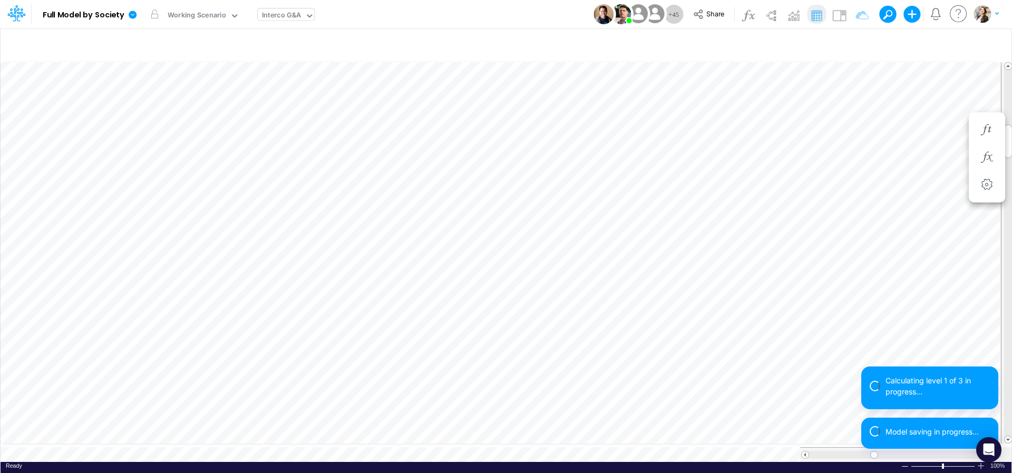
scroll to position [4, 2]
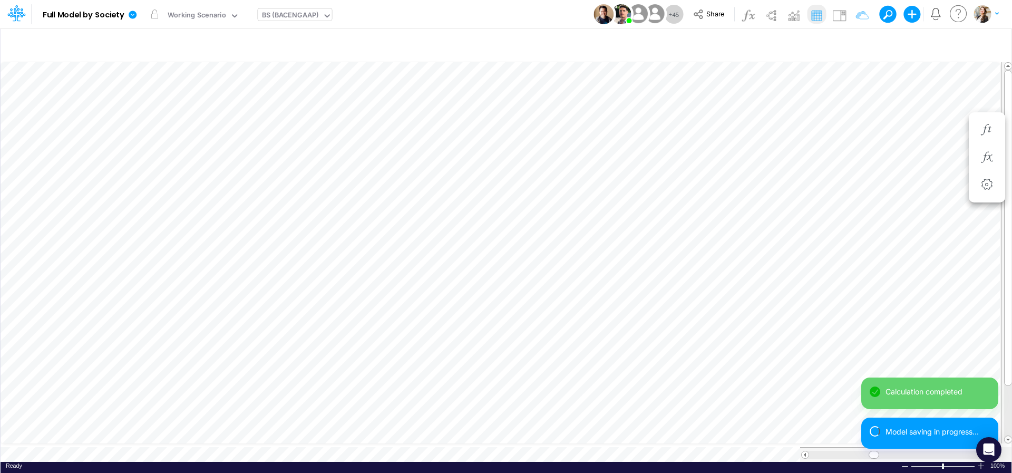
scroll to position [4, 34]
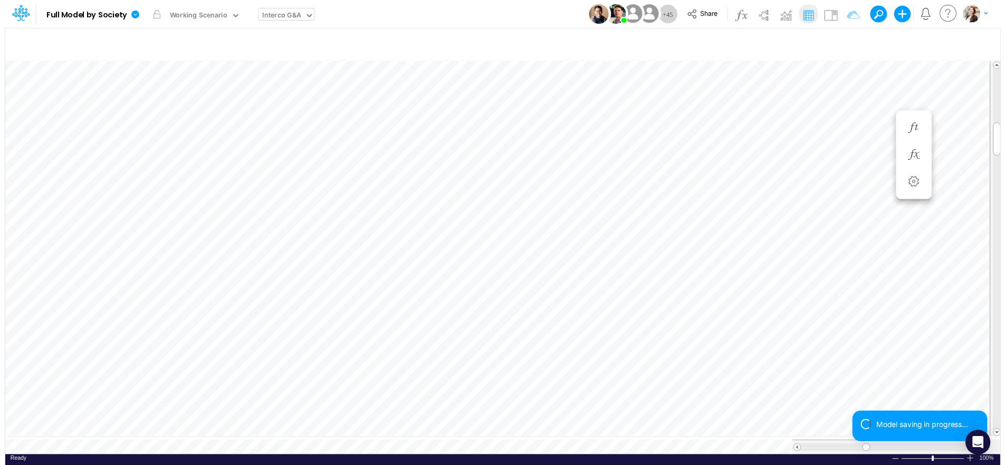
scroll to position [4, 2]
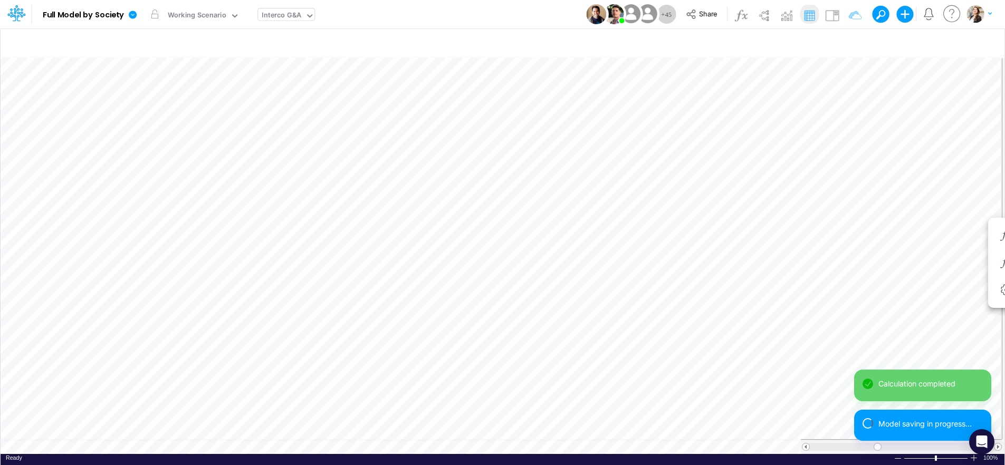
scroll to position [4, 2]
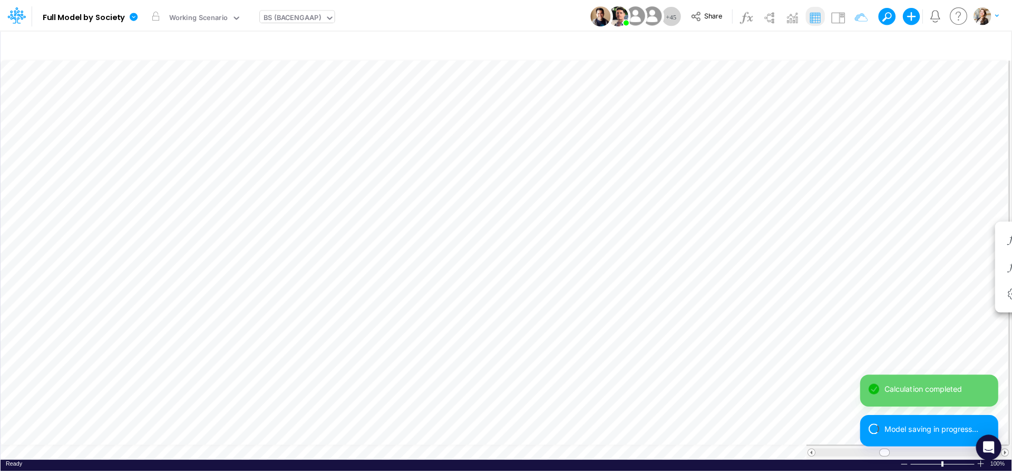
scroll to position [4, 32]
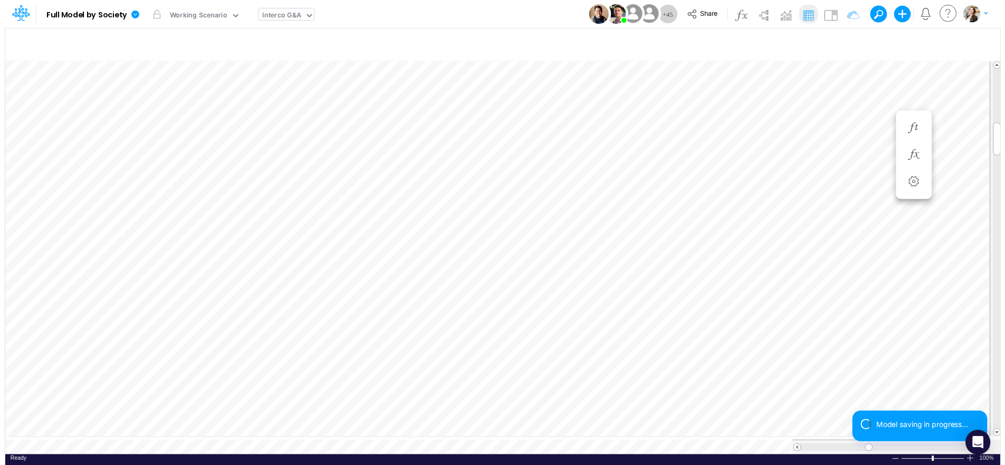
scroll to position [4, 2]
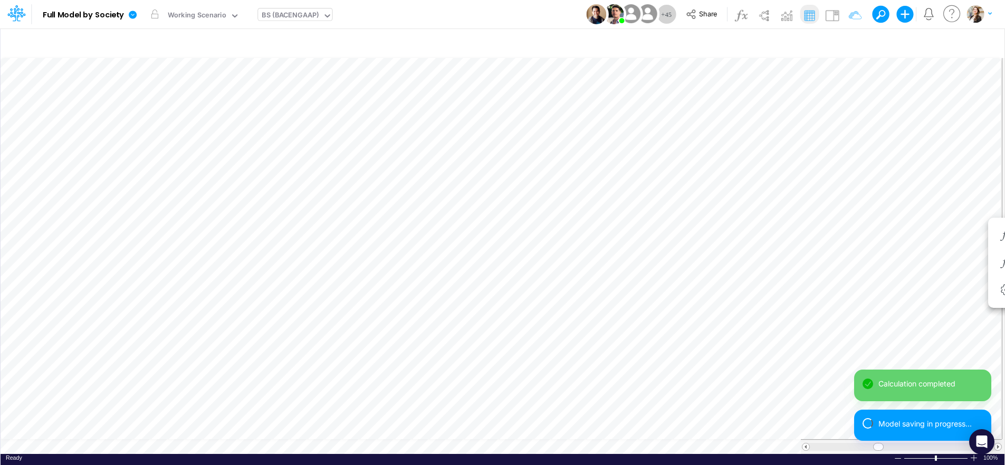
scroll to position [4, 32]
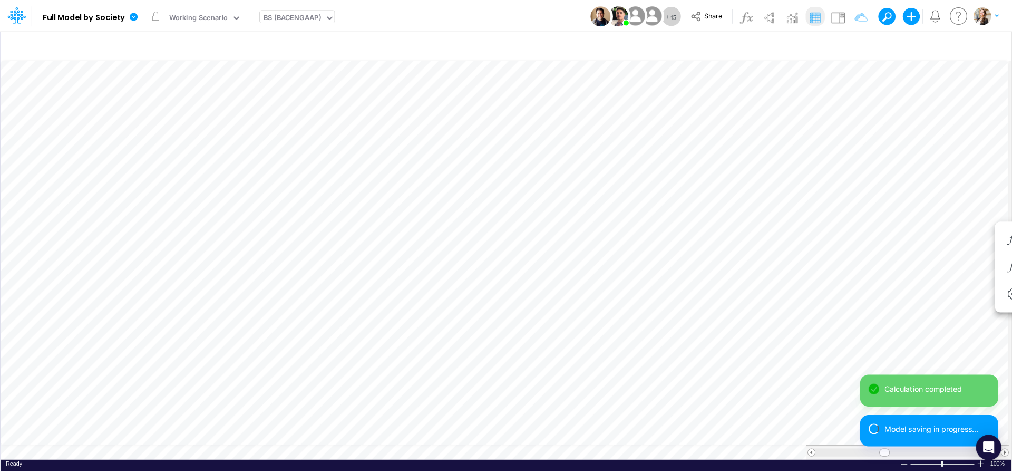
scroll to position [4, 32]
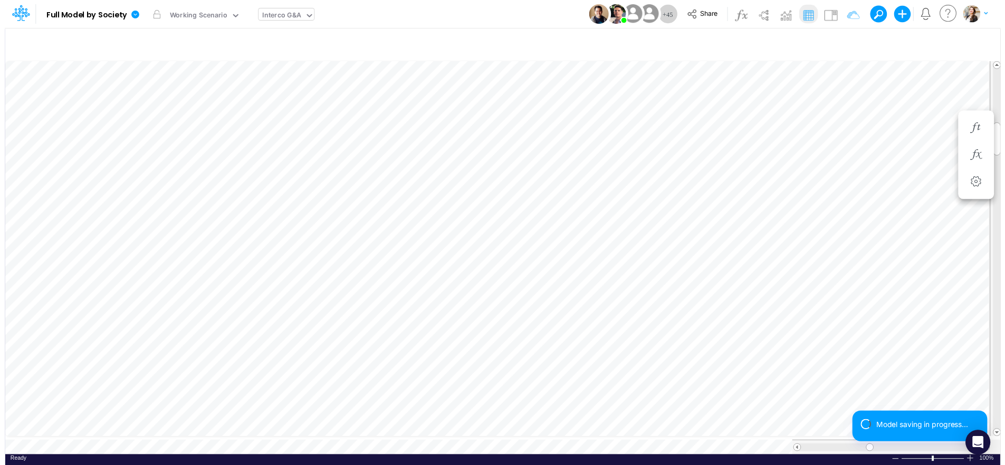
scroll to position [4, 2]
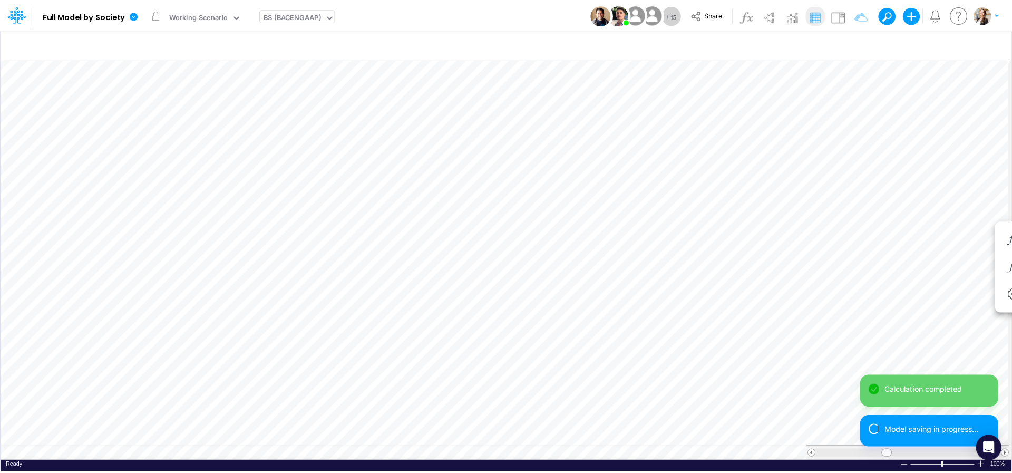
scroll to position [4, 33]
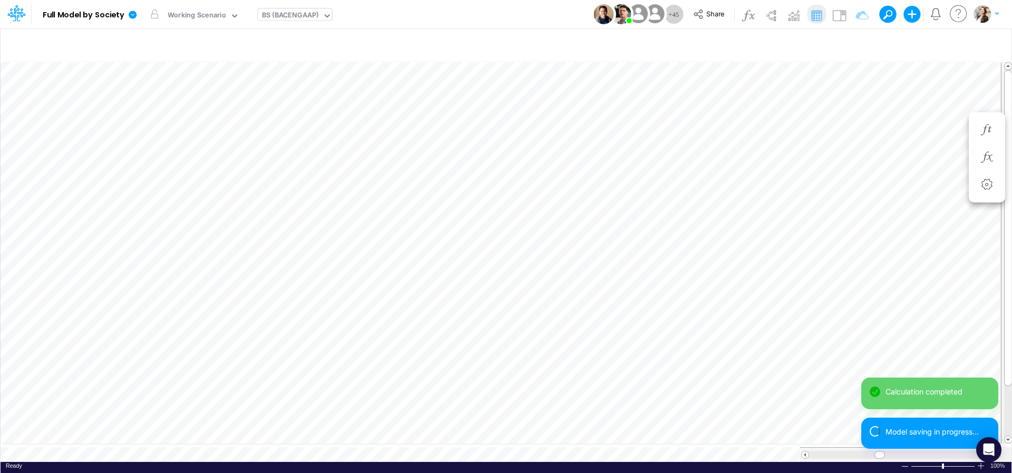
scroll to position [4, 35]
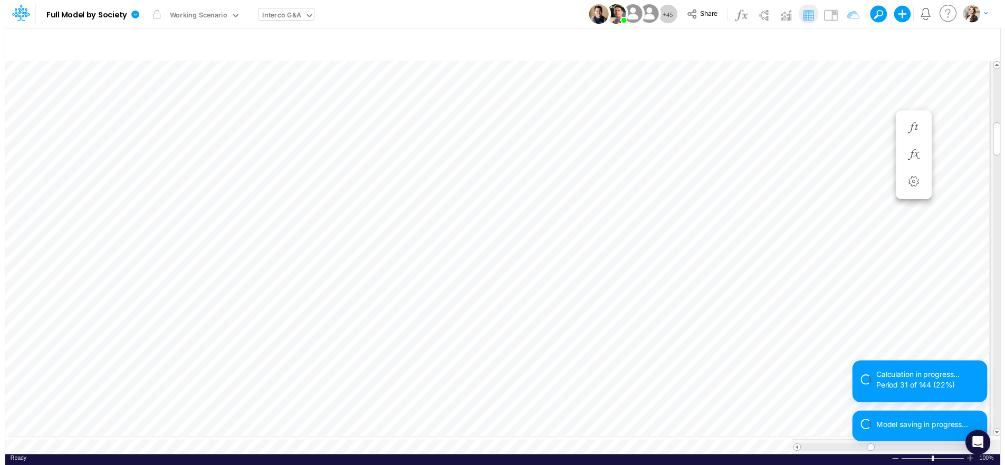
scroll to position [4, 2]
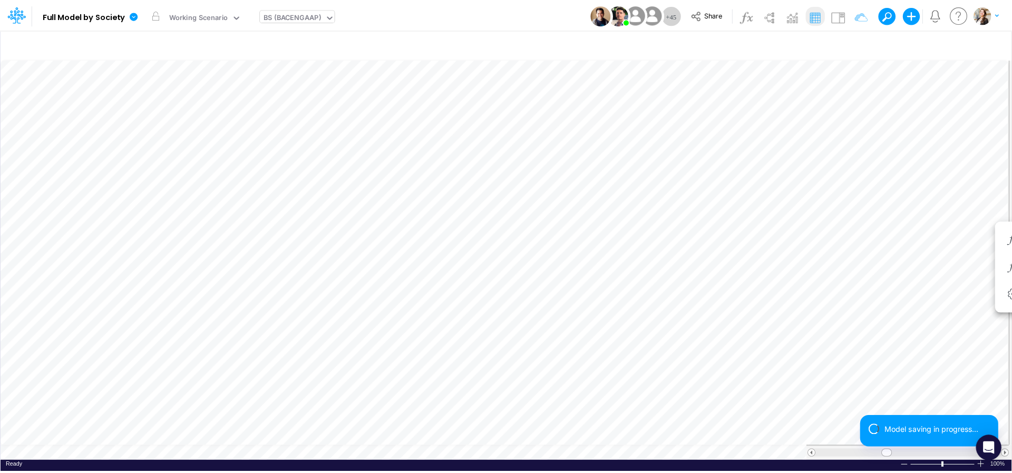
scroll to position [4, 34]
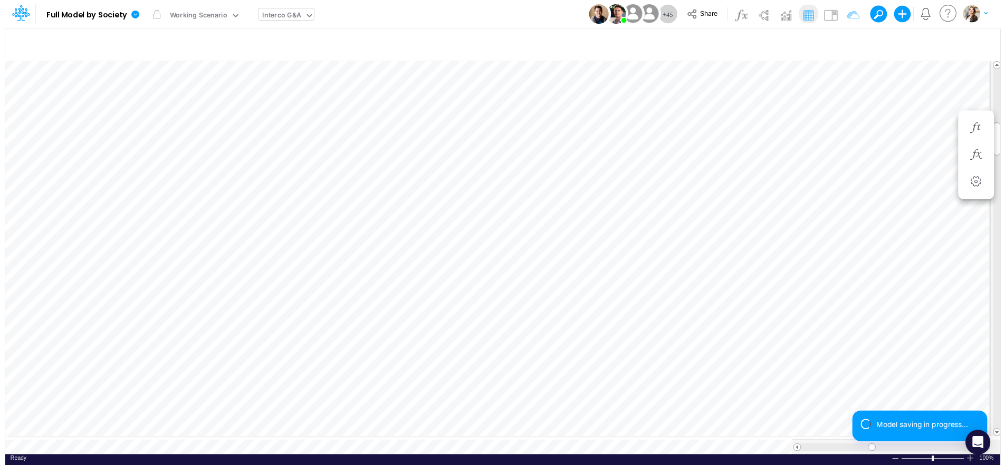
scroll to position [4, 16]
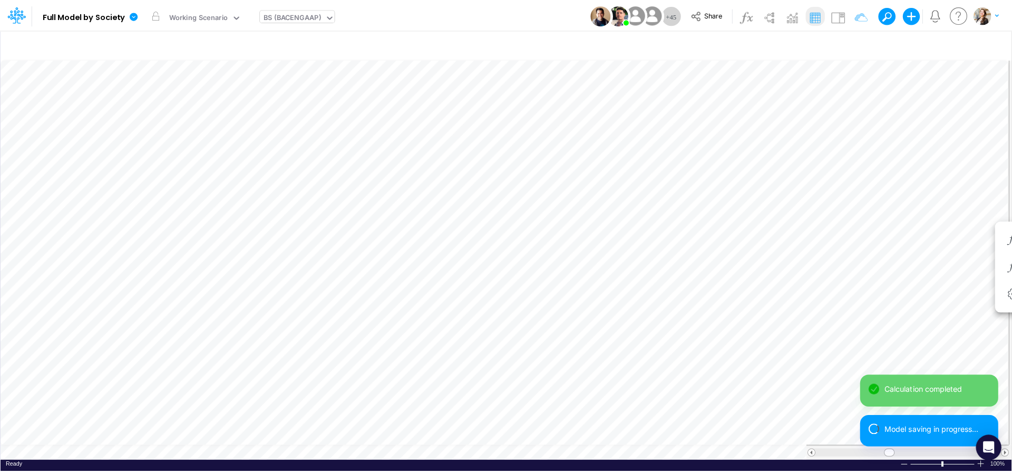
scroll to position [4, 32]
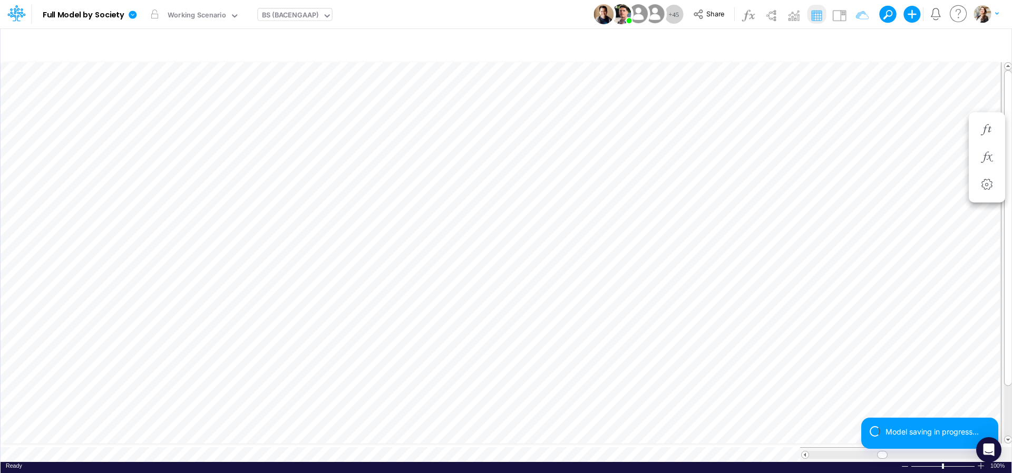
scroll to position [4, 32]
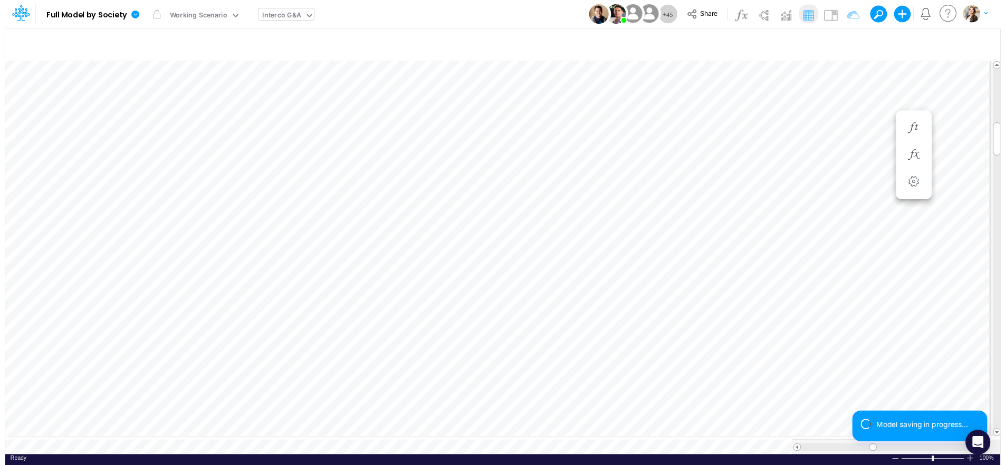
scroll to position [4, 15]
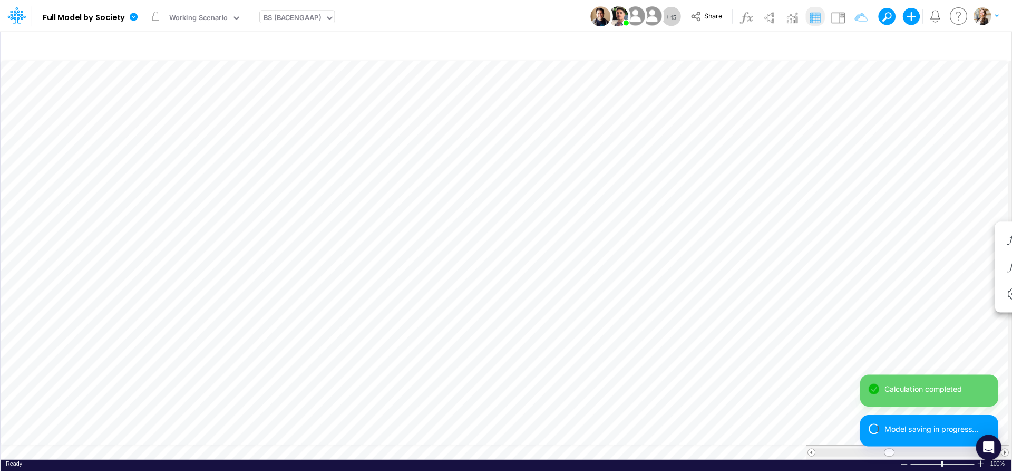
scroll to position [4, 34]
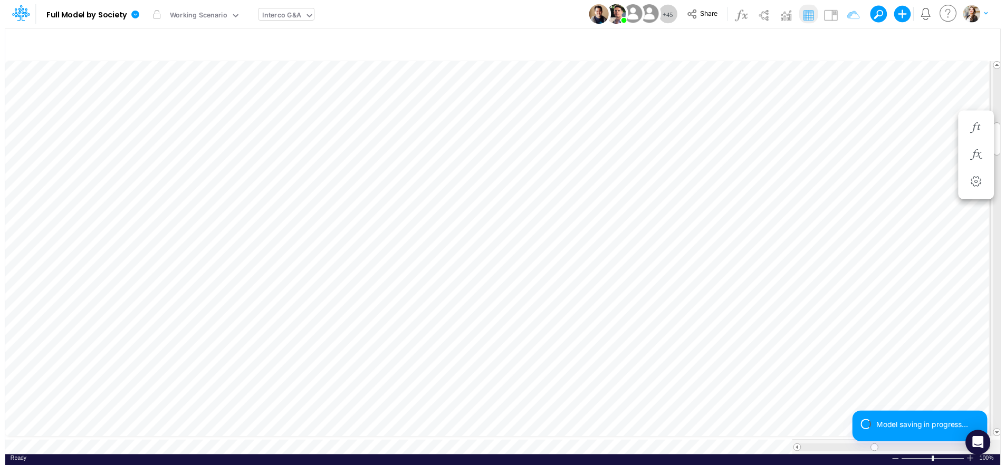
scroll to position [4, 2]
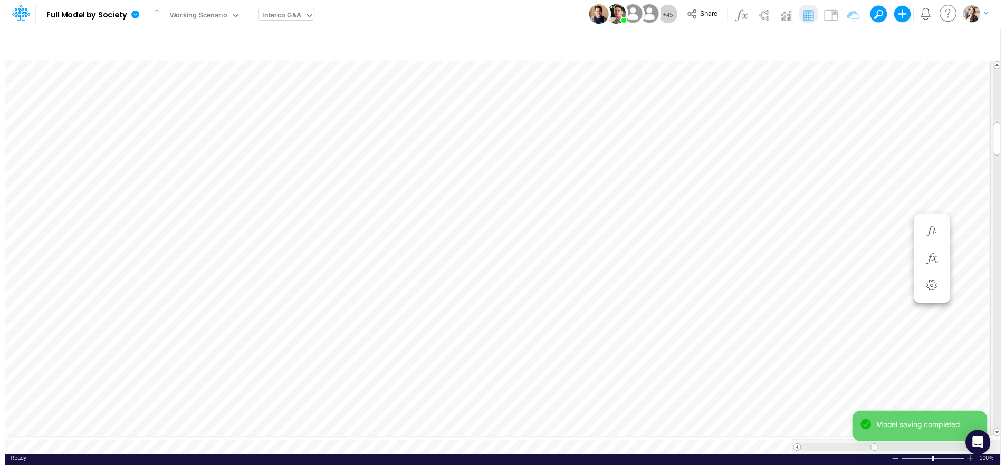
scroll to position [4, 2]
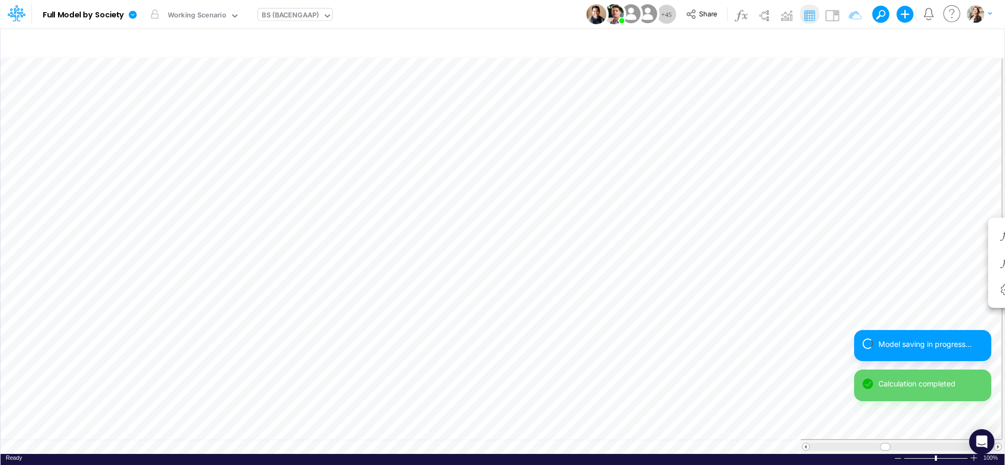
scroll to position [4, 32]
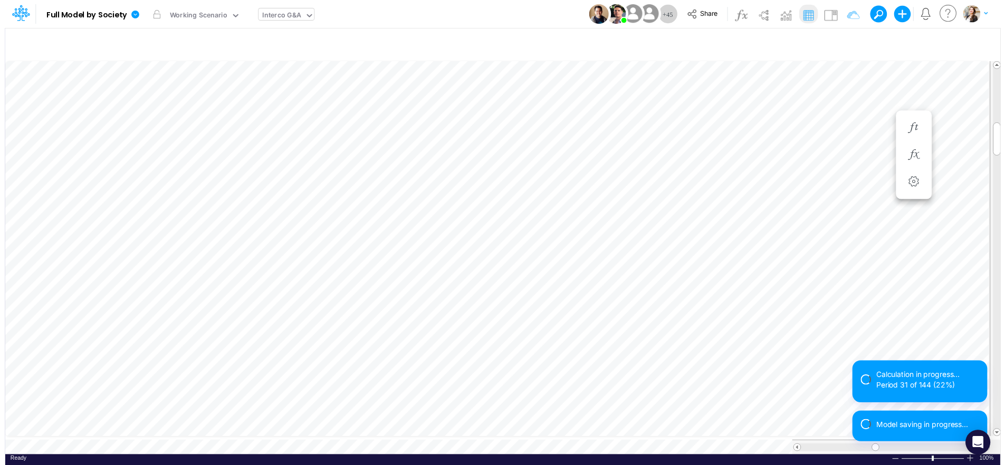
scroll to position [4, 2]
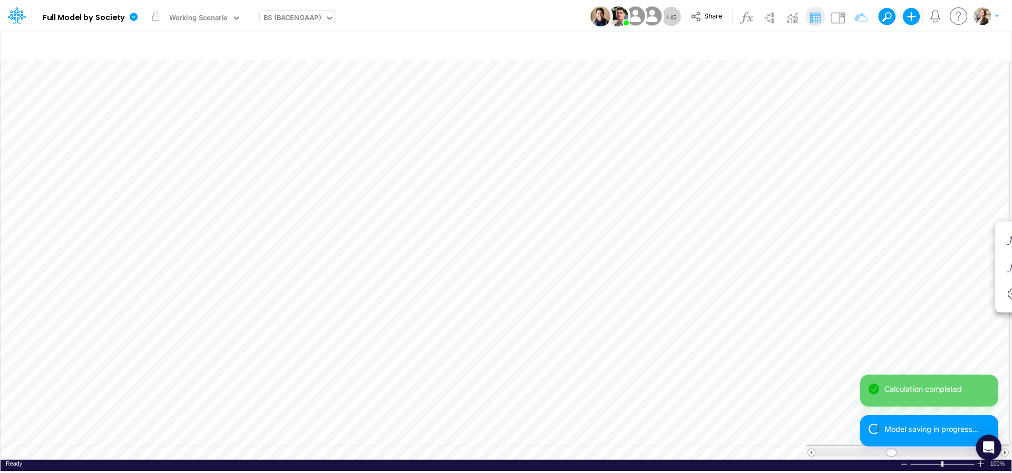
scroll to position [4, 32]
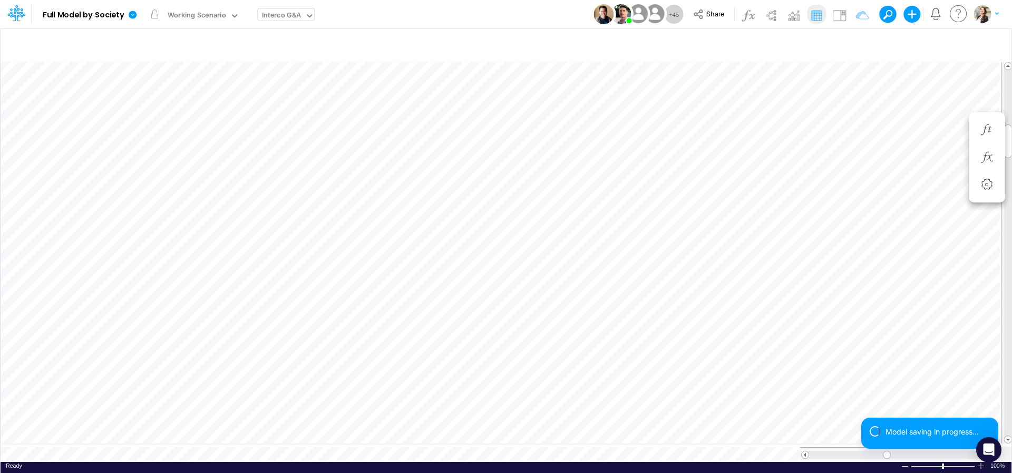
scroll to position [4, 14]
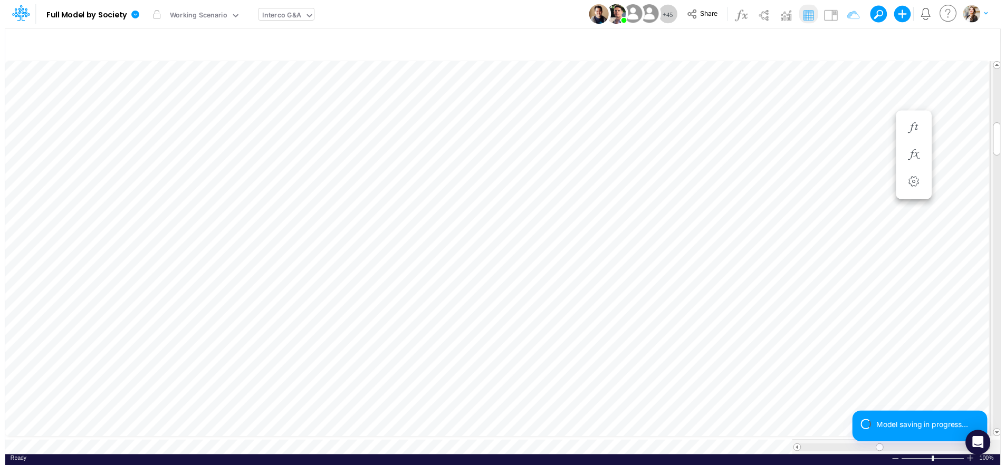
scroll to position [4, 15]
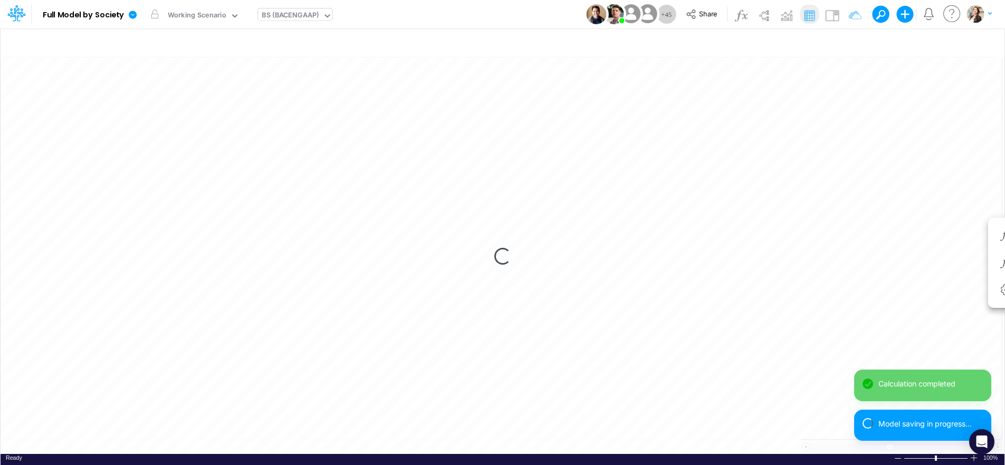
scroll to position [4, 35]
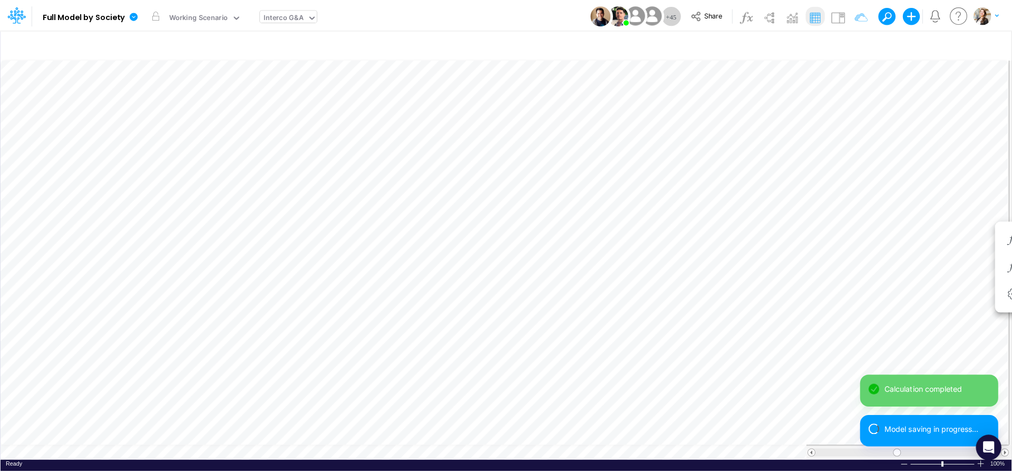
scroll to position [4, 13]
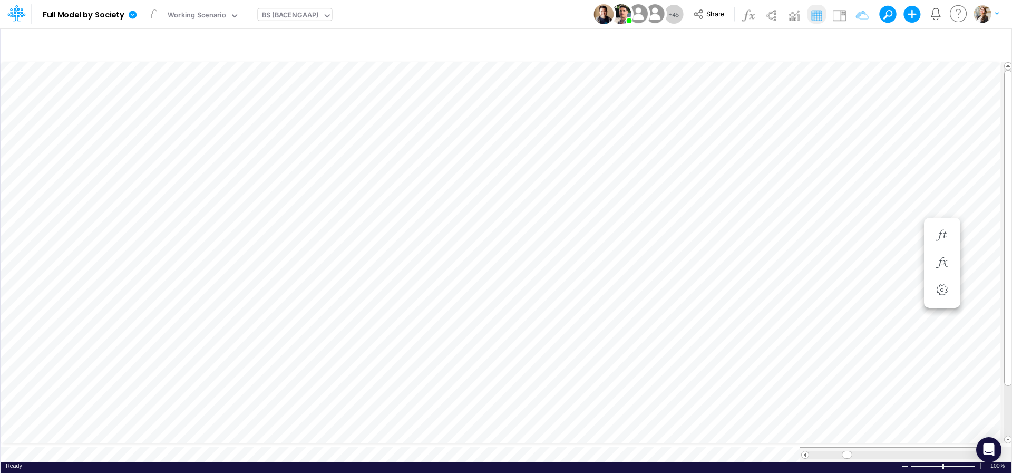
scroll to position [4, 32]
click at [130, 16] on icon at bounding box center [133, 15] width 8 height 8
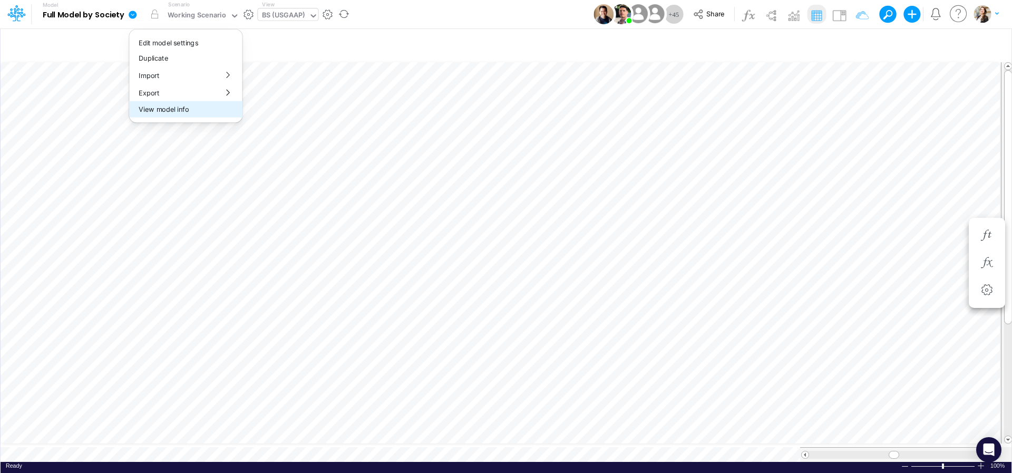
click at [142, 112] on button "View model info" at bounding box center [185, 109] width 113 height 16
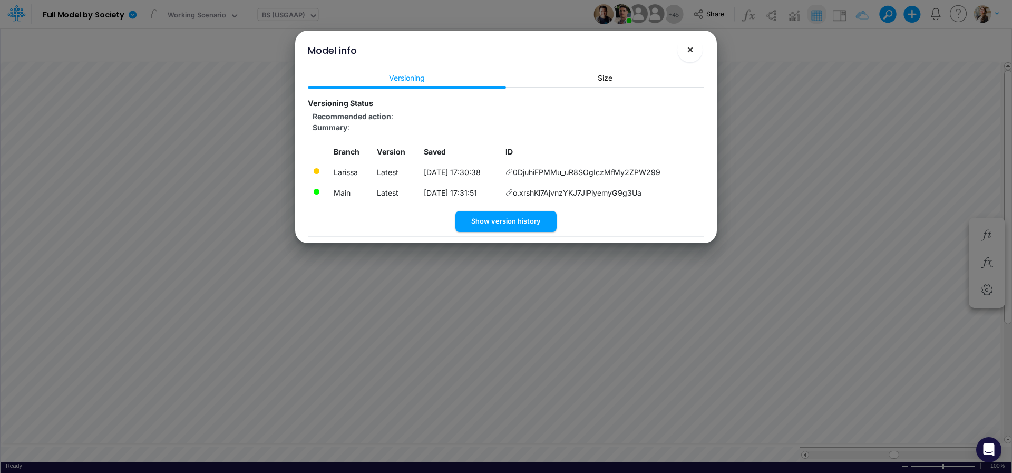
click at [691, 49] on span "×" at bounding box center [690, 49] width 7 height 13
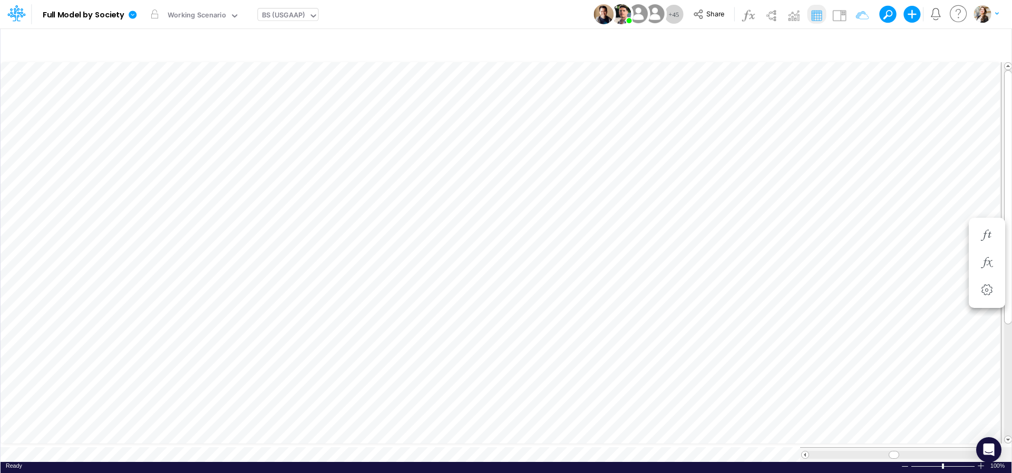
scroll to position [4, 34]
click at [136, 12] on icon at bounding box center [132, 14] width 9 height 9
click at [168, 109] on button "View model info" at bounding box center [185, 109] width 113 height 16
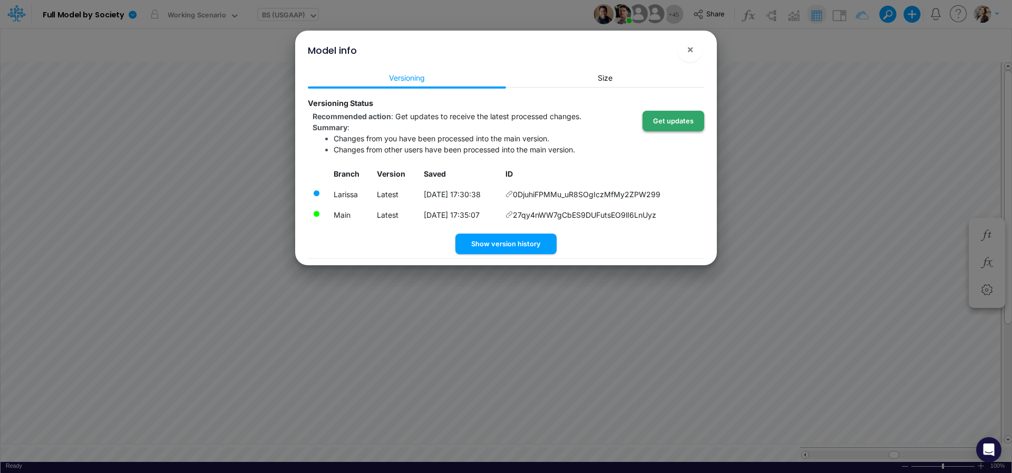
click at [697, 121] on button "Get updates" at bounding box center [674, 121] width 62 height 21
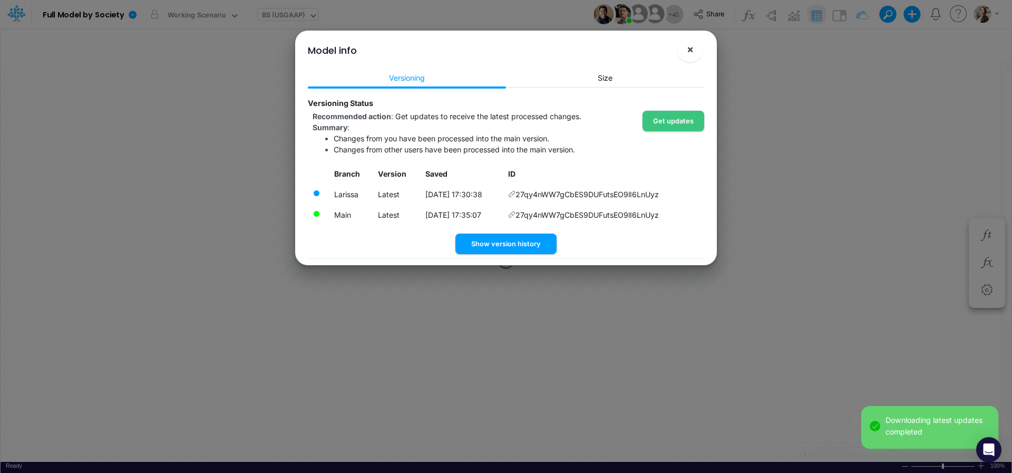
click at [694, 53] on button "×" at bounding box center [690, 49] width 25 height 25
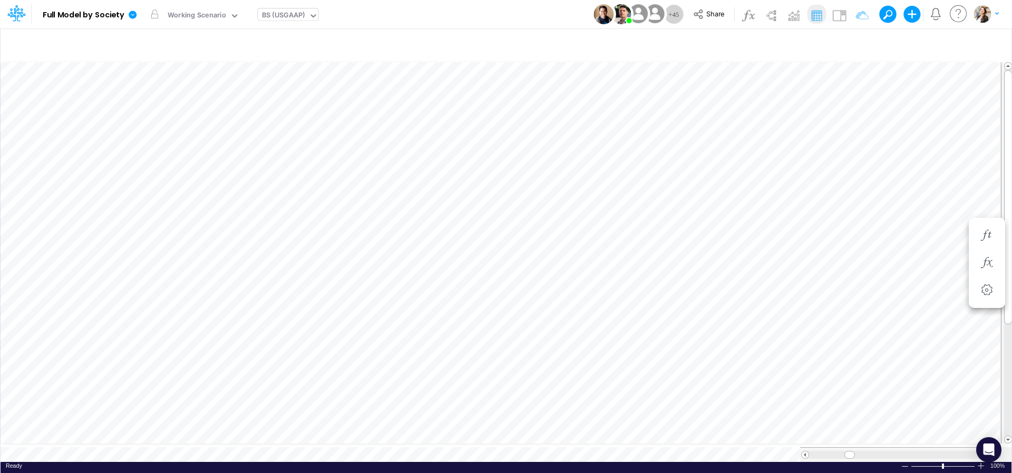
scroll to position [4, 32]
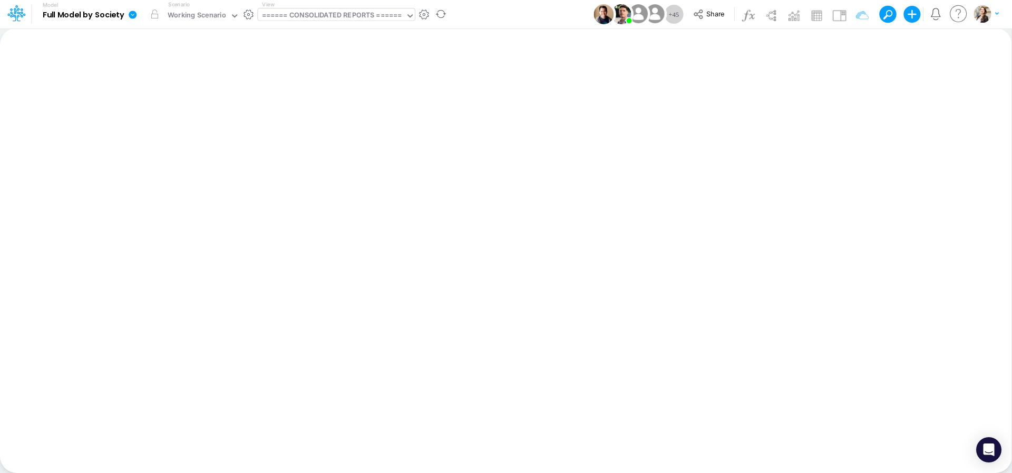
click at [293, 18] on div "====== CONSOLIDATED REPORTS ======" at bounding box center [332, 16] width 140 height 12
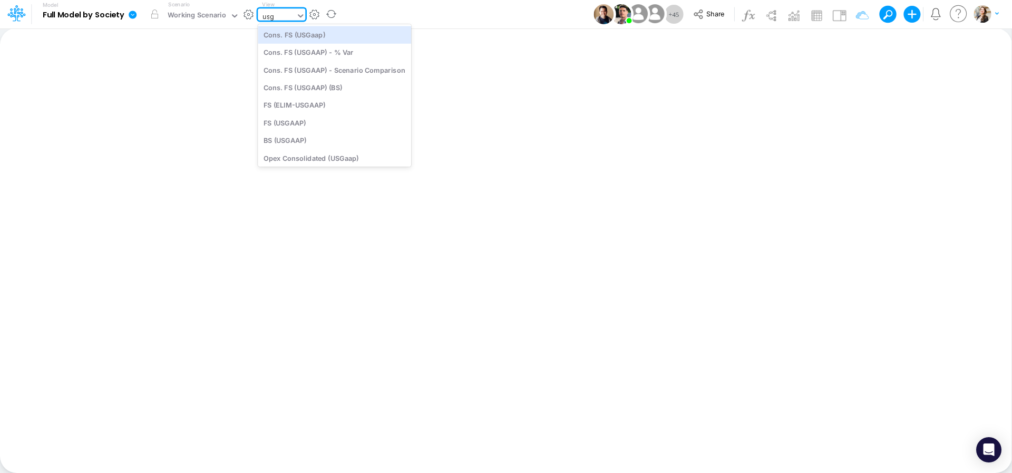
type input "usga"
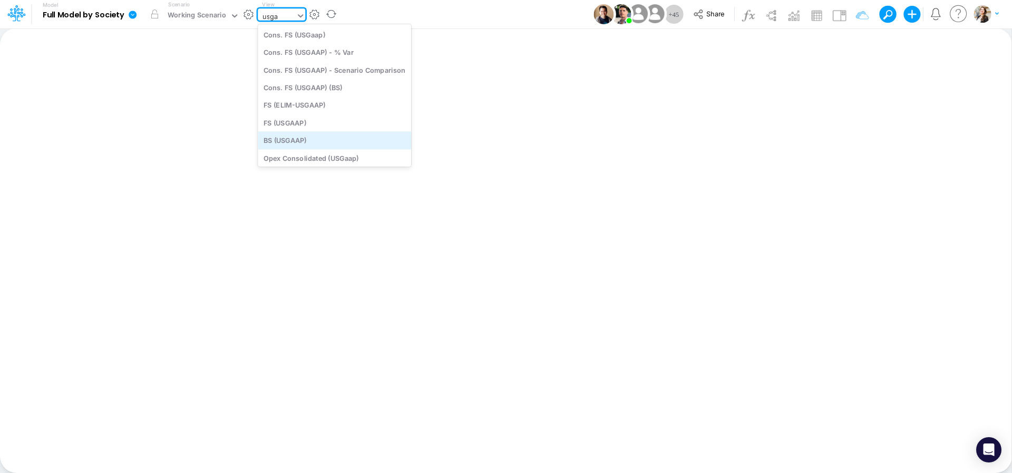
click at [304, 138] on div "BS (USGAAP)" at bounding box center [334, 140] width 153 height 17
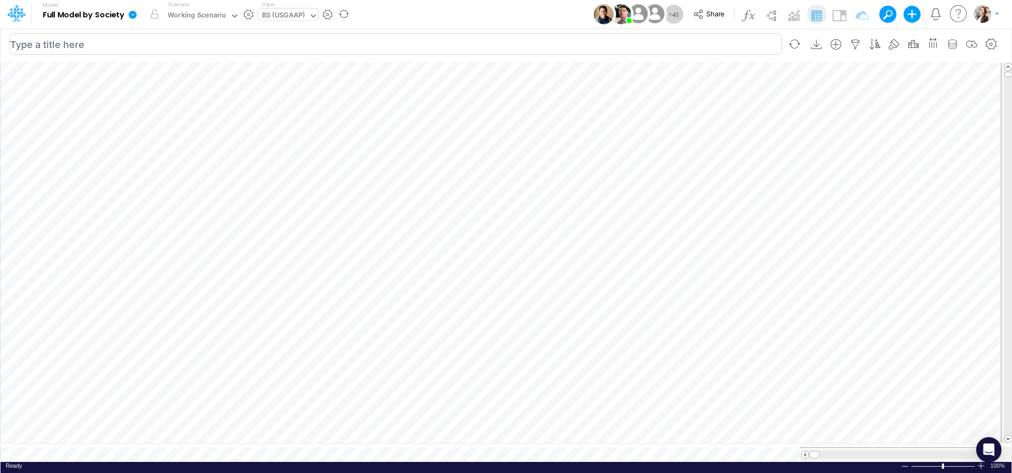
scroll to position [4, 32]
click at [280, 14] on div "BS (USGAAP)" at bounding box center [283, 16] width 43 height 12
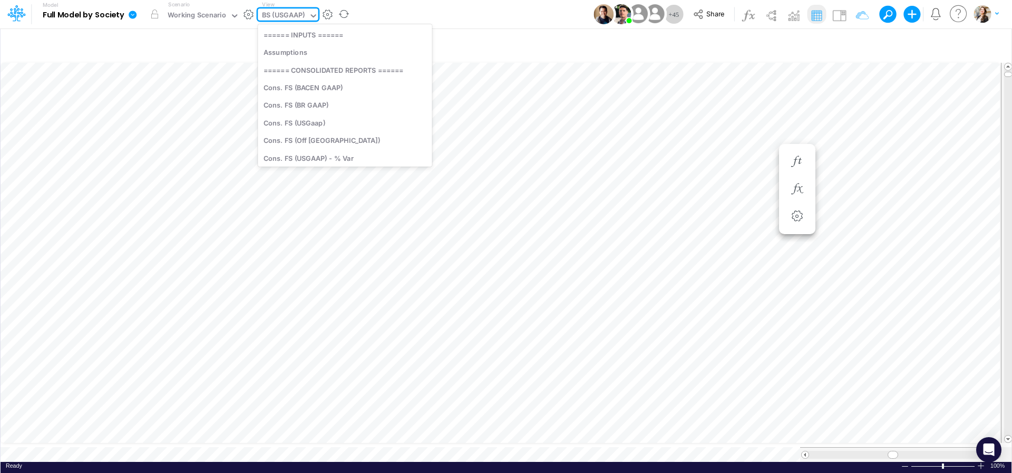
click at [279, 14] on div "BS (USGAAP)" at bounding box center [283, 16] width 43 height 12
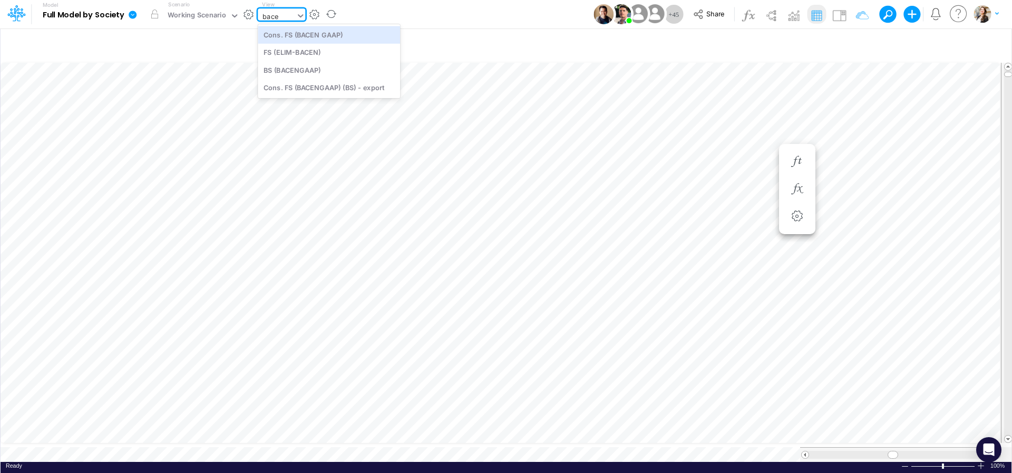
type input "bacen"
click at [286, 63] on div "BS (BACENGAAP)" at bounding box center [329, 69] width 142 height 17
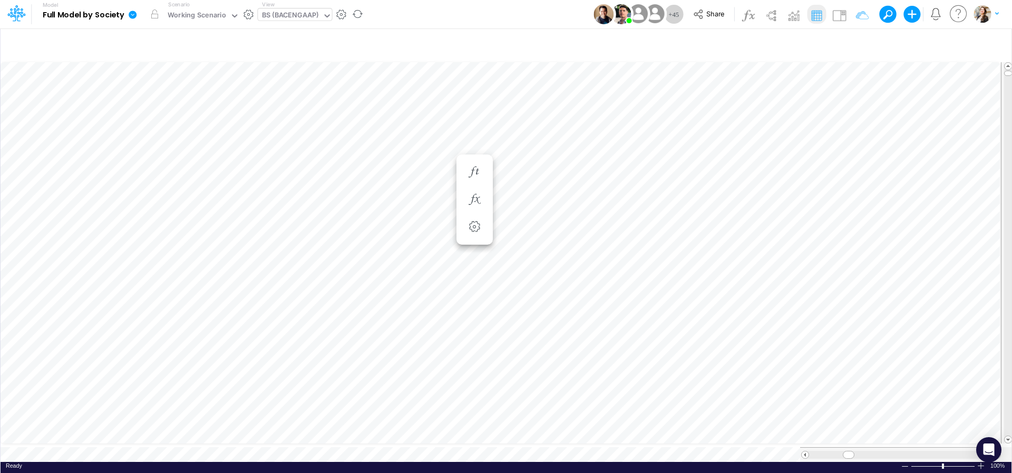
click at [133, 15] on icon at bounding box center [132, 14] width 9 height 9
click at [160, 112] on button "View model info" at bounding box center [185, 109] width 113 height 16
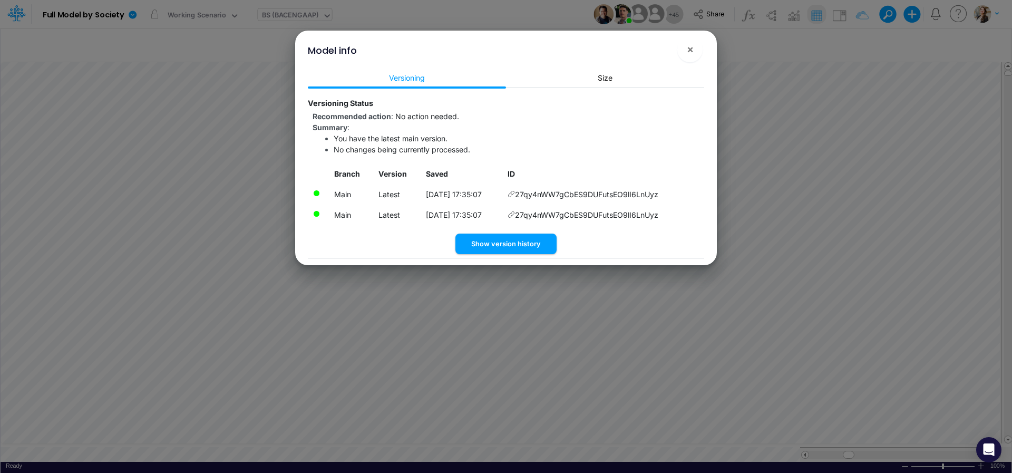
drag, startPoint x: 655, startPoint y: 196, endPoint x: 644, endPoint y: 199, distance: 10.9
click at [655, 196] on span "27qy4nWW7gCbES9DUFutsEO9lI6LnUyz" at bounding box center [586, 194] width 143 height 11
click at [515, 196] on icon at bounding box center [511, 193] width 7 height 7
click at [690, 51] on span "×" at bounding box center [690, 49] width 7 height 13
